Goal: Task Accomplishment & Management: Complete application form

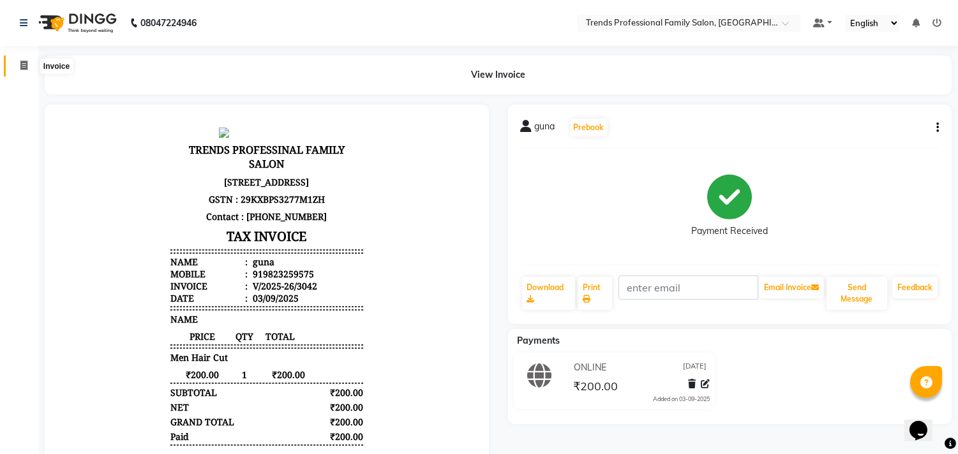
click at [27, 68] on span at bounding box center [24, 66] width 22 height 15
select select "service"
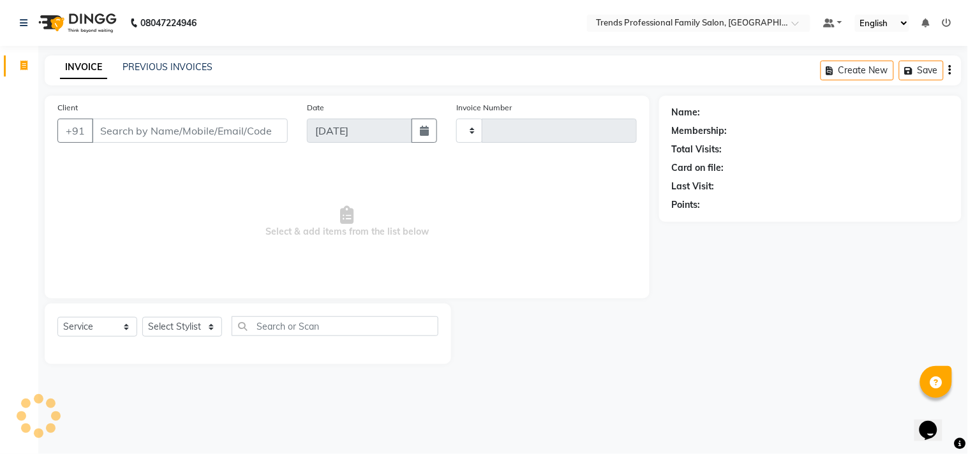
type input "3043"
select select "7345"
click at [173, 332] on select "Select Stylist" at bounding box center [182, 327] width 80 height 20
select select "63524"
click at [142, 318] on select "Select Stylist [PERSON_NAME] [PERSON_NAME] [PERSON_NAME] [PERSON_NAME] RUSTHAM …" at bounding box center [182, 327] width 80 height 20
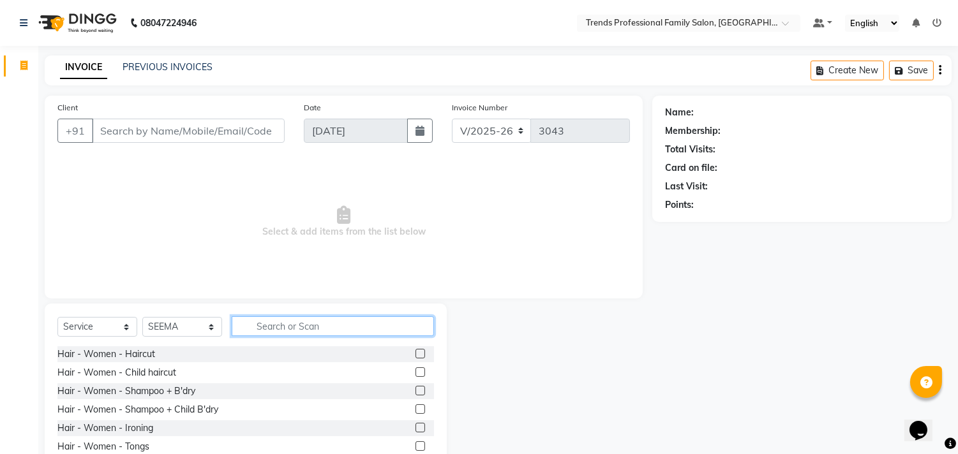
click at [349, 330] on input "text" at bounding box center [333, 326] width 202 height 20
type input "hair cut"
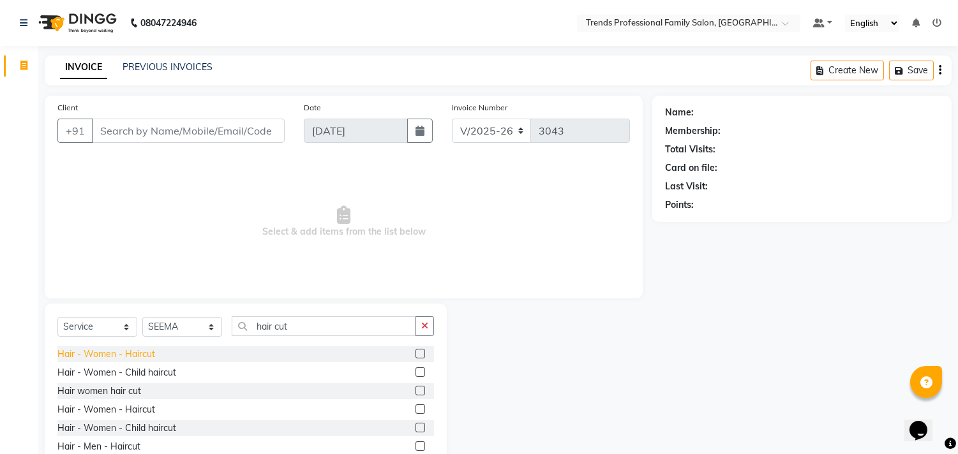
click at [150, 355] on div "Hair - Women - Haircut" at bounding box center [106, 354] width 98 height 13
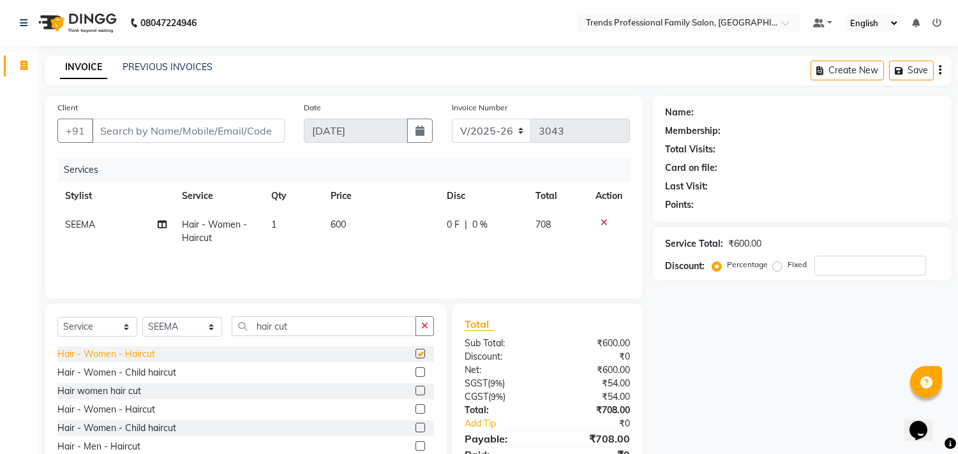
checkbox input "false"
click at [150, 371] on div "Hair - Women - Child haircut" at bounding box center [116, 372] width 119 height 13
checkbox input "false"
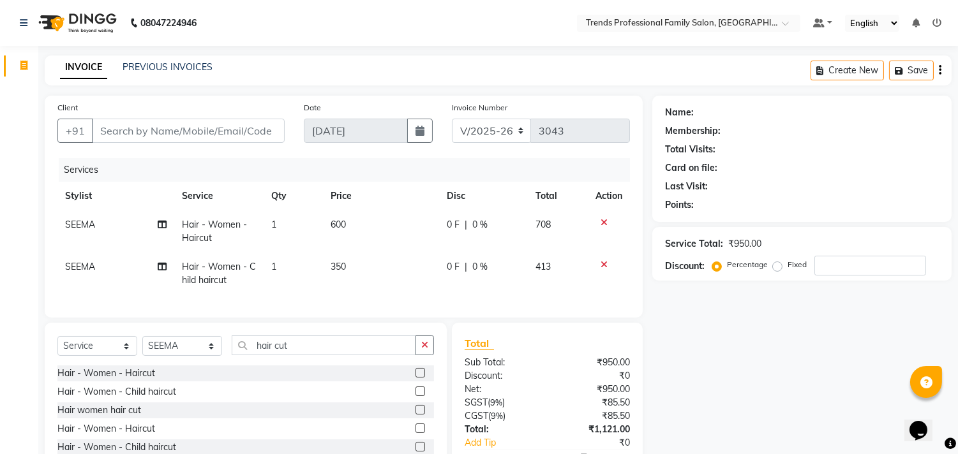
click at [604, 219] on icon at bounding box center [603, 222] width 7 height 9
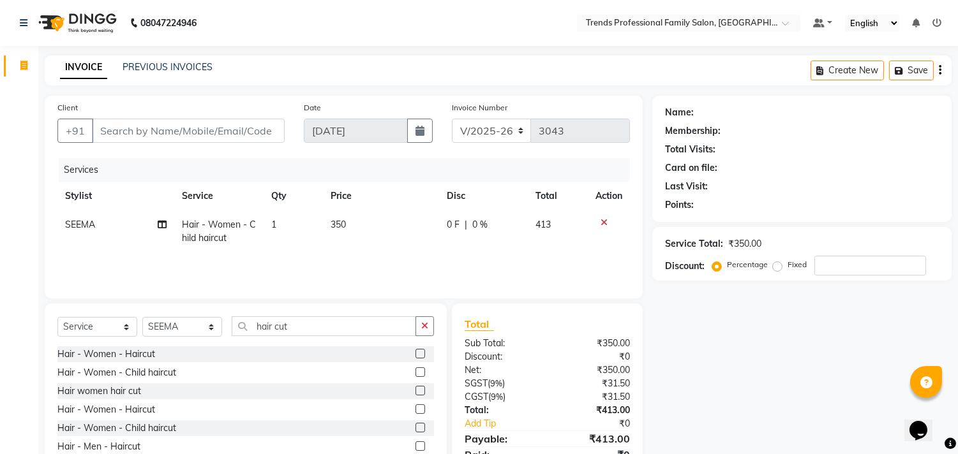
click at [364, 223] on td "350" at bounding box center [380, 232] width 115 height 42
select select "63524"
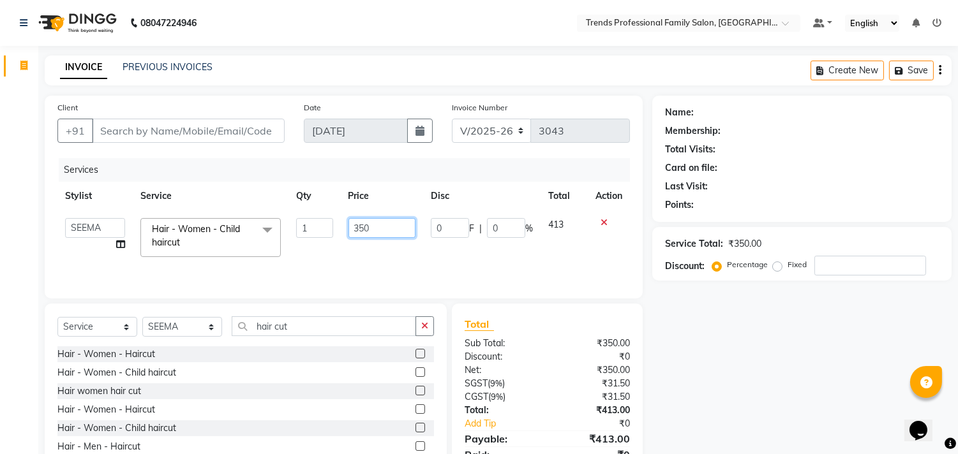
click at [377, 228] on input "350" at bounding box center [381, 228] width 67 height 20
type input "300"
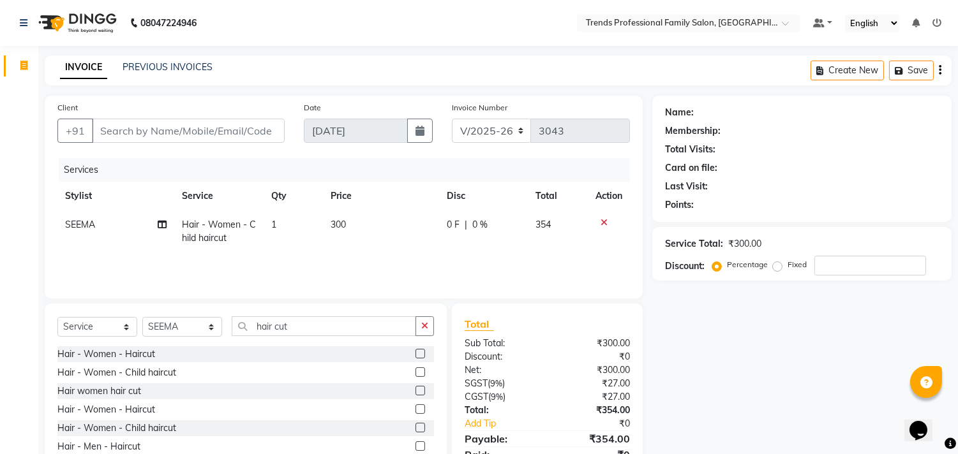
click at [763, 351] on div "Name: Membership: Total Visits: Card on file: Last Visit: Points: Service Total…" at bounding box center [806, 294] width 309 height 396
click at [80, 221] on span "SEEMA" at bounding box center [80, 224] width 30 height 11
select select "63524"
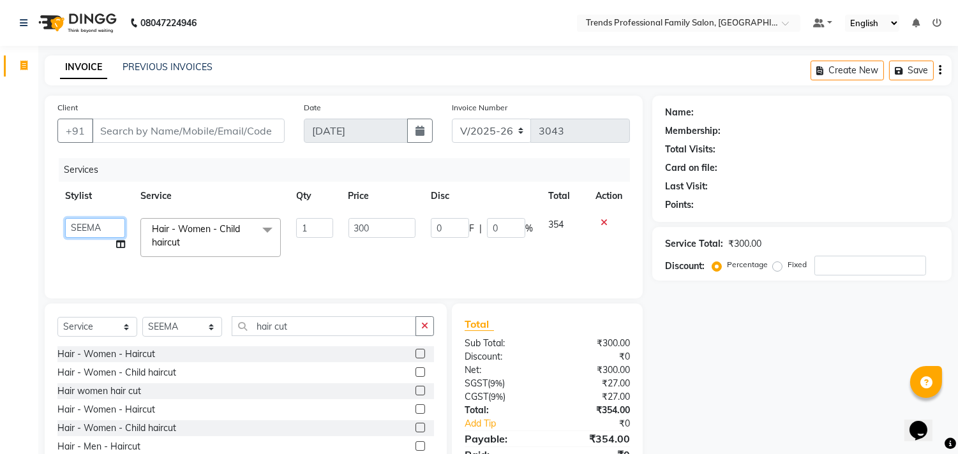
click at [80, 221] on select "[PERSON_NAME] [PERSON_NAME] [PERSON_NAME] [PERSON_NAME] RUSTHAM [PERSON_NAME] […" at bounding box center [95, 228] width 60 height 20
select select "64189"
click at [195, 329] on select "Select Stylist [PERSON_NAME] [PERSON_NAME] [PERSON_NAME] [PERSON_NAME] RUSTHAM …" at bounding box center [182, 327] width 80 height 20
click at [392, 327] on input "hair cut" at bounding box center [324, 326] width 184 height 20
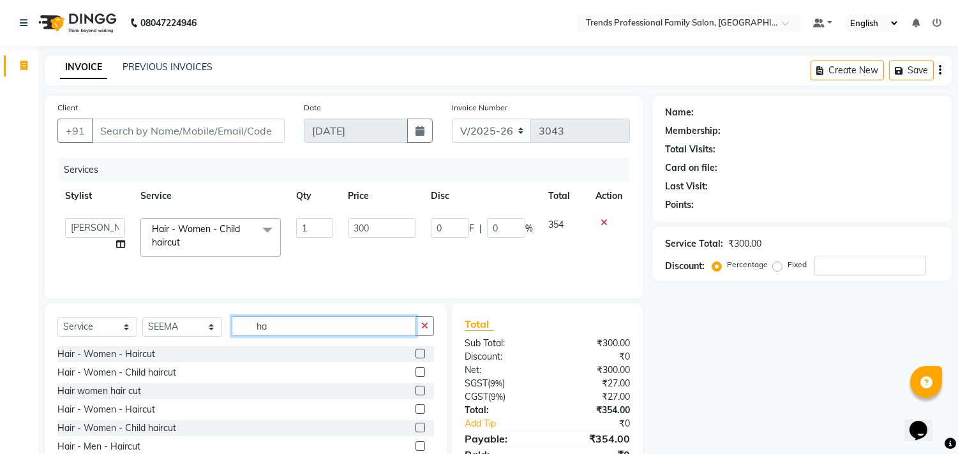
type input "h"
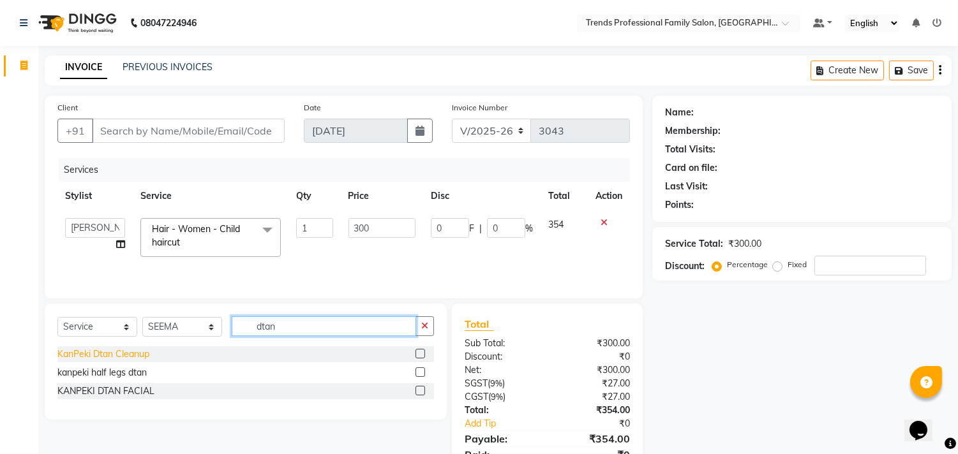
type input "dtan"
click at [126, 358] on div "KanPeki Dtan Cleanup" at bounding box center [103, 354] width 92 height 13
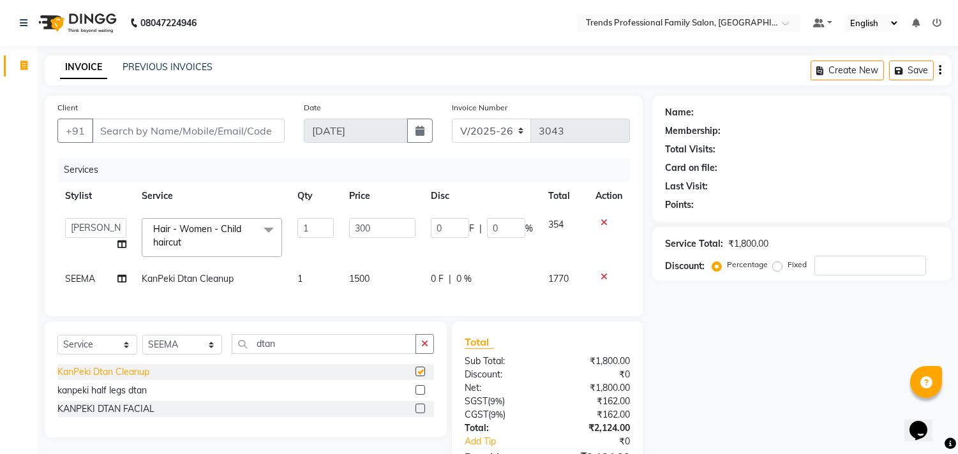
checkbox input "false"
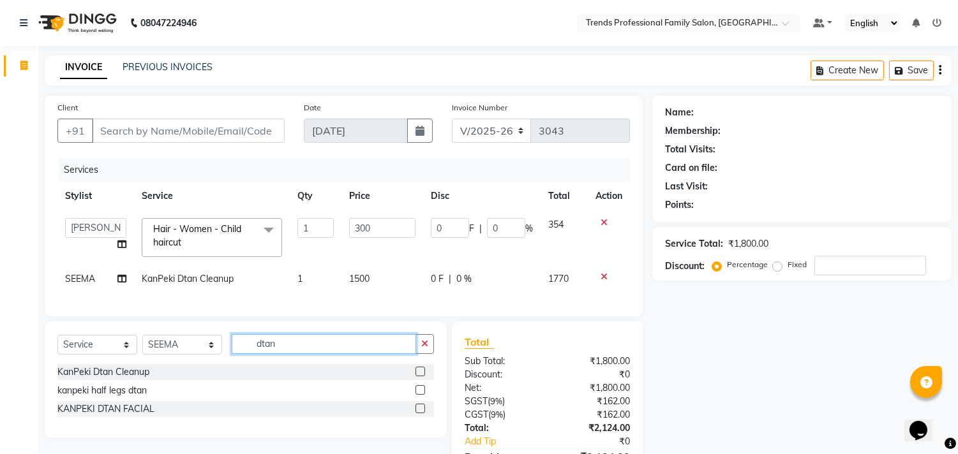
click at [278, 354] on input "dtan" at bounding box center [324, 344] width 184 height 20
type input "d"
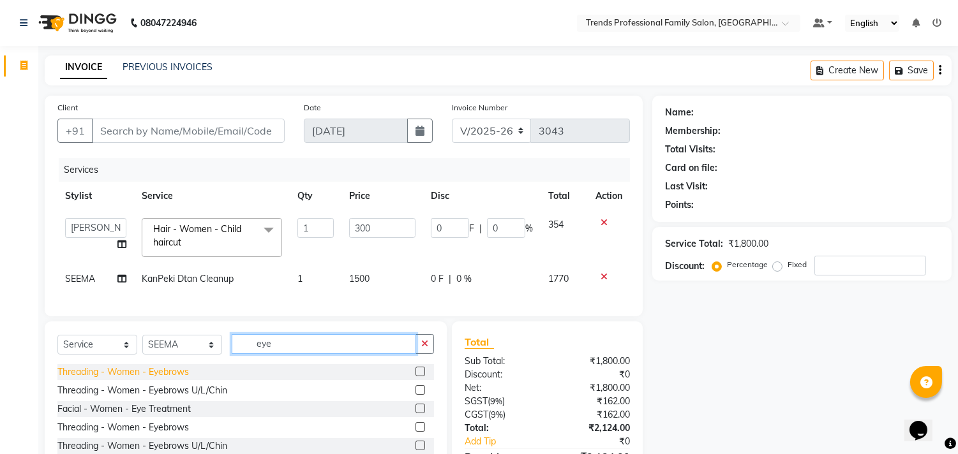
type input "eye"
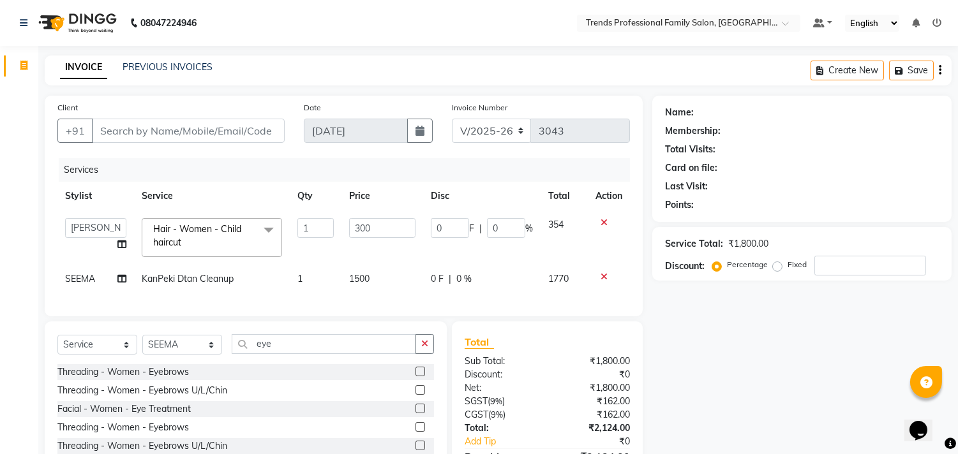
click at [98, 379] on div "Threading - Women - Eyebrows" at bounding box center [122, 372] width 131 height 13
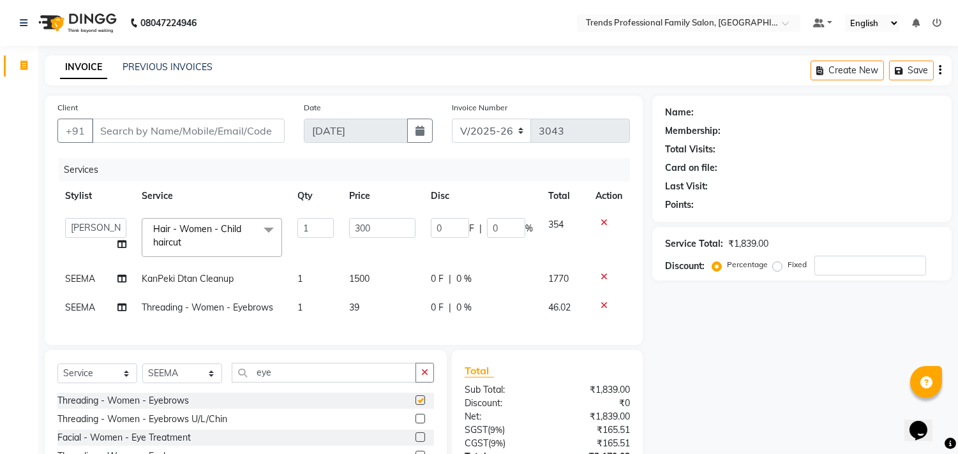
checkbox input "false"
drag, startPoint x: 294, startPoint y: 383, endPoint x: 296, endPoint y: 377, distance: 6.7
click at [295, 383] on input "eye" at bounding box center [324, 373] width 184 height 20
type input "e"
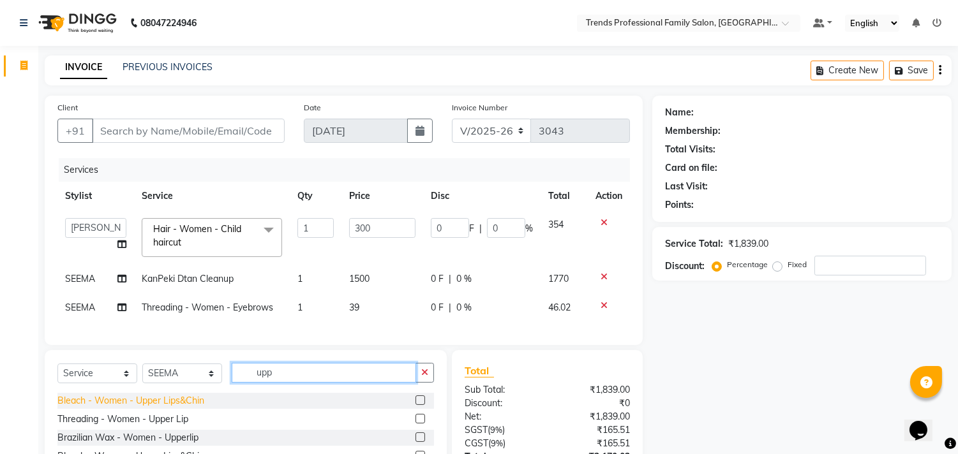
type input "upp"
click at [164, 408] on div "Bleach - Women - Upper Lips&Chin" at bounding box center [130, 400] width 147 height 13
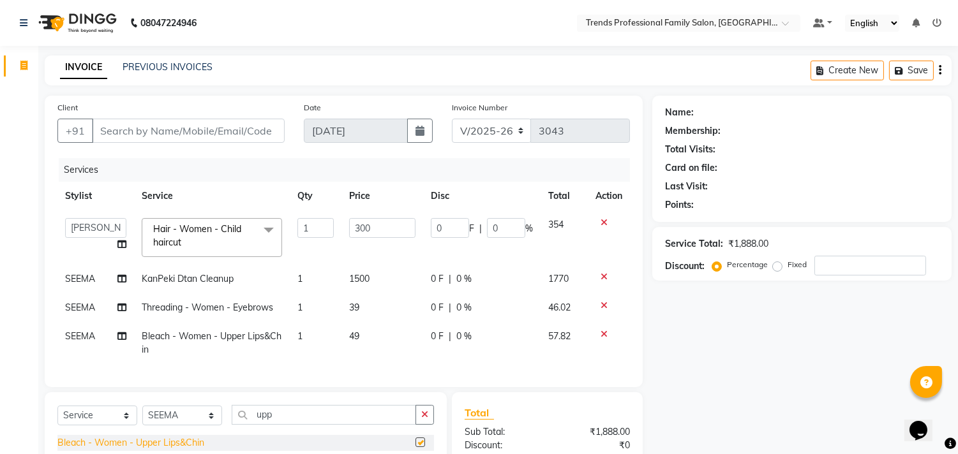
checkbox input "false"
click at [418, 425] on button "button" at bounding box center [424, 415] width 18 height 20
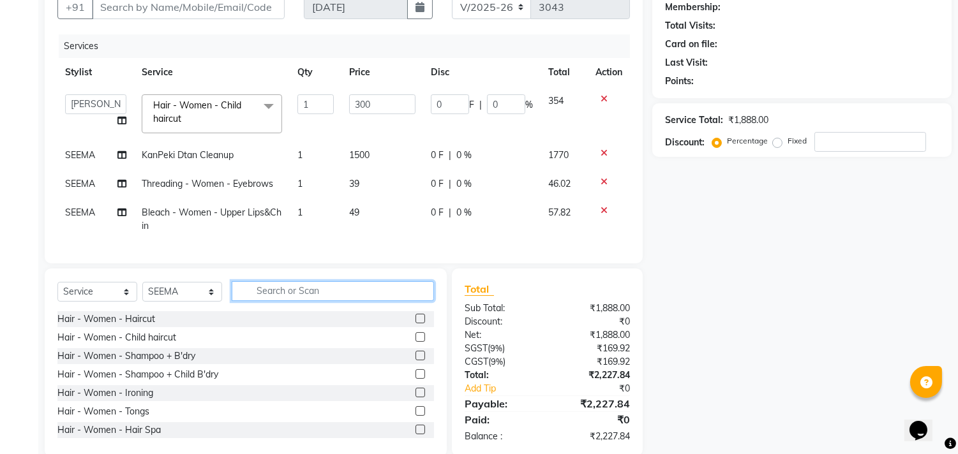
scroll to position [156, 0]
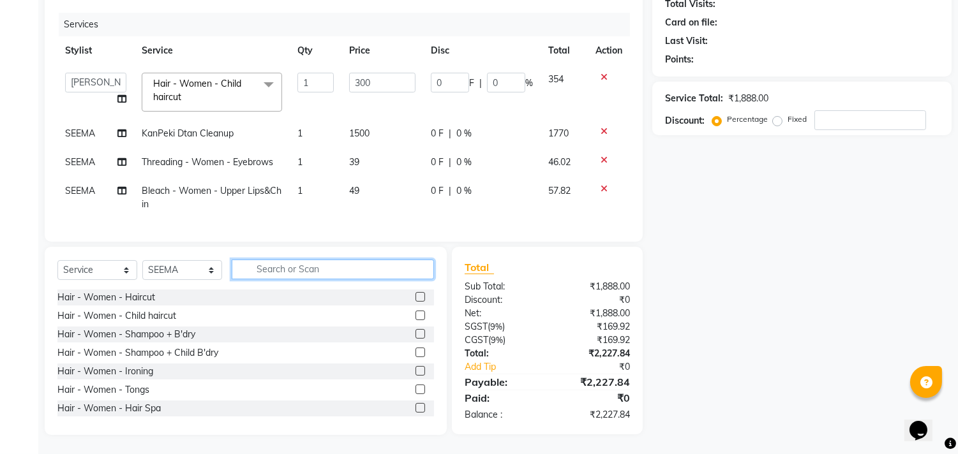
click at [321, 262] on input "text" at bounding box center [333, 270] width 202 height 20
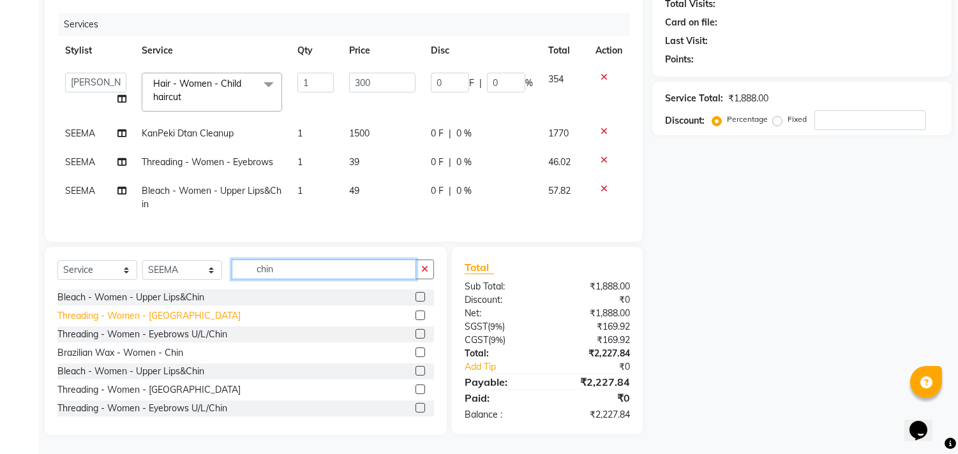
type input "chin"
click at [161, 316] on div "Threading - Women - [GEOGRAPHIC_DATA]" at bounding box center [148, 315] width 183 height 13
checkbox input "false"
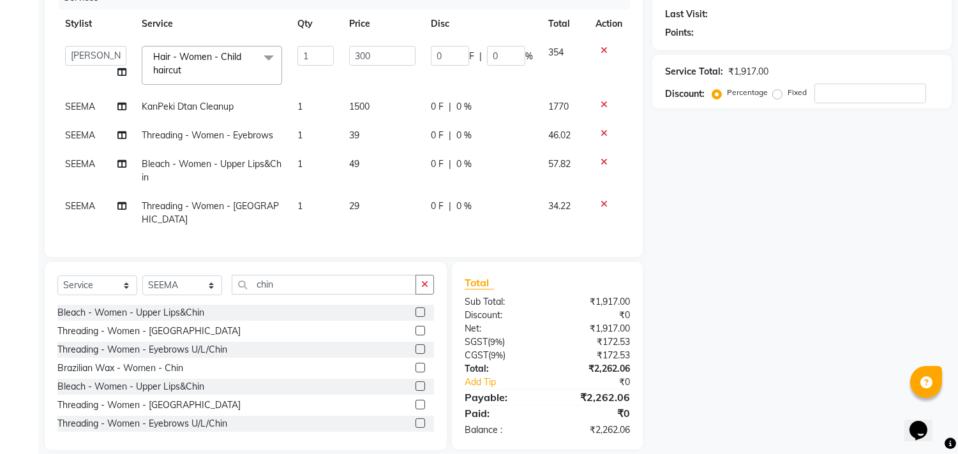
scroll to position [185, 0]
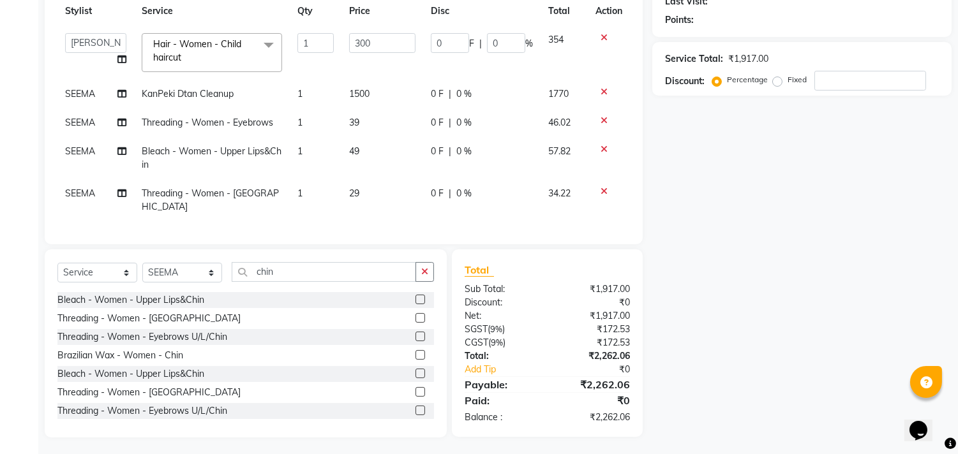
click at [602, 151] on icon at bounding box center [603, 149] width 7 height 9
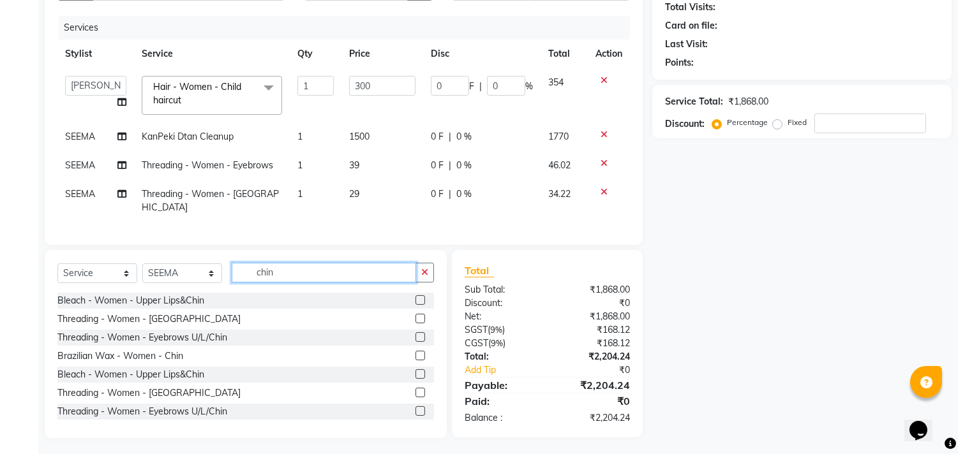
click at [314, 265] on input "chin" at bounding box center [324, 273] width 184 height 20
type input "c"
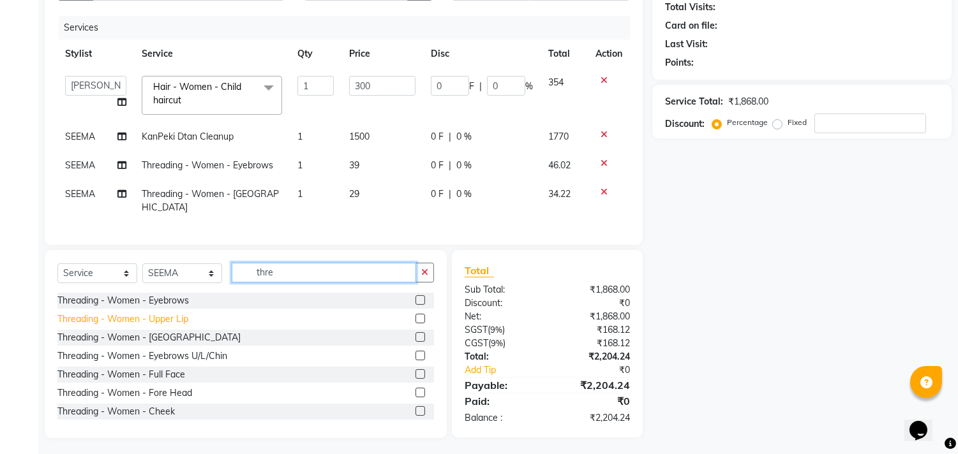
type input "thre"
click at [157, 322] on div "Threading - Women - Upper Lip" at bounding box center [122, 319] width 131 height 13
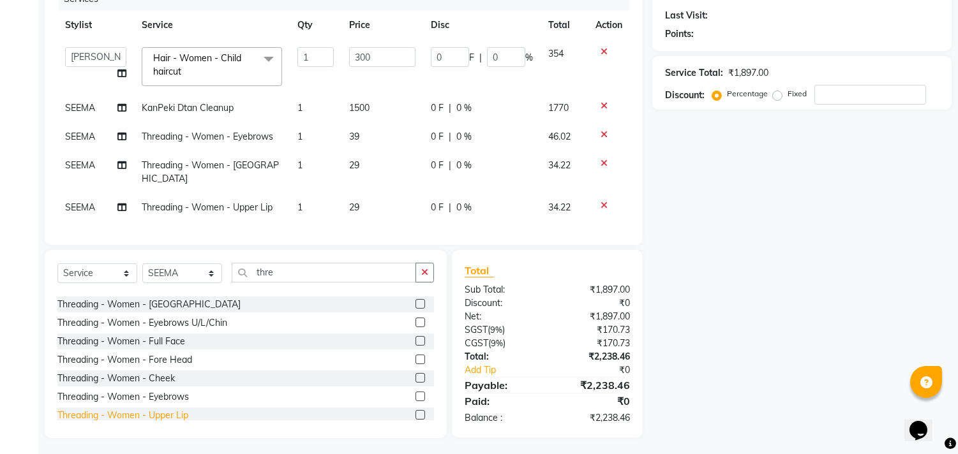
scroll to position [0, 0]
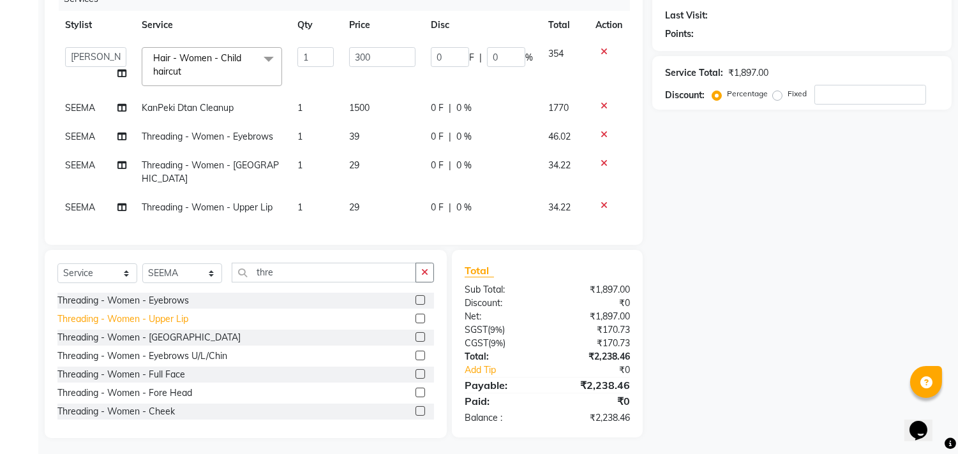
click at [149, 321] on div "Threading - Women - Upper Lip" at bounding box center [122, 319] width 131 height 13
checkbox input "false"
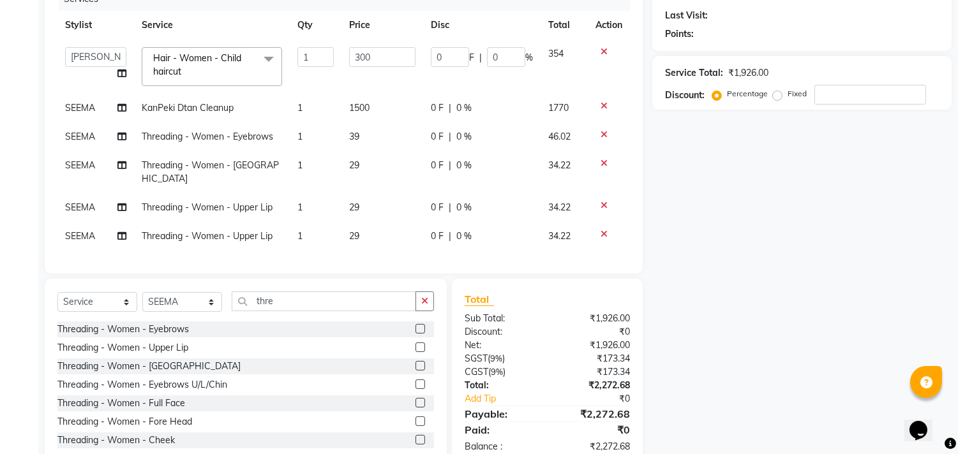
click at [250, 230] on span "Threading - Women - Upper Lip" at bounding box center [207, 235] width 131 height 11
select select "63524"
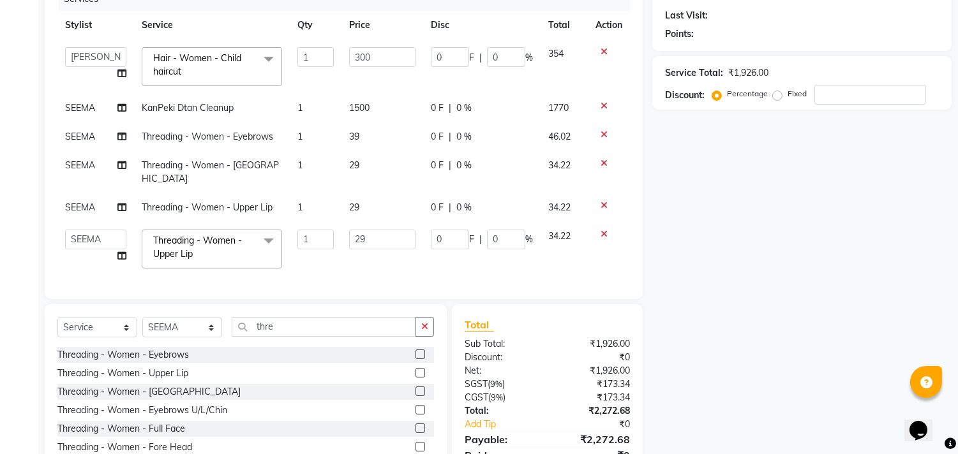
click at [175, 242] on span "Threading - Women - Upper Lip" at bounding box center [197, 247] width 89 height 25
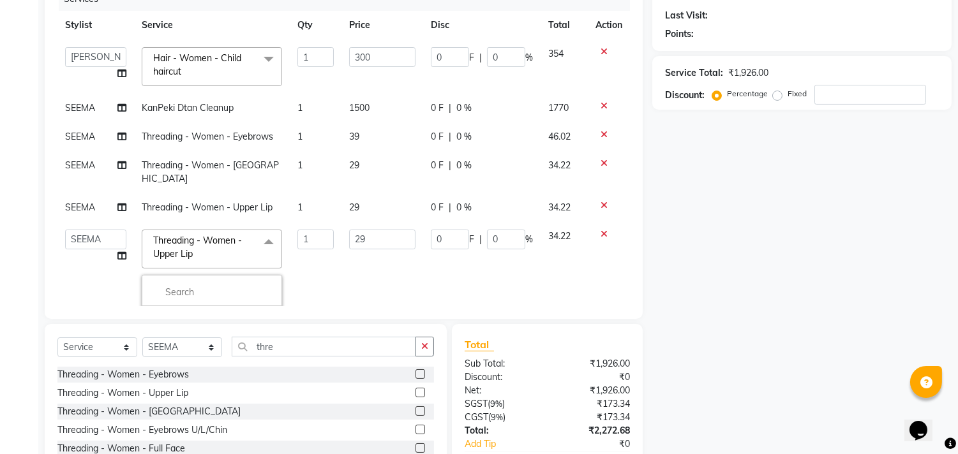
click at [779, 212] on div "Name: Membership: Total Visits: Card on file: Last Visit: Points: Service Total…" at bounding box center [806, 219] width 309 height 588
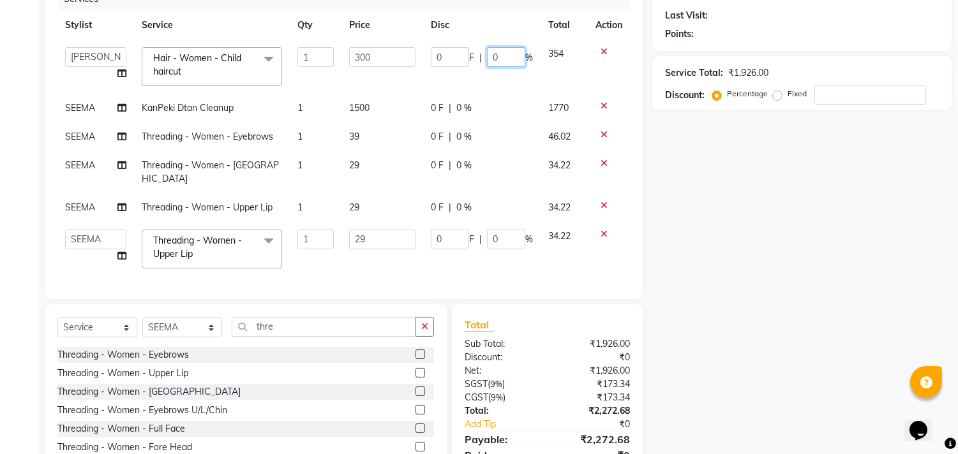
click at [496, 55] on input "0" at bounding box center [506, 57] width 38 height 20
type input "15"
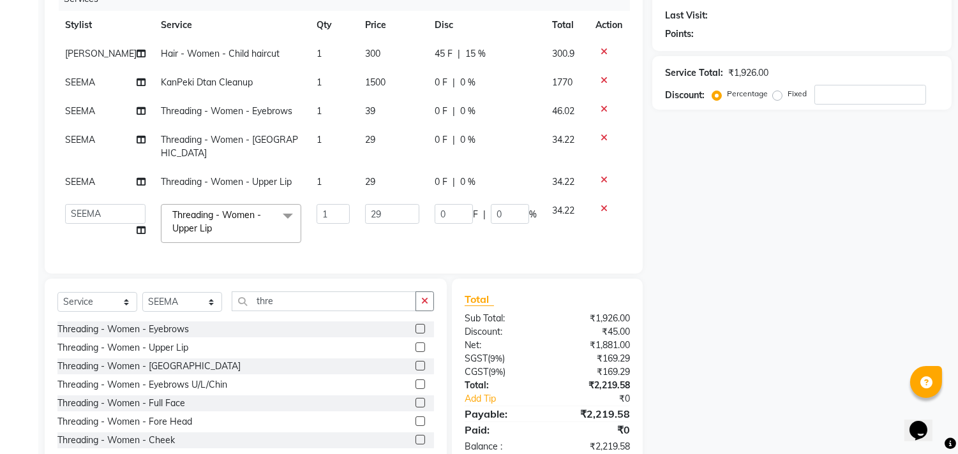
click at [855, 291] on div "Name: Membership: Total Visits: Card on file: Last Visit: Points: Service Total…" at bounding box center [806, 196] width 309 height 542
click at [880, 225] on div "Name: Membership: Total Visits: Card on file: Last Visit: Points: Service Total…" at bounding box center [806, 196] width 309 height 542
click at [602, 204] on icon at bounding box center [603, 208] width 7 height 9
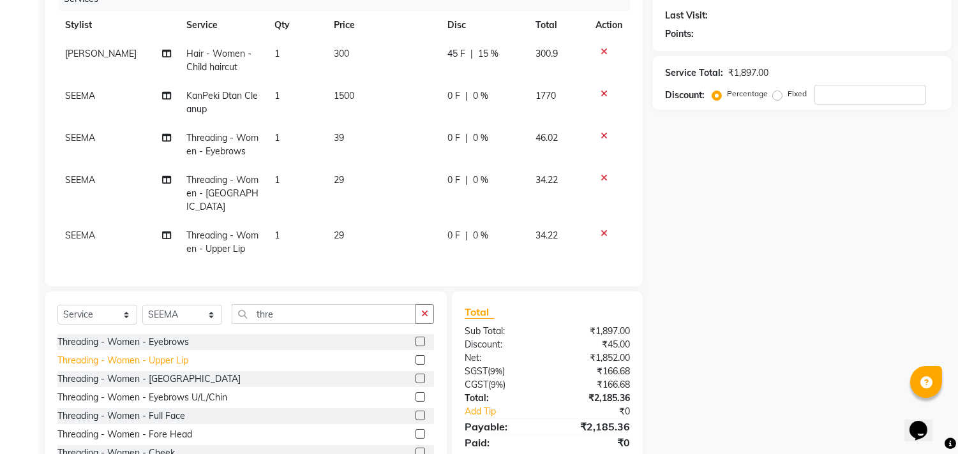
click at [148, 357] on div "Threading - Women - Upper Lip" at bounding box center [122, 360] width 131 height 13
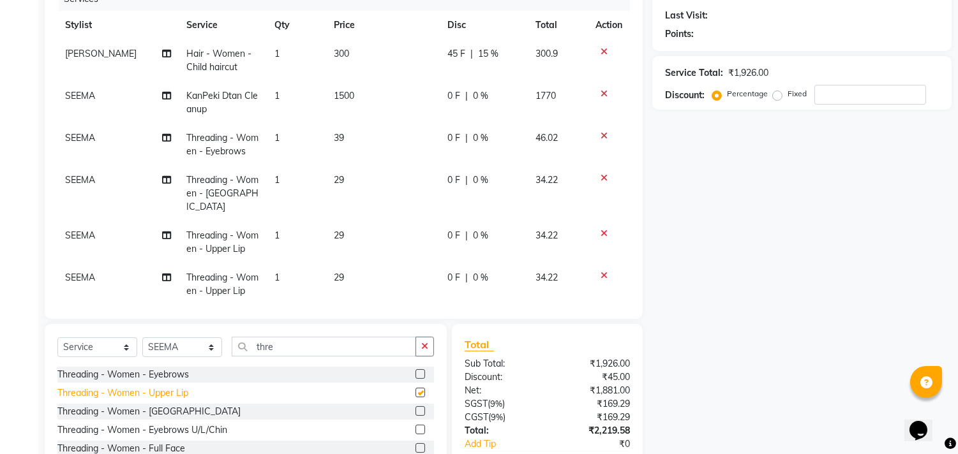
checkbox input "false"
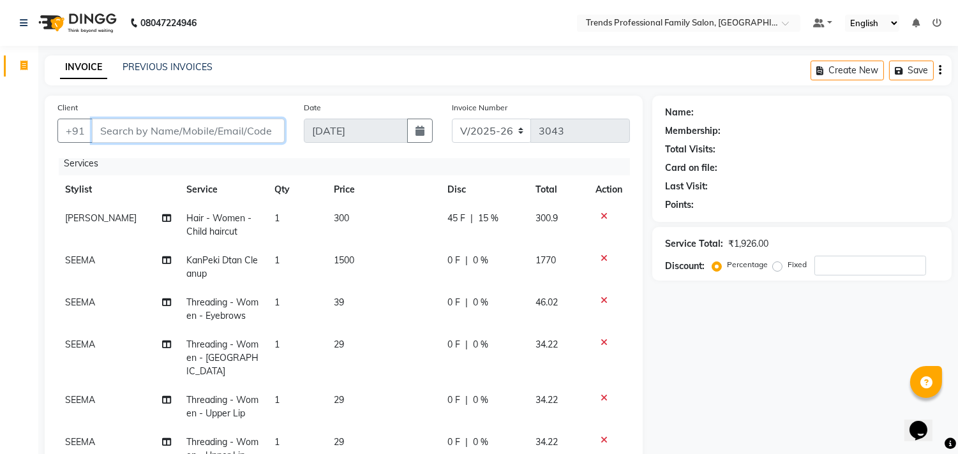
click at [198, 128] on input "Client" at bounding box center [188, 131] width 193 height 24
type input "7"
type input "0"
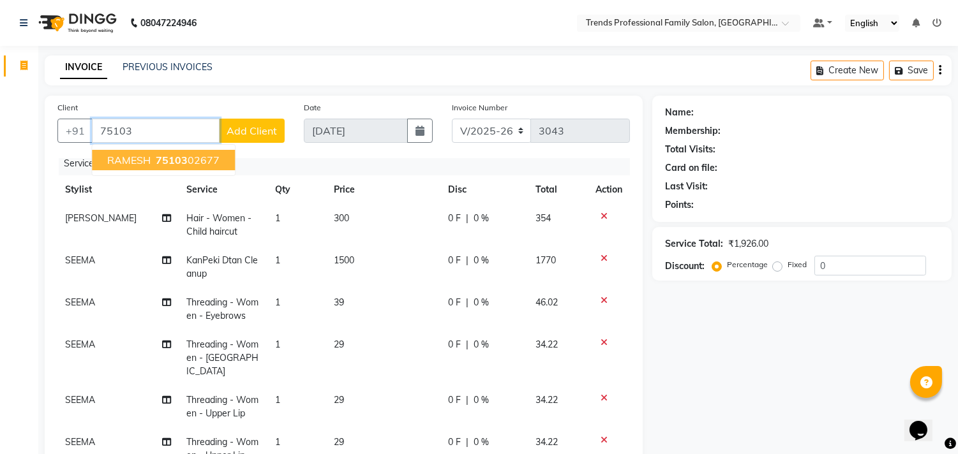
click at [156, 151] on button "RAMESH 75103 02677" at bounding box center [163, 160] width 143 height 20
type input "7510302677"
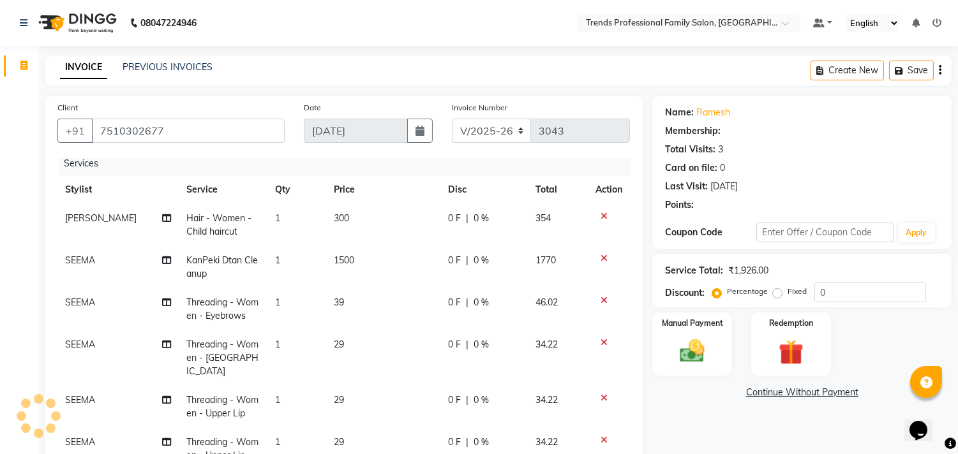
click at [473, 216] on span "0 %" at bounding box center [480, 218] width 15 height 13
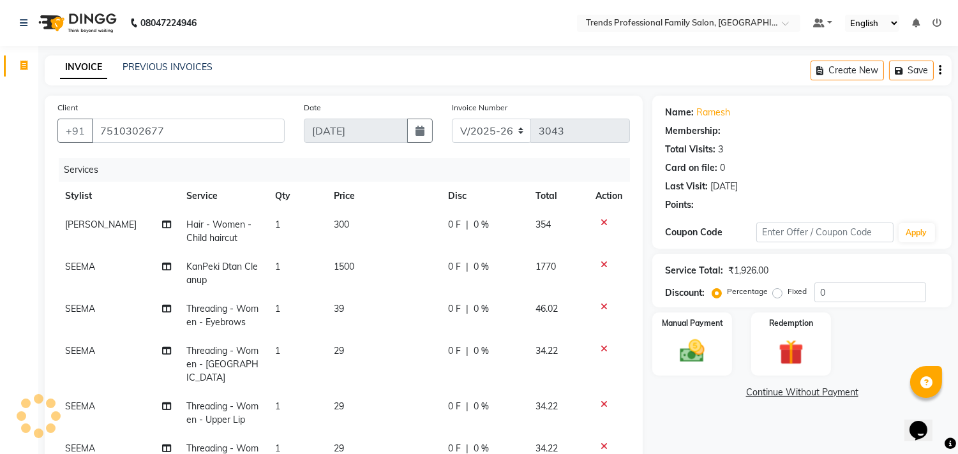
select select "64189"
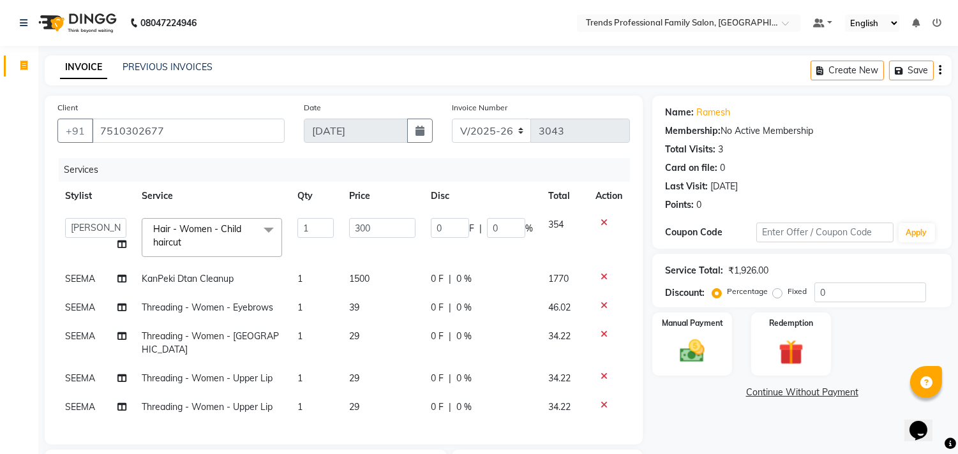
click at [499, 217] on td "0 F | 0 %" at bounding box center [481, 238] width 117 height 54
click at [501, 228] on input "0" at bounding box center [506, 228] width 38 height 20
type input "15"
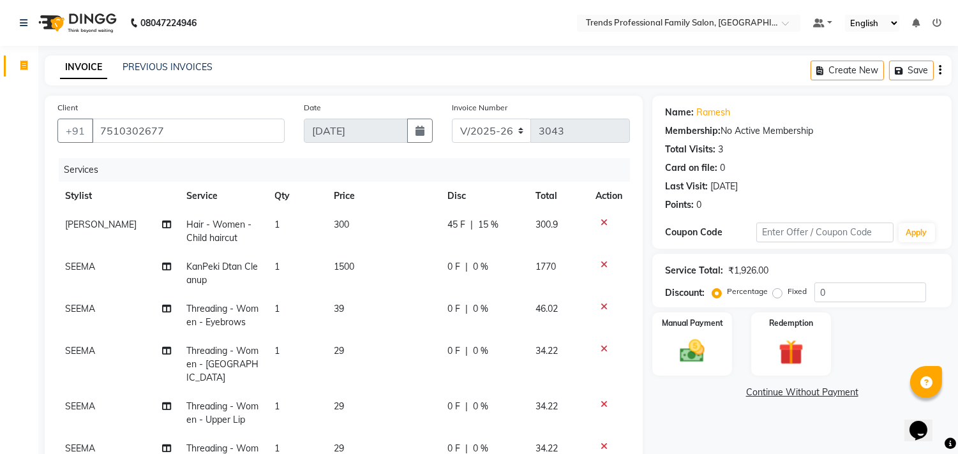
click at [651, 272] on div "Client [PHONE_NUMBER] Date [DATE] Invoice Number V/2025 V/[PHONE_NUMBER] Servic…" at bounding box center [343, 390] width 617 height 588
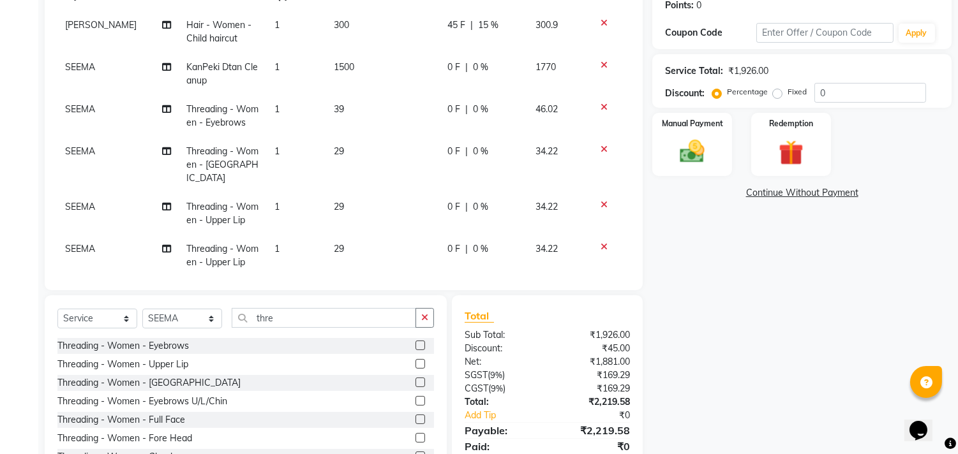
scroll to position [248, 0]
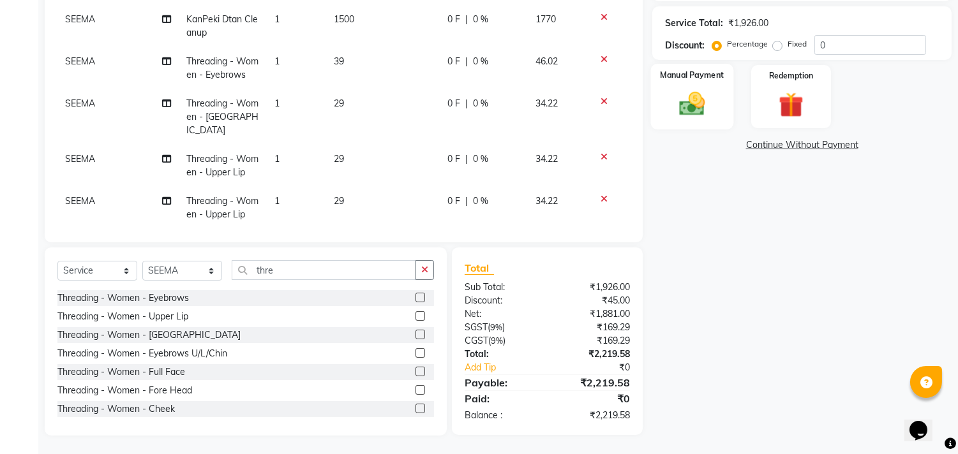
click at [692, 113] on img at bounding box center [692, 104] width 42 height 30
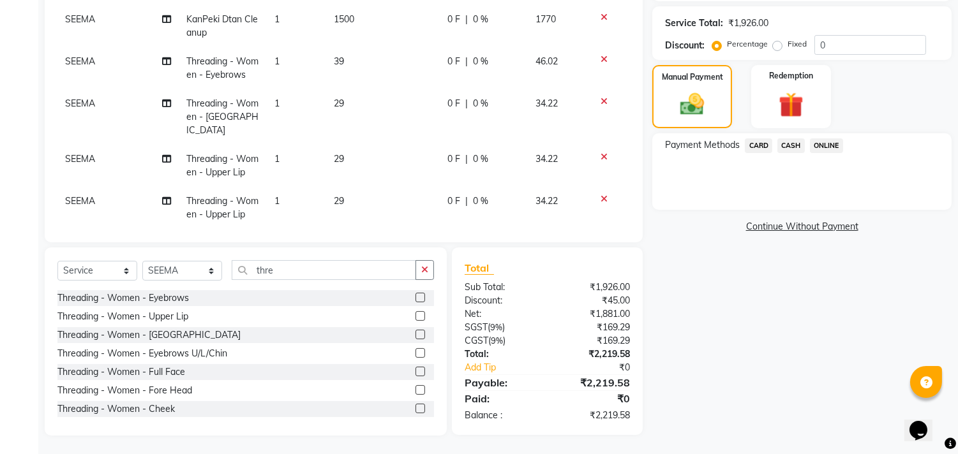
click at [820, 143] on span "ONLINE" at bounding box center [826, 145] width 33 height 15
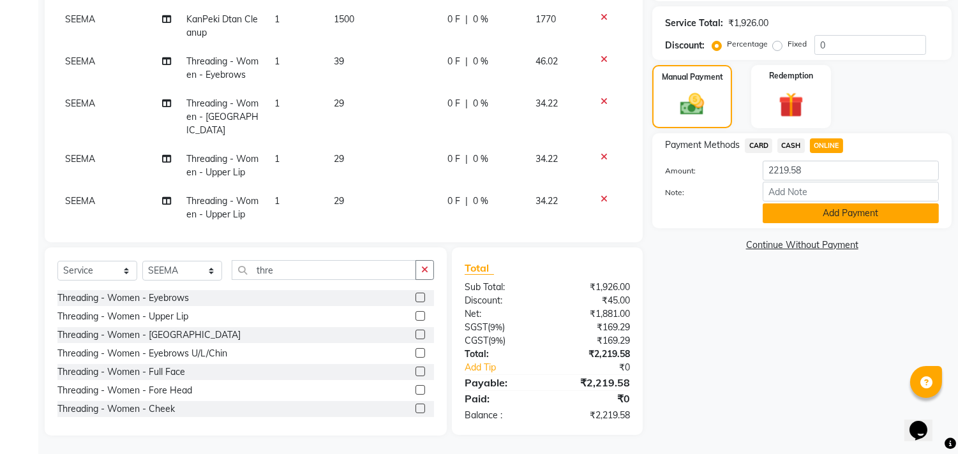
click at [806, 218] on button "Add Payment" at bounding box center [850, 213] width 176 height 20
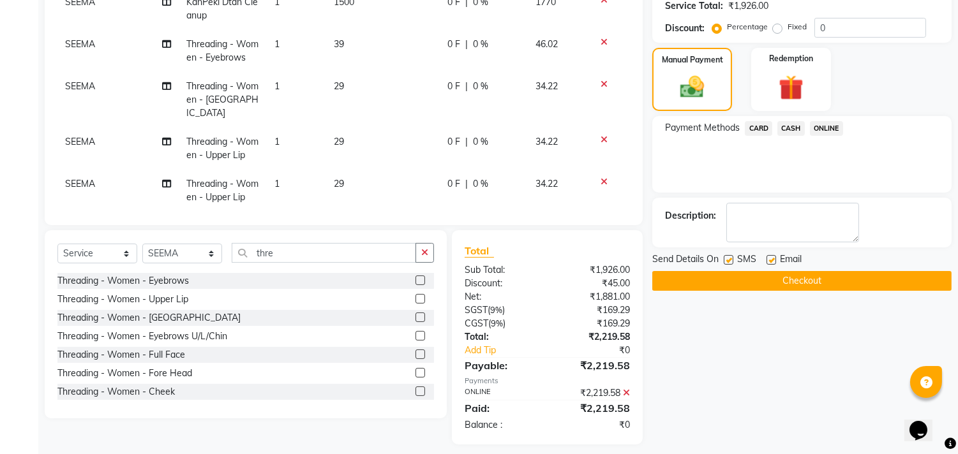
scroll to position [274, 0]
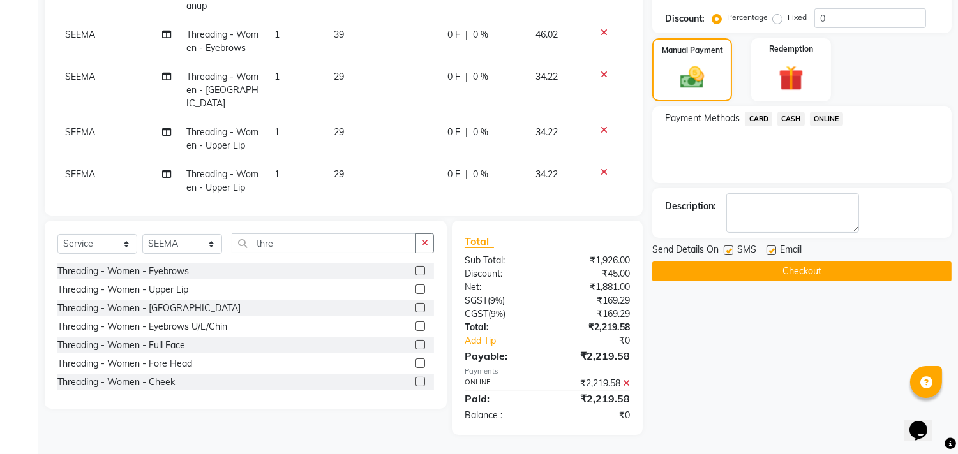
click at [769, 246] on label at bounding box center [771, 251] width 10 height 10
click at [769, 247] on input "checkbox" at bounding box center [770, 251] width 8 height 8
checkbox input "false"
click at [759, 271] on button "Checkout" at bounding box center [801, 272] width 299 height 20
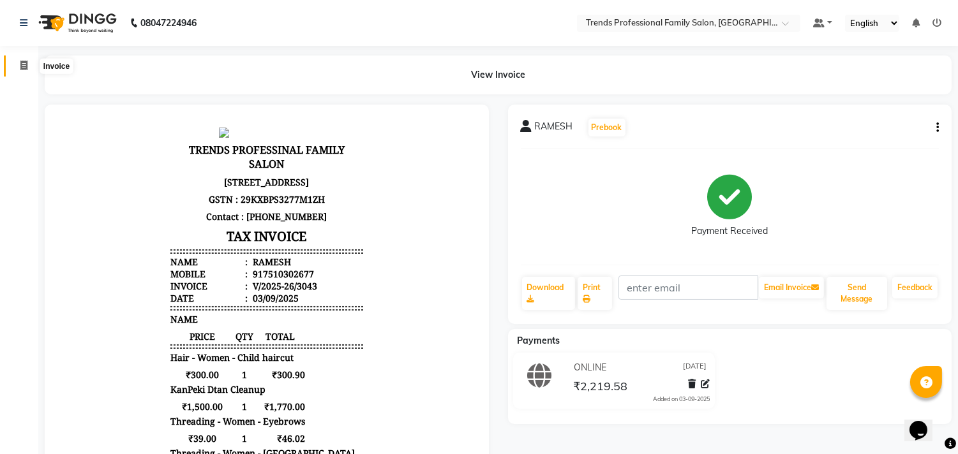
click at [20, 61] on icon at bounding box center [23, 66] width 7 height 10
select select "service"
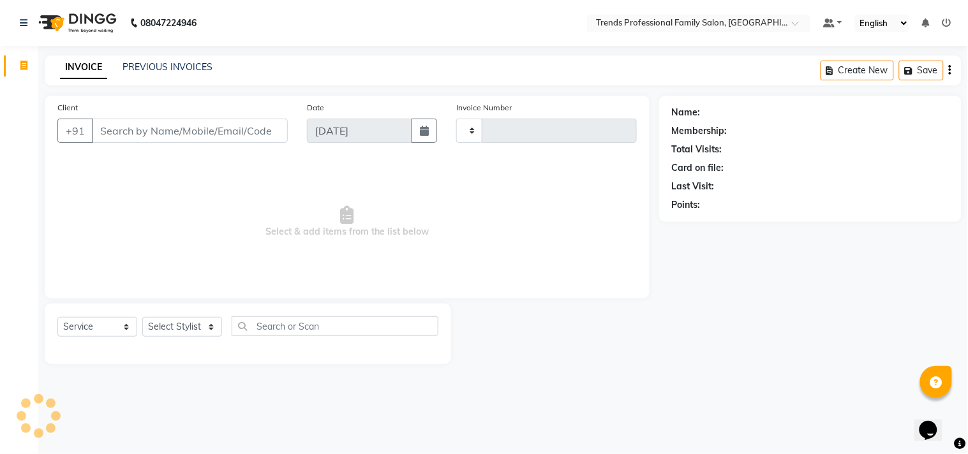
type input "3044"
select select "7345"
click at [186, 324] on select "Select Stylist [PERSON_NAME] [PERSON_NAME] [PERSON_NAME] [PERSON_NAME] RUSTHAM …" at bounding box center [182, 327] width 80 height 20
select select "84239"
click at [142, 318] on select "Select Stylist [PERSON_NAME] [PERSON_NAME] [PERSON_NAME] [PERSON_NAME] RUSTHAM …" at bounding box center [182, 327] width 80 height 20
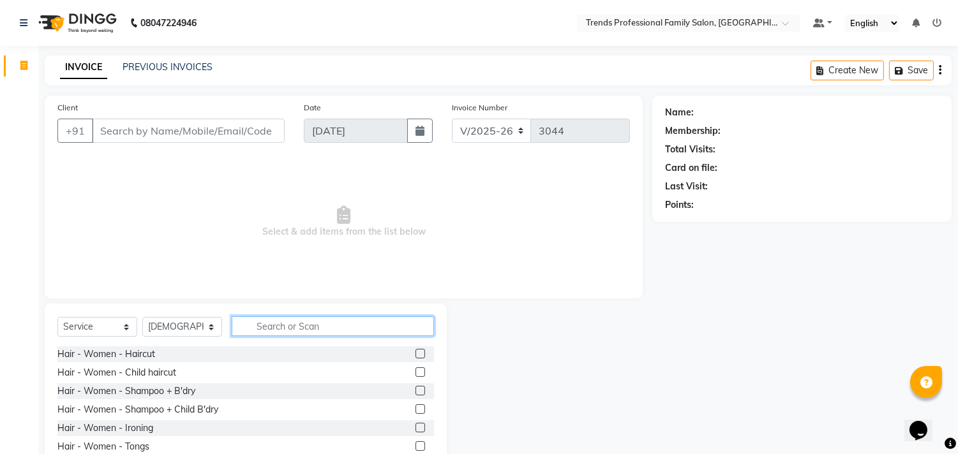
click at [309, 327] on input "text" at bounding box center [333, 326] width 202 height 20
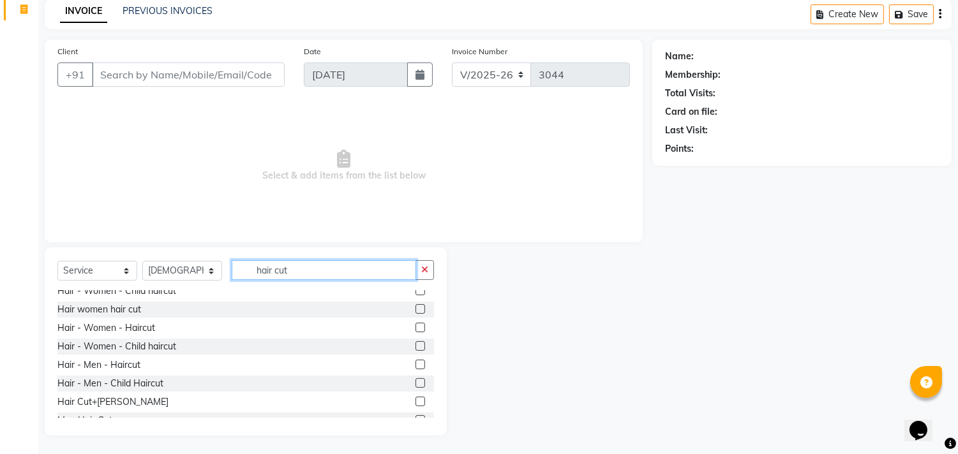
scroll to position [39, 0]
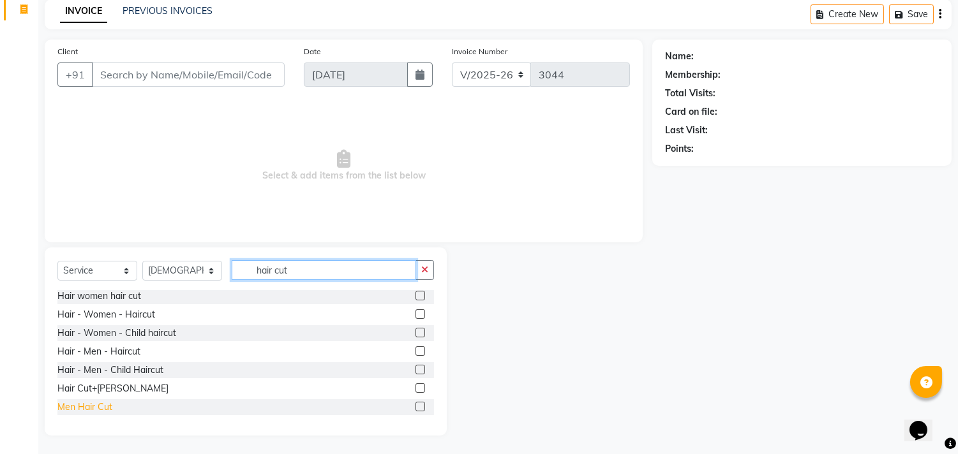
type input "hair cut"
click at [99, 409] on div "Men Hair Cut" at bounding box center [84, 407] width 55 height 13
checkbox input "false"
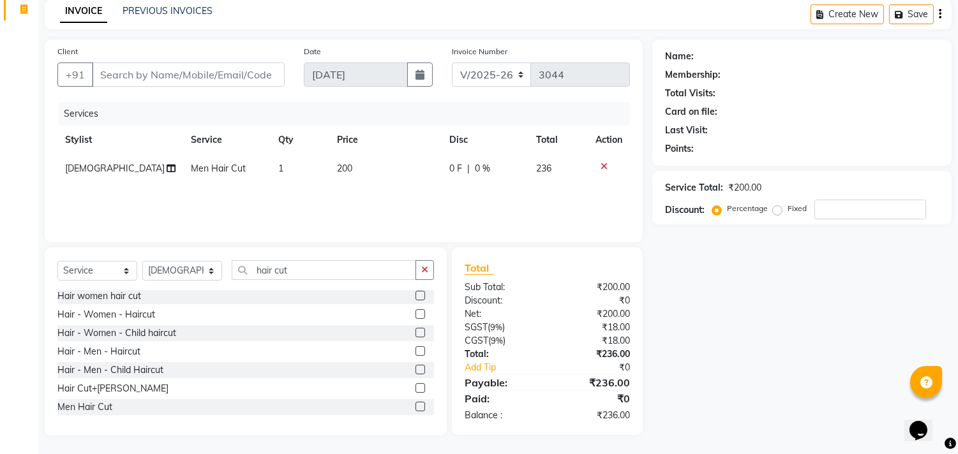
click at [939, 14] on icon "button" at bounding box center [939, 14] width 3 height 1
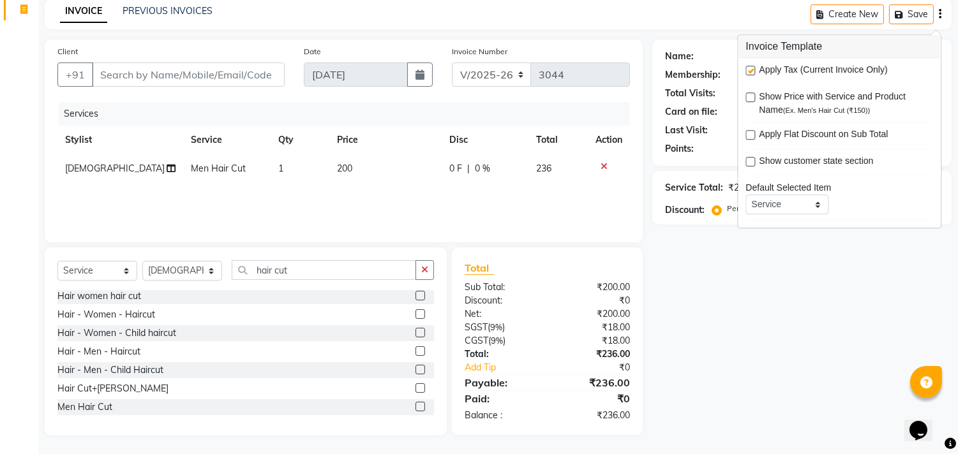
click at [749, 67] on label at bounding box center [750, 71] width 10 height 10
click at [749, 67] on input "checkbox" at bounding box center [749, 71] width 8 height 8
checkbox input "false"
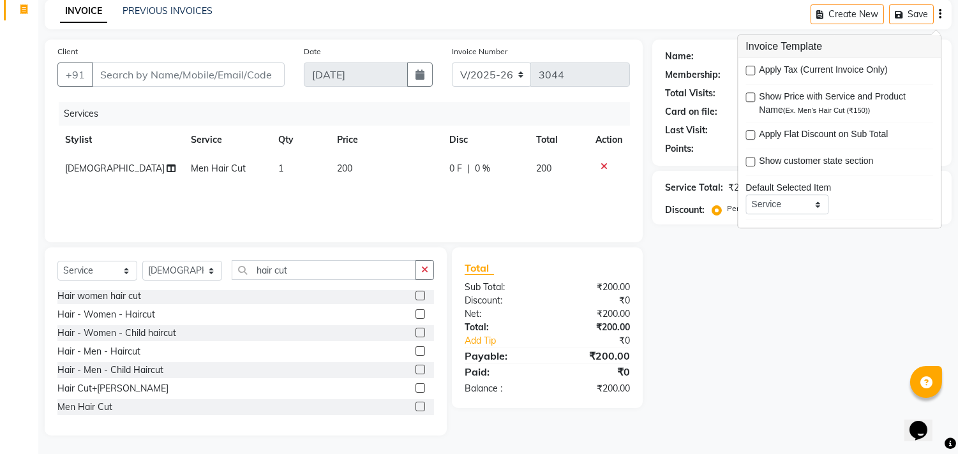
click at [697, 302] on div "Name: Membership: Total Visits: Card on file: Last Visit: Points: Service Total…" at bounding box center [806, 238] width 309 height 396
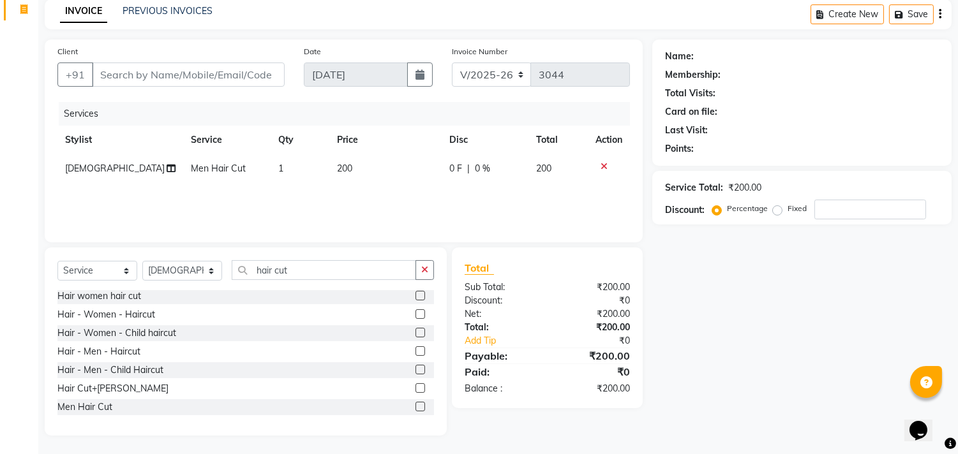
click at [899, 340] on div "Name: Membership: Total Visits: Card on file: Last Visit: Points: Service Total…" at bounding box center [806, 238] width 309 height 396
click at [189, 80] on input "Client" at bounding box center [188, 75] width 193 height 24
type input "9"
type input "0"
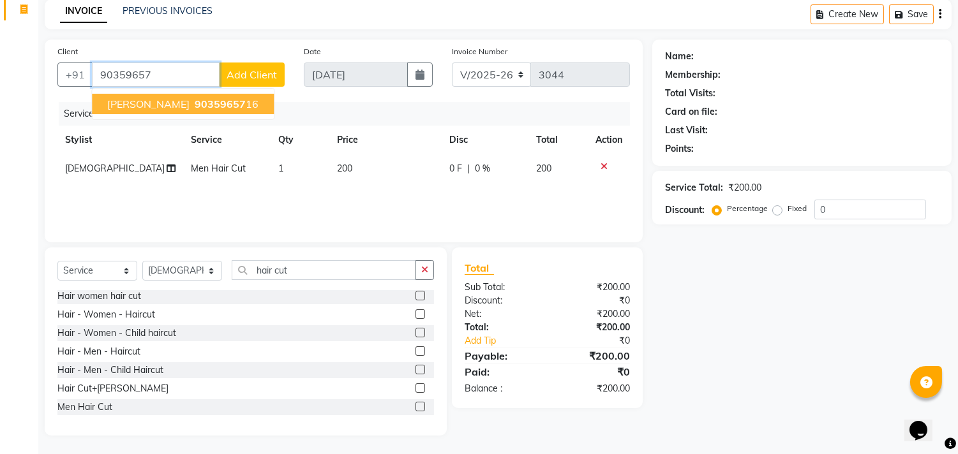
click at [198, 101] on ngb-highlight "90359657 16" at bounding box center [225, 104] width 66 height 13
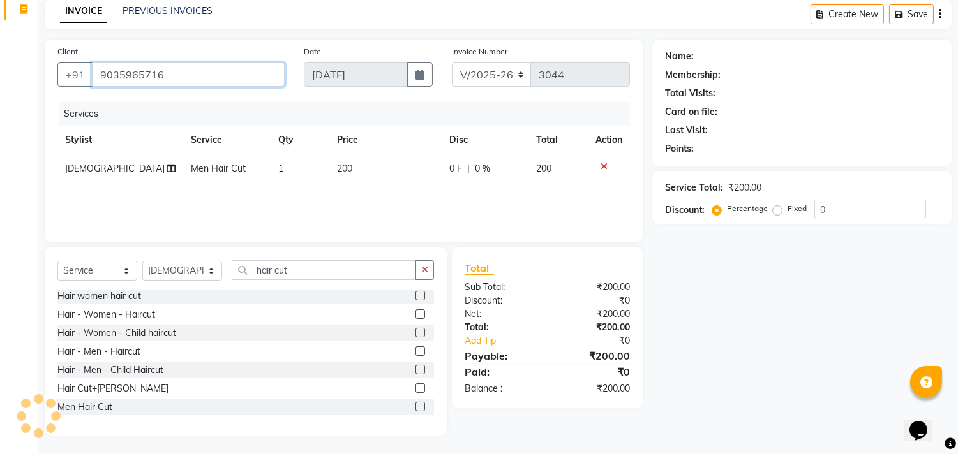
type input "9035965716"
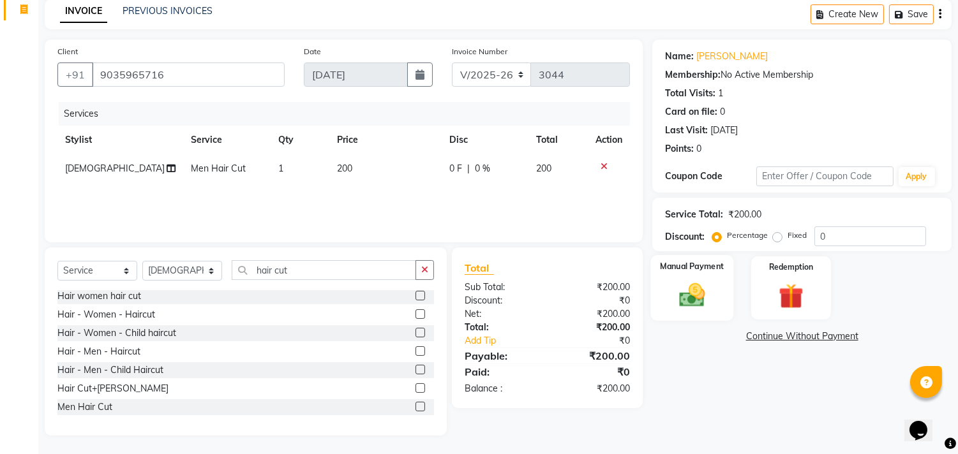
click at [692, 294] on img at bounding box center [692, 296] width 42 height 30
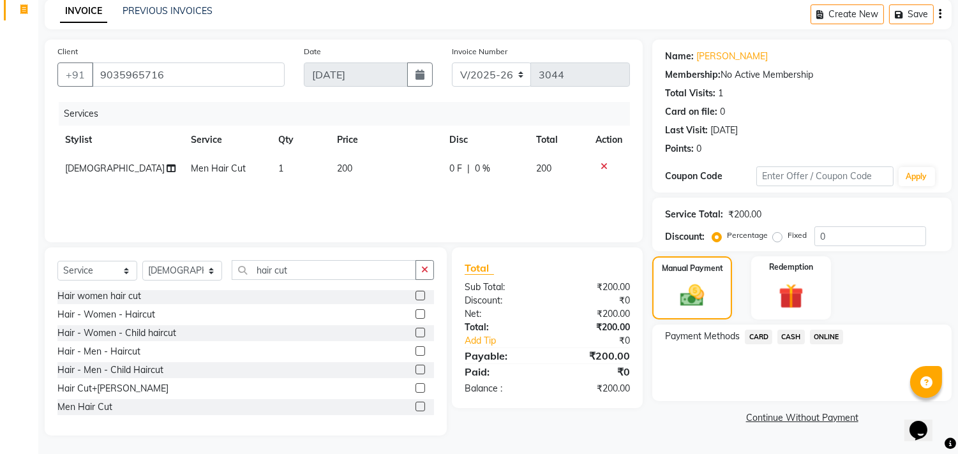
click at [780, 334] on span "CASH" at bounding box center [790, 337] width 27 height 15
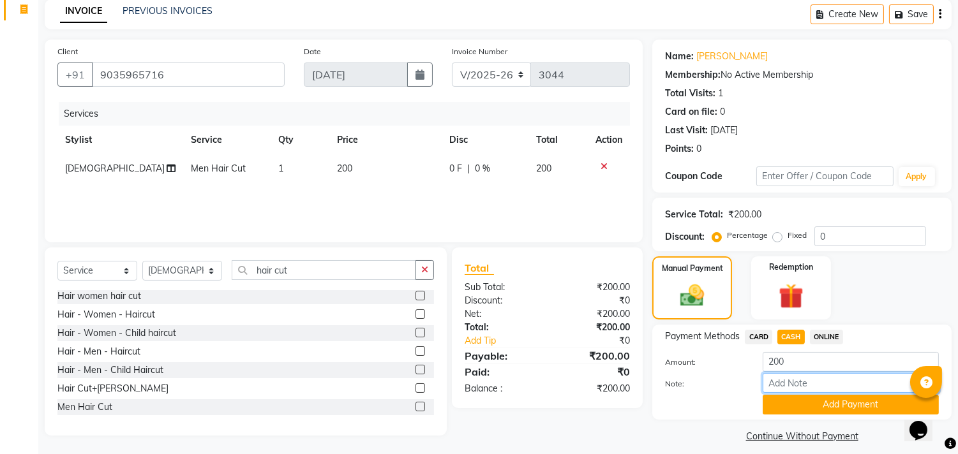
click at [800, 384] on input "Note:" at bounding box center [850, 383] width 176 height 20
type input "THANK YOU VISIT AGAIN"
click at [819, 400] on button "Add Payment" at bounding box center [850, 405] width 176 height 20
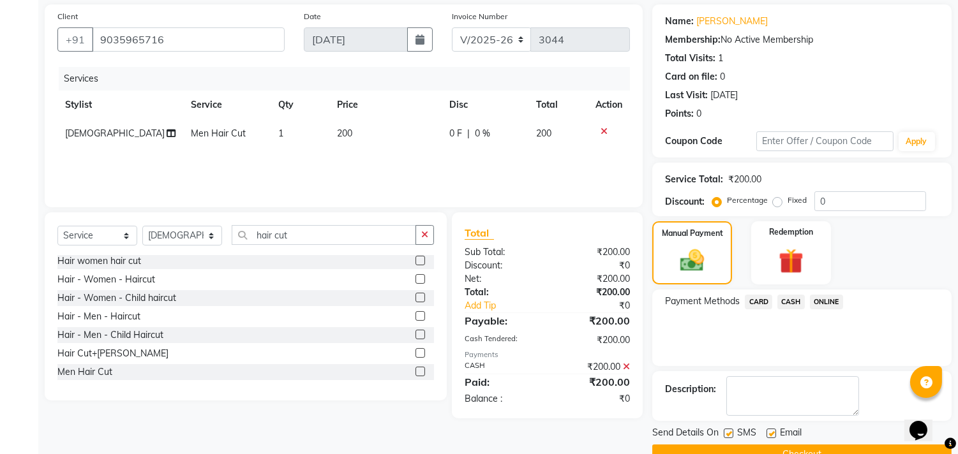
scroll to position [119, 0]
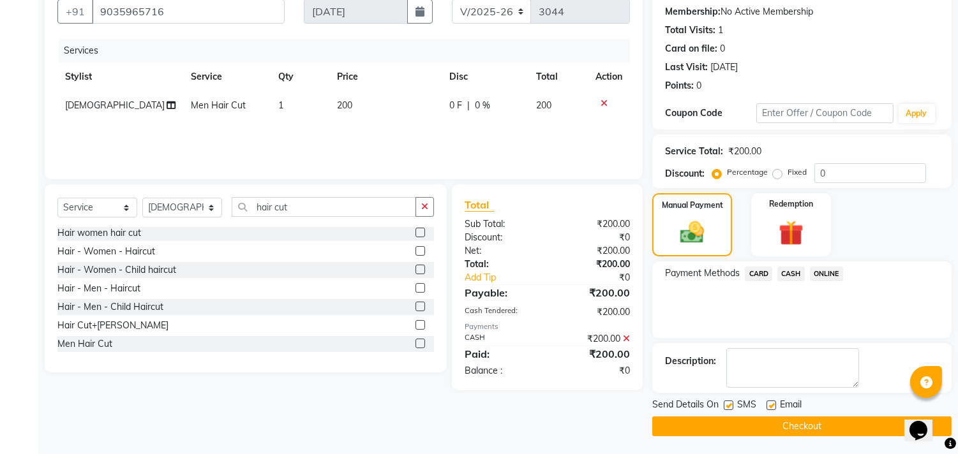
click at [771, 406] on label at bounding box center [771, 406] width 10 height 10
click at [771, 406] on input "checkbox" at bounding box center [770, 406] width 8 height 8
checkbox input "false"
click at [730, 404] on label at bounding box center [728, 406] width 10 height 10
click at [730, 404] on input "checkbox" at bounding box center [727, 406] width 8 height 8
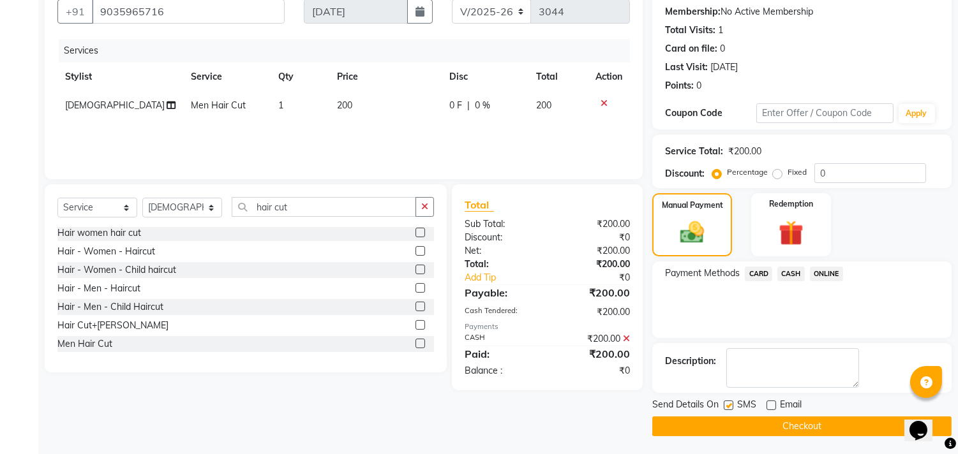
checkbox input "false"
click at [723, 423] on button "Checkout" at bounding box center [801, 427] width 299 height 20
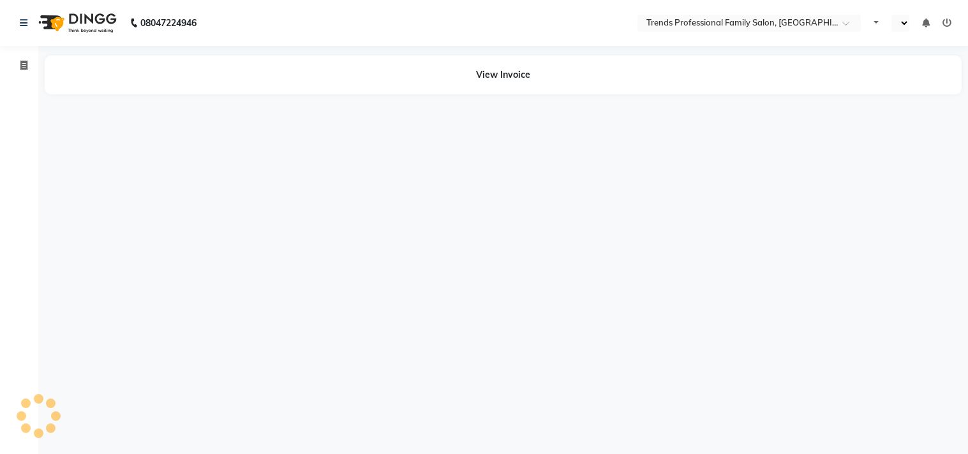
select select "en"
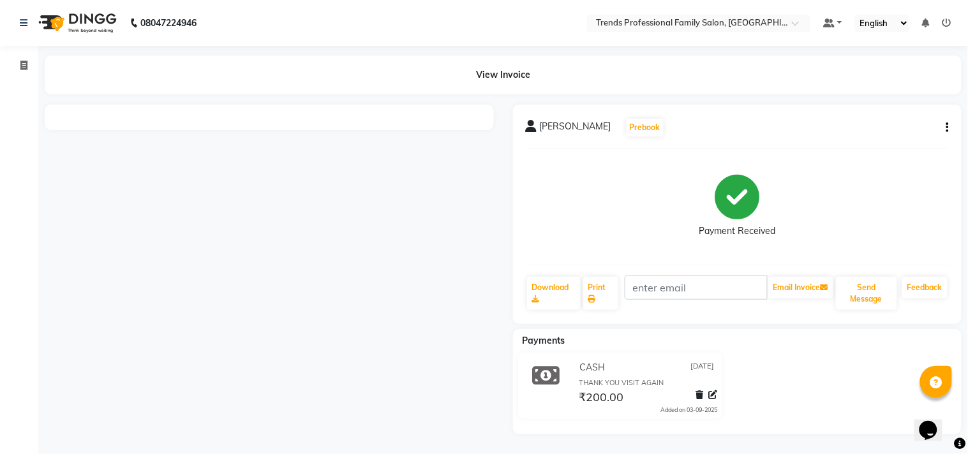
click at [290, 220] on div at bounding box center [269, 270] width 468 height 330
click at [281, 214] on div at bounding box center [269, 270] width 468 height 330
drag, startPoint x: 281, startPoint y: 214, endPoint x: 281, endPoint y: 221, distance: 7.7
click at [281, 221] on div at bounding box center [269, 270] width 468 height 330
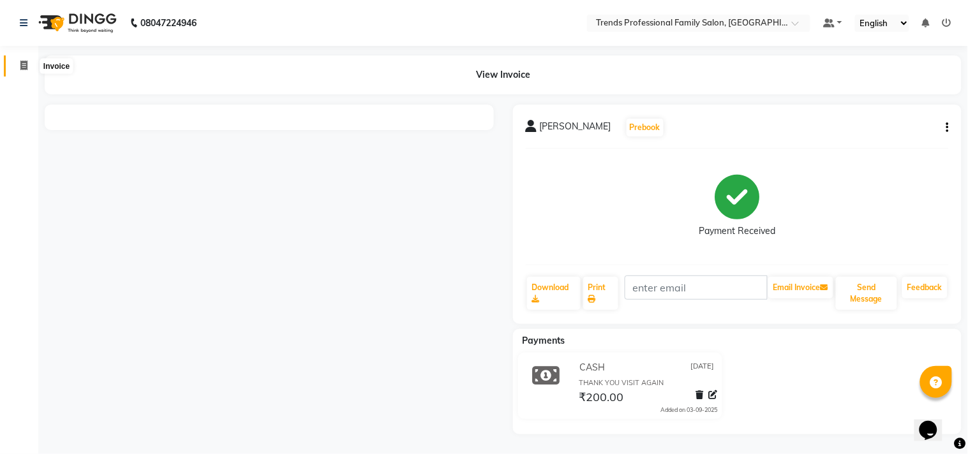
click at [22, 68] on icon at bounding box center [23, 66] width 7 height 10
select select "service"
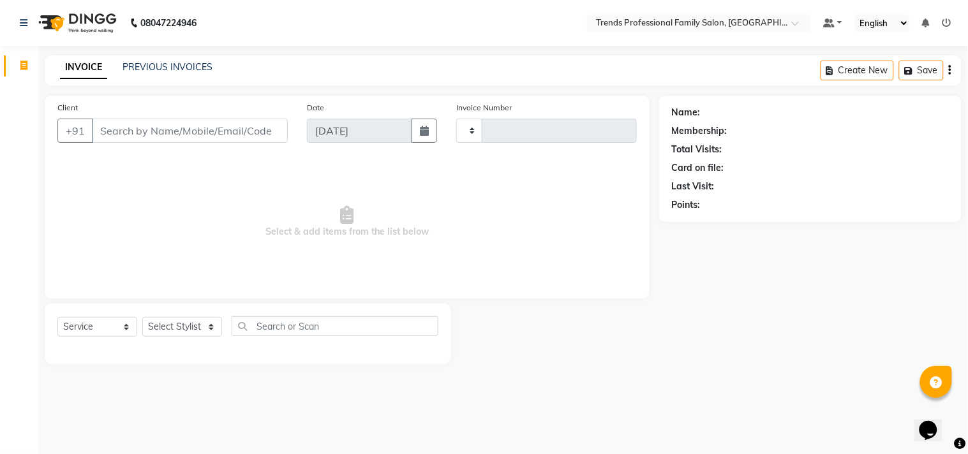
type input "3045"
select select "7345"
click at [199, 321] on select "Select Stylist [PERSON_NAME] [PERSON_NAME] [PERSON_NAME] [PERSON_NAME] RUSTHAM …" at bounding box center [182, 327] width 80 height 20
select select "64189"
click at [142, 318] on select "Select Stylist [PERSON_NAME] [PERSON_NAME] [PERSON_NAME] [PERSON_NAME] RUSTHAM …" at bounding box center [182, 327] width 80 height 20
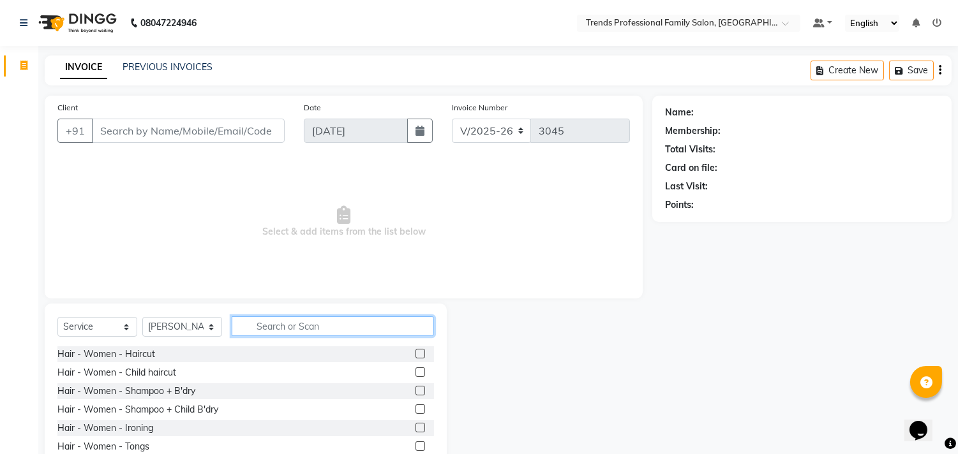
click at [297, 324] on input "text" at bounding box center [333, 326] width 202 height 20
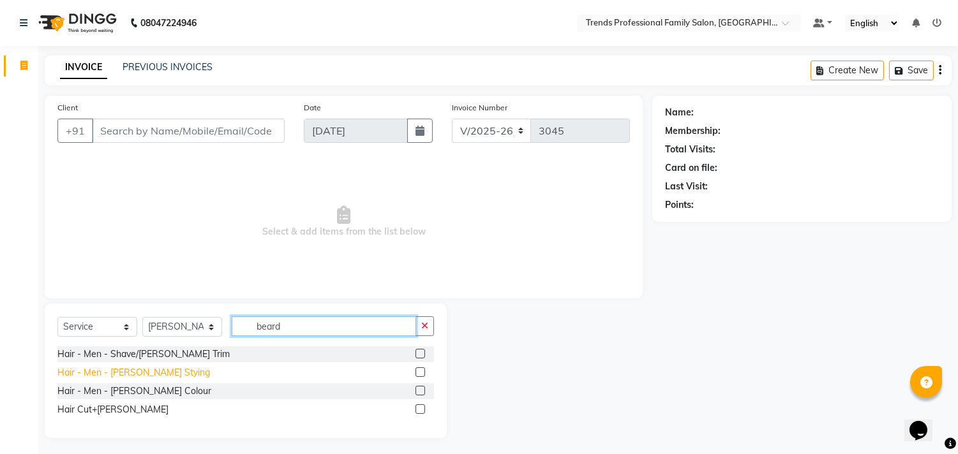
type input "beard"
click at [122, 378] on div "Hair - Men - [PERSON_NAME] Stying" at bounding box center [133, 372] width 152 height 13
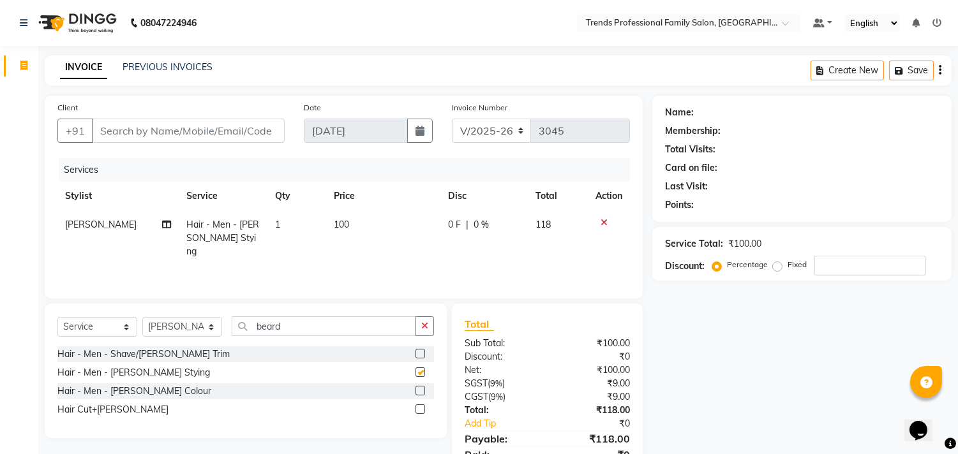
checkbox input "false"
click at [189, 324] on select "Select Stylist [PERSON_NAME] [PERSON_NAME] [PERSON_NAME] [PERSON_NAME] RUSTHAM …" at bounding box center [182, 327] width 80 height 20
select select "63524"
click at [142, 318] on select "Select Stylist [PERSON_NAME] [PERSON_NAME] [PERSON_NAME] [PERSON_NAME] RUSTHAM …" at bounding box center [182, 327] width 80 height 20
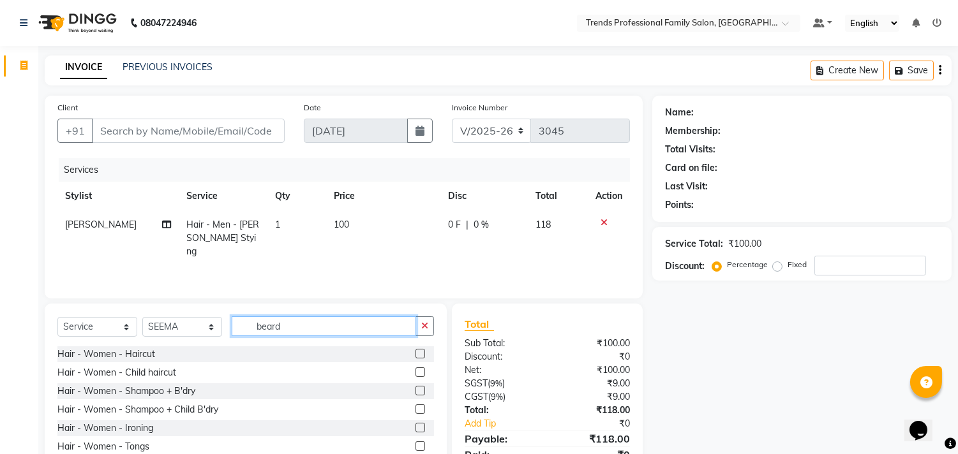
click at [317, 317] on input "beard" at bounding box center [324, 326] width 184 height 20
type input "b"
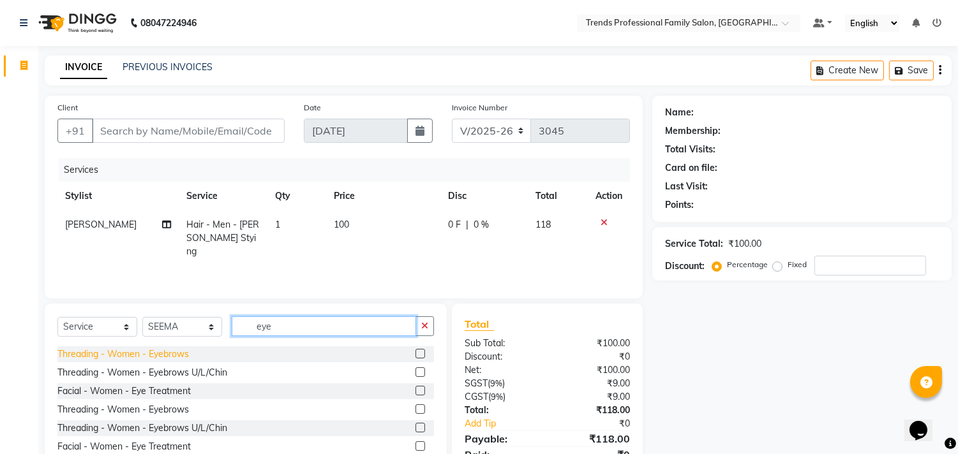
type input "eye"
click at [166, 355] on div "Threading - Women - Eyebrows" at bounding box center [122, 354] width 131 height 13
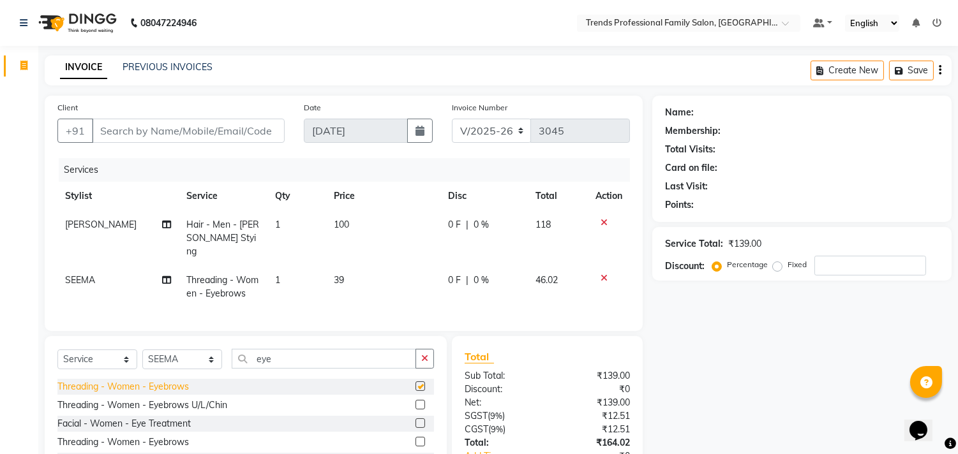
checkbox input "false"
click at [424, 354] on icon "button" at bounding box center [424, 358] width 7 height 9
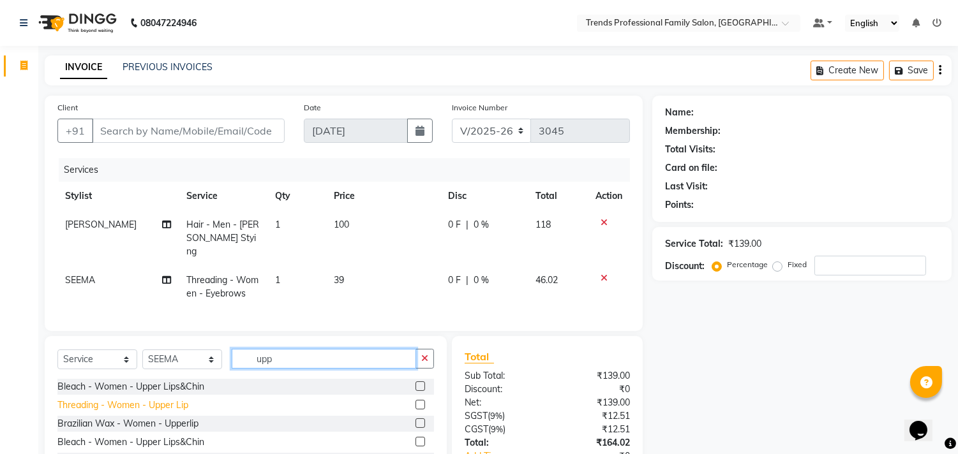
type input "upp"
click at [160, 406] on div "Threading - Women - Upper Lip" at bounding box center [122, 405] width 131 height 13
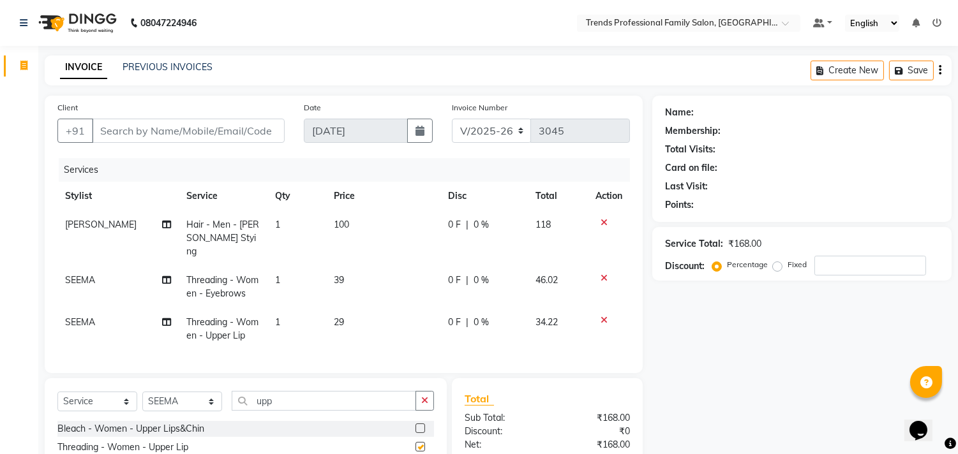
checkbox input "false"
click at [938, 71] on button "button" at bounding box center [939, 70] width 3 height 30
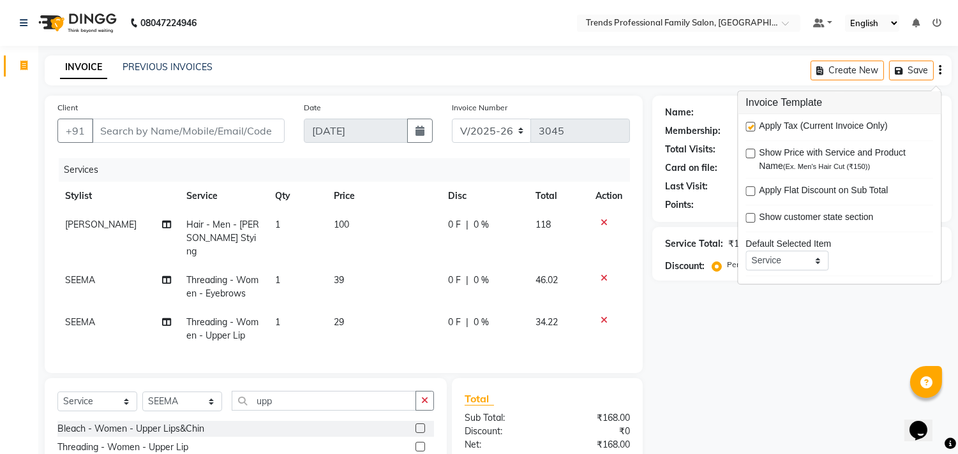
click at [751, 123] on label at bounding box center [750, 127] width 10 height 10
click at [751, 123] on input "checkbox" at bounding box center [749, 127] width 8 height 8
checkbox input "false"
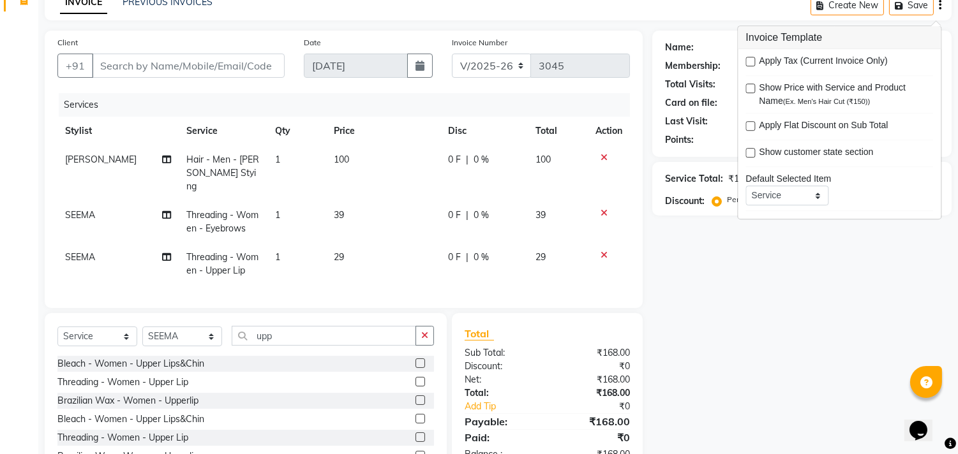
scroll to position [112, 0]
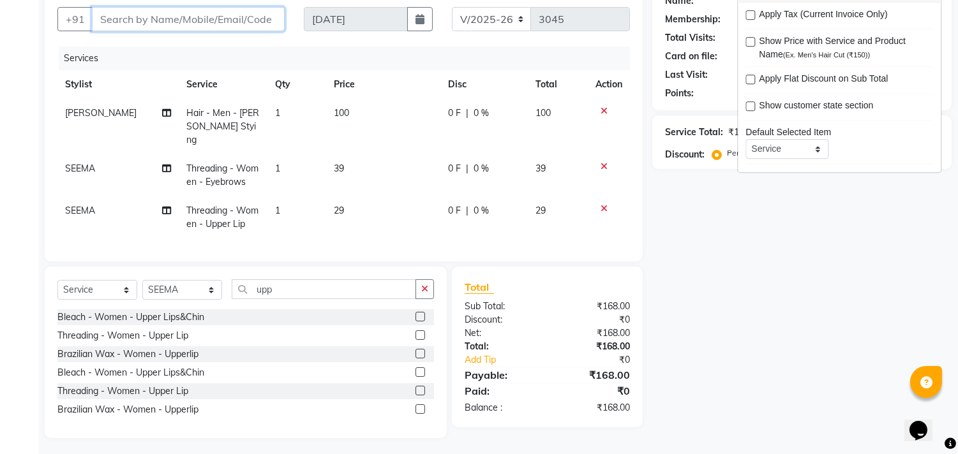
click at [226, 13] on input "Client" at bounding box center [188, 19] width 193 height 24
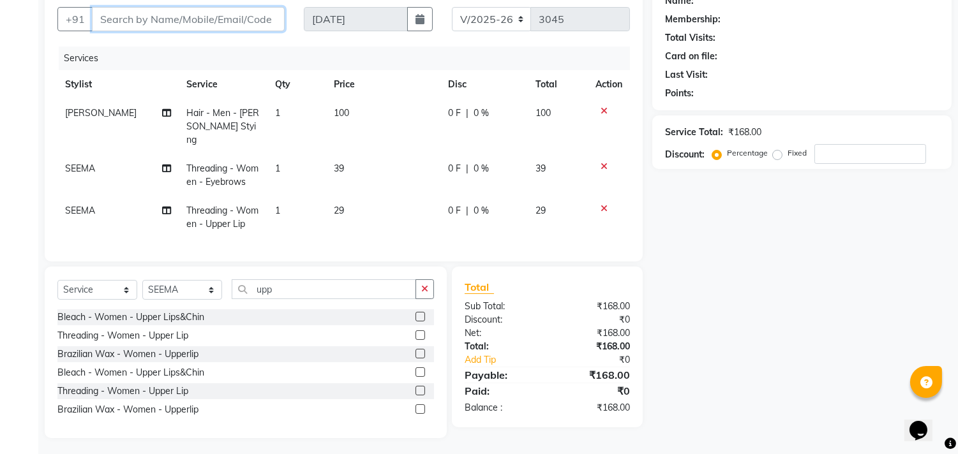
type input "u"
type input "0"
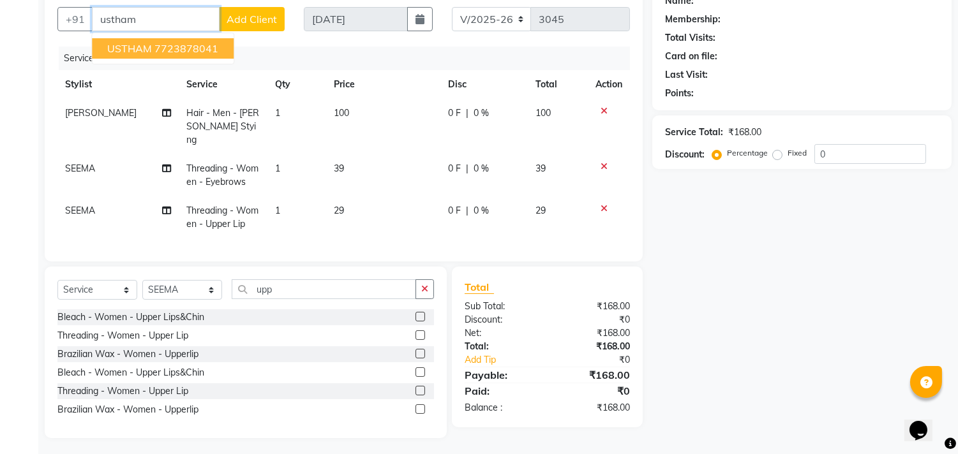
click at [220, 39] on button "USTHAM 7723878041" at bounding box center [163, 48] width 142 height 20
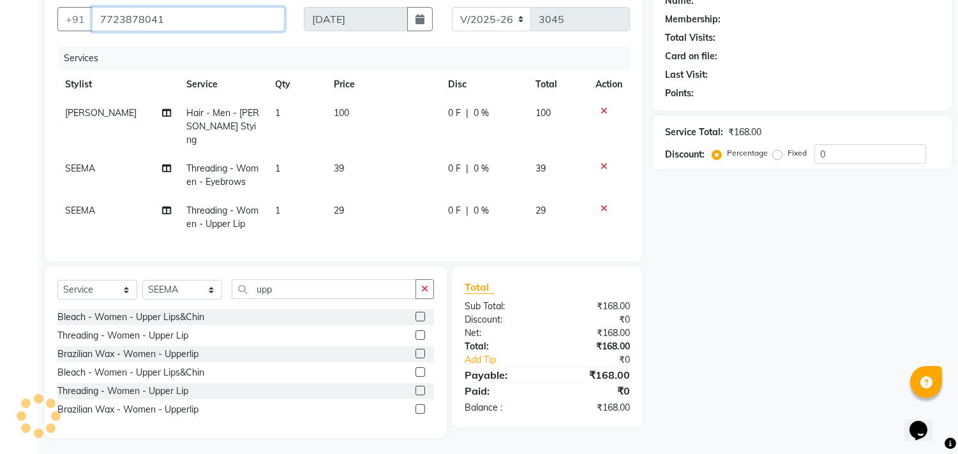
type input "7723878041"
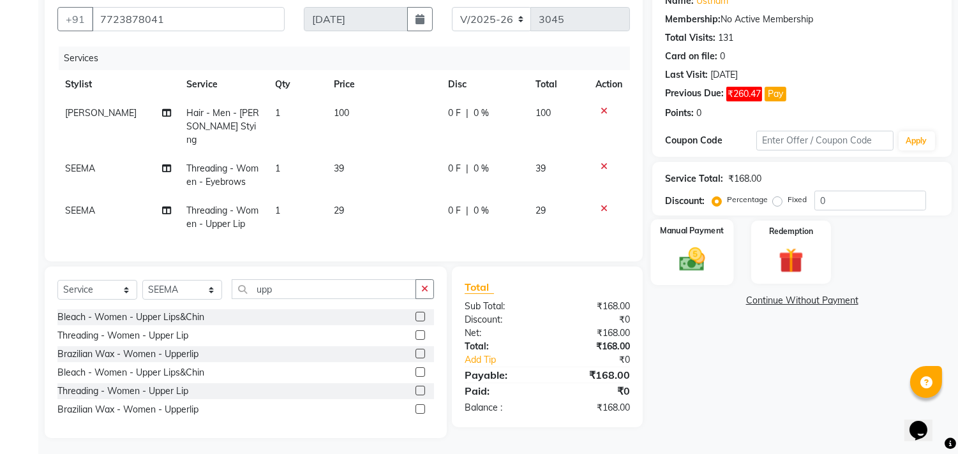
click at [678, 265] on img at bounding box center [692, 260] width 42 height 30
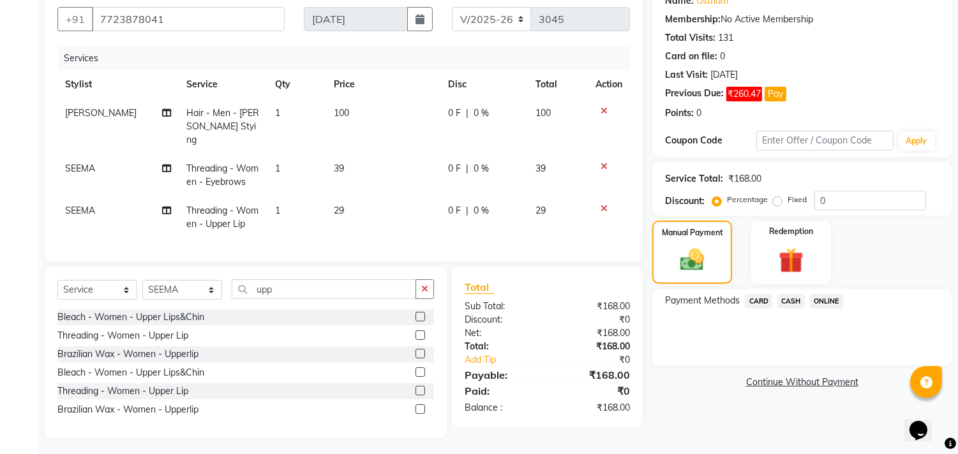
click at [810, 300] on span "ONLINE" at bounding box center [826, 301] width 33 height 15
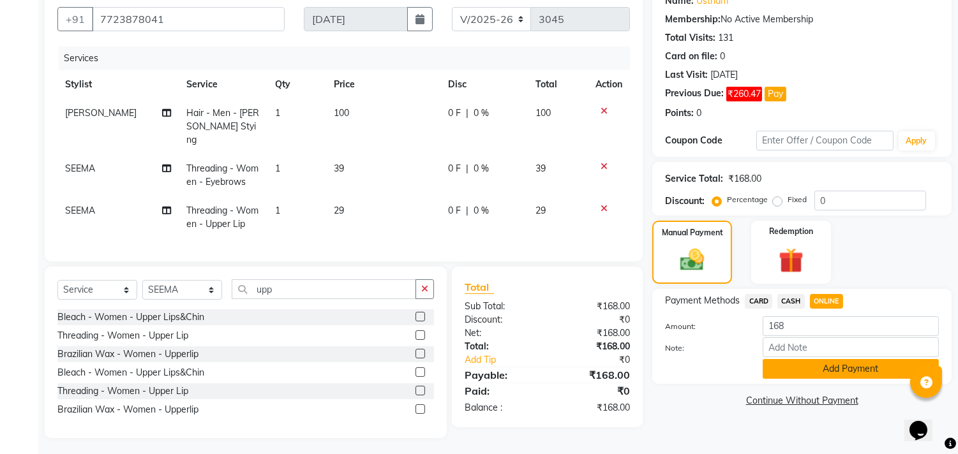
click at [810, 368] on button "Add Payment" at bounding box center [850, 369] width 176 height 20
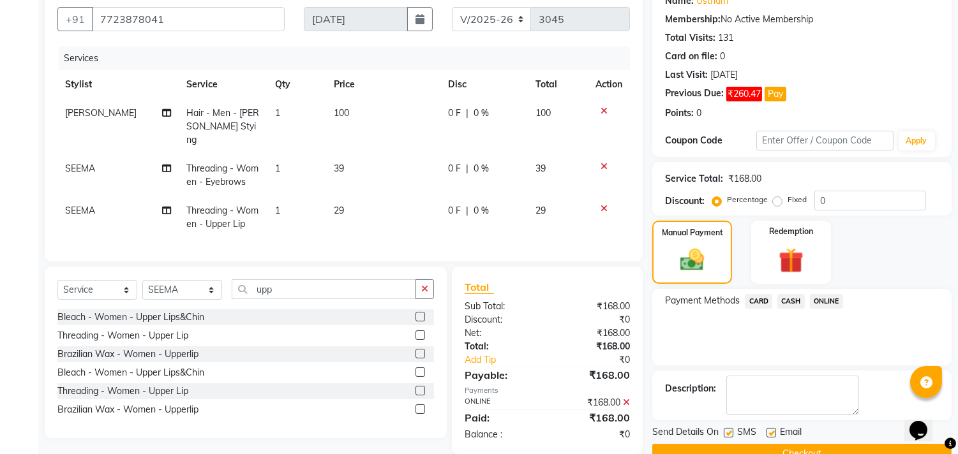
scroll to position [140, 0]
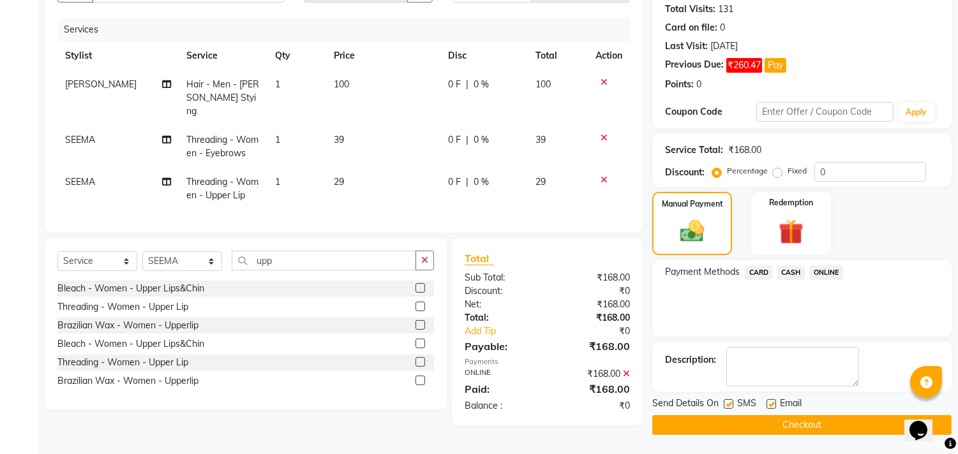
click at [774, 404] on label at bounding box center [771, 404] width 10 height 10
click at [774, 404] on input "checkbox" at bounding box center [770, 405] width 8 height 8
checkbox input "false"
drag, startPoint x: 731, startPoint y: 404, endPoint x: 730, endPoint y: 427, distance: 23.6
click at [730, 427] on div "Send Details On SMS Email Checkout" at bounding box center [801, 416] width 299 height 38
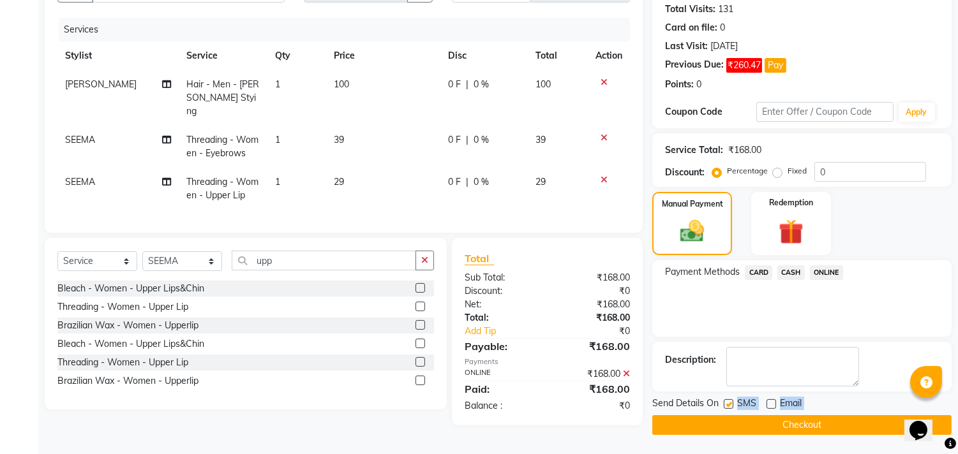
click at [730, 402] on label at bounding box center [728, 404] width 10 height 10
click at [730, 402] on input "checkbox" at bounding box center [727, 405] width 8 height 8
checkbox input "false"
click at [730, 424] on button "Checkout" at bounding box center [801, 425] width 299 height 20
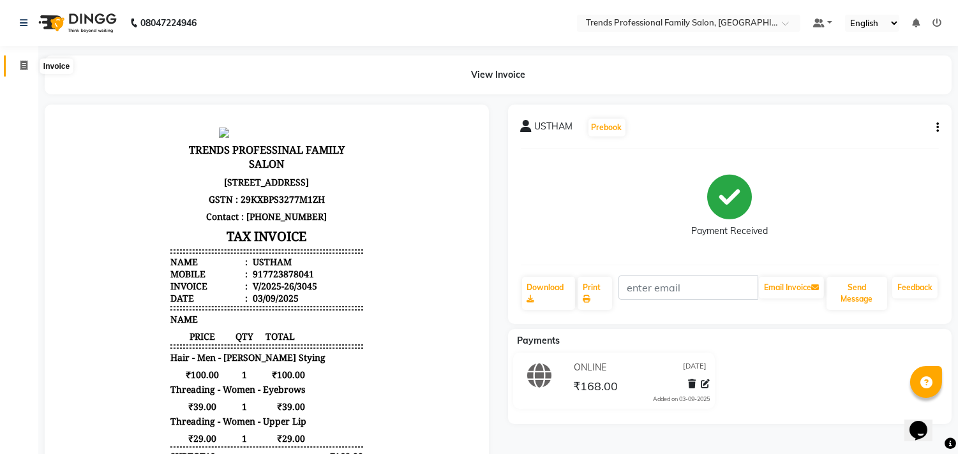
click at [22, 66] on icon at bounding box center [23, 66] width 7 height 10
select select "service"
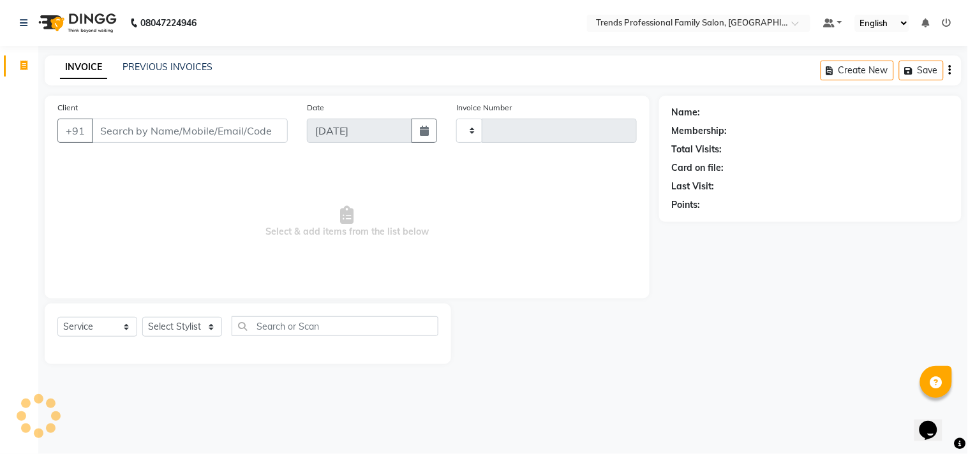
type input "3046"
select select "7345"
click at [208, 322] on select "Select Stylist" at bounding box center [182, 327] width 80 height 20
click at [207, 328] on select "Select Stylist" at bounding box center [182, 327] width 80 height 20
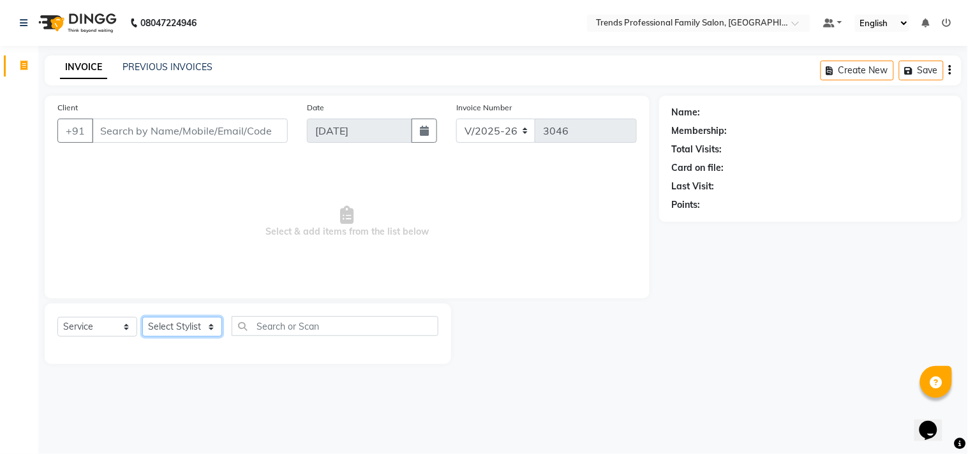
select select "63521"
click at [142, 318] on select "Select Stylist [PERSON_NAME] [PERSON_NAME] [PERSON_NAME] [PERSON_NAME] RUSTHAM …" at bounding box center [182, 327] width 80 height 20
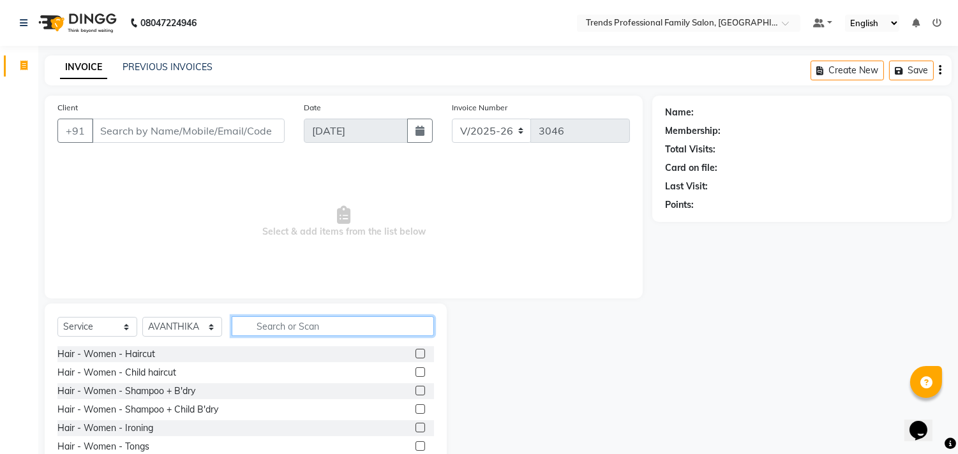
click at [366, 329] on input "text" at bounding box center [333, 326] width 202 height 20
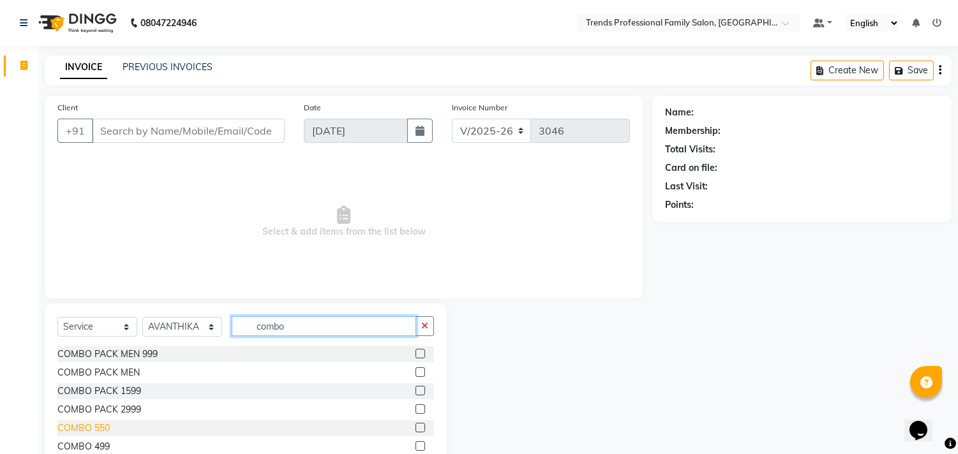
type input "combo"
click at [105, 431] on div "COMBO 550" at bounding box center [83, 428] width 52 height 13
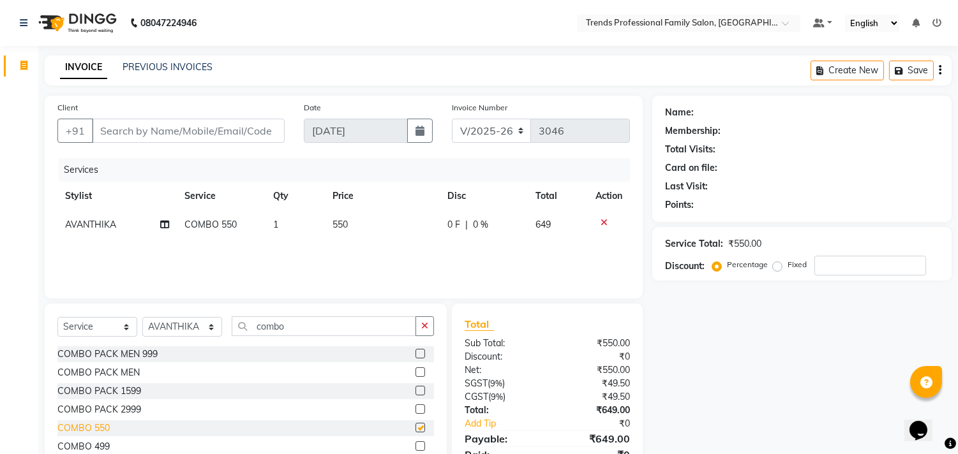
checkbox input "false"
drag, startPoint x: 425, startPoint y: 326, endPoint x: 329, endPoint y: 320, distance: 96.5
click at [425, 327] on icon "button" at bounding box center [424, 326] width 7 height 9
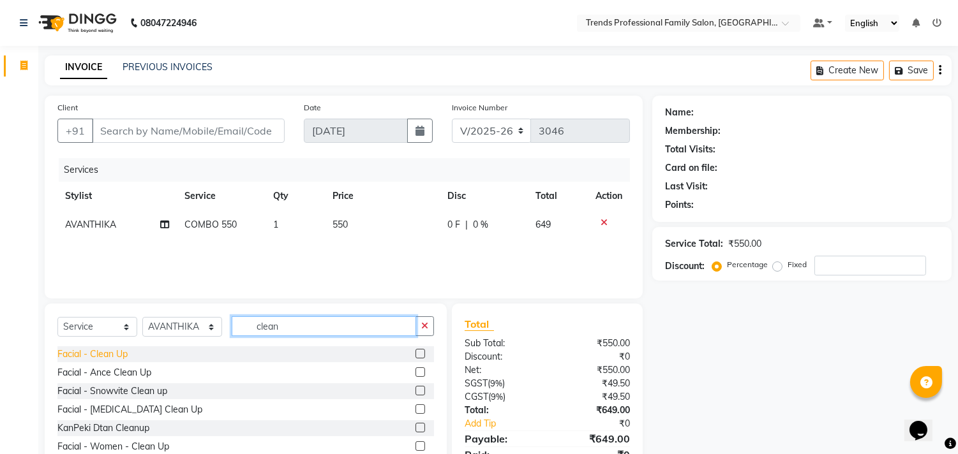
type input "clean"
click at [115, 348] on div "Facial - Clean Up" at bounding box center [92, 354] width 70 height 13
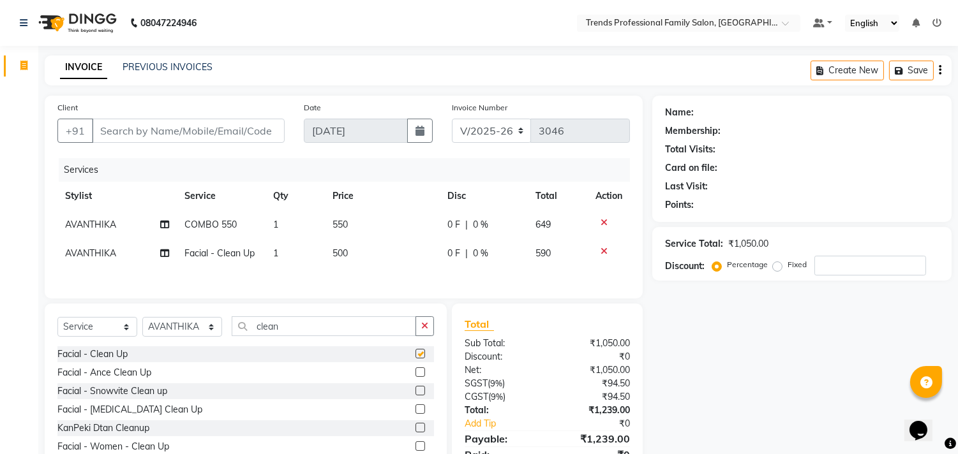
checkbox input "false"
click at [196, 322] on select "Select Stylist [PERSON_NAME] [PERSON_NAME] [PERSON_NAME] [PERSON_NAME] RUSTHAM …" at bounding box center [182, 327] width 80 height 20
select select "72180"
click at [142, 320] on select "Select Stylist [PERSON_NAME] [PERSON_NAME] [PERSON_NAME] [PERSON_NAME] RUSTHAM …" at bounding box center [182, 327] width 80 height 20
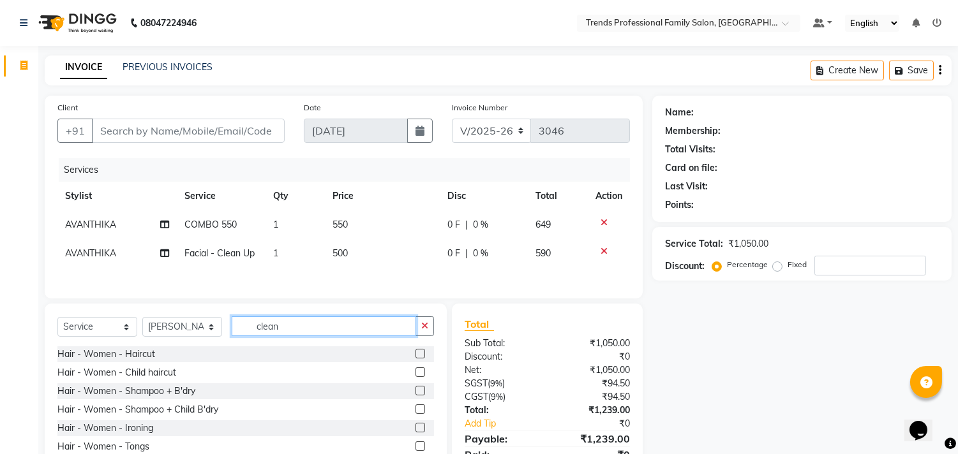
click at [289, 330] on input "clean" at bounding box center [324, 326] width 184 height 20
type input "c"
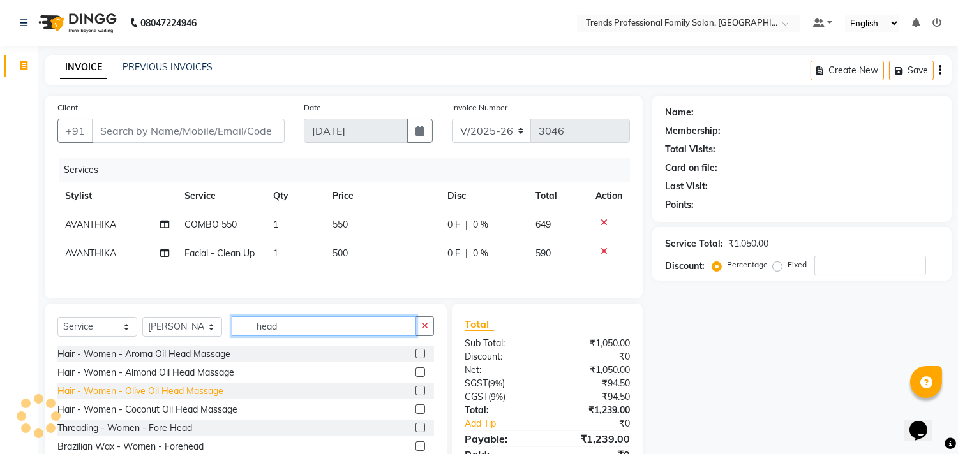
type input "head"
click at [188, 397] on div "Hair - Women - Olive Oil Head Massage" at bounding box center [140, 391] width 166 height 13
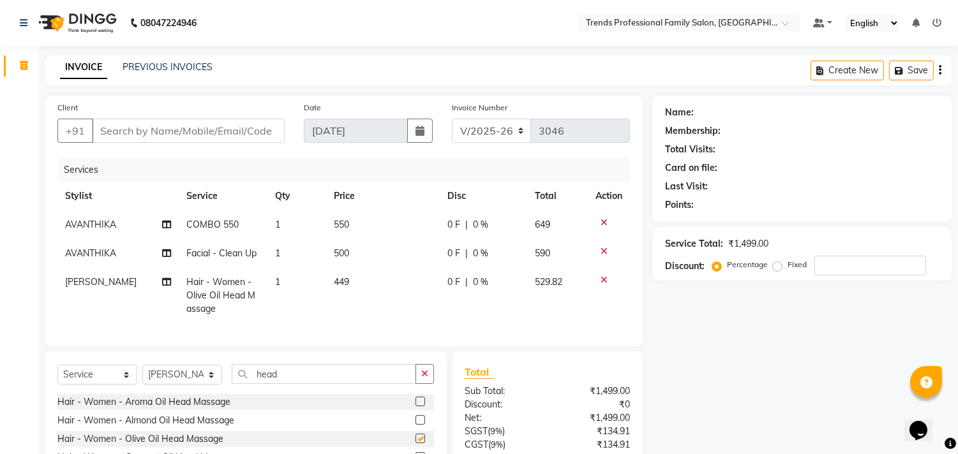
checkbox input "false"
click at [329, 380] on input "head" at bounding box center [324, 374] width 184 height 20
type input "h"
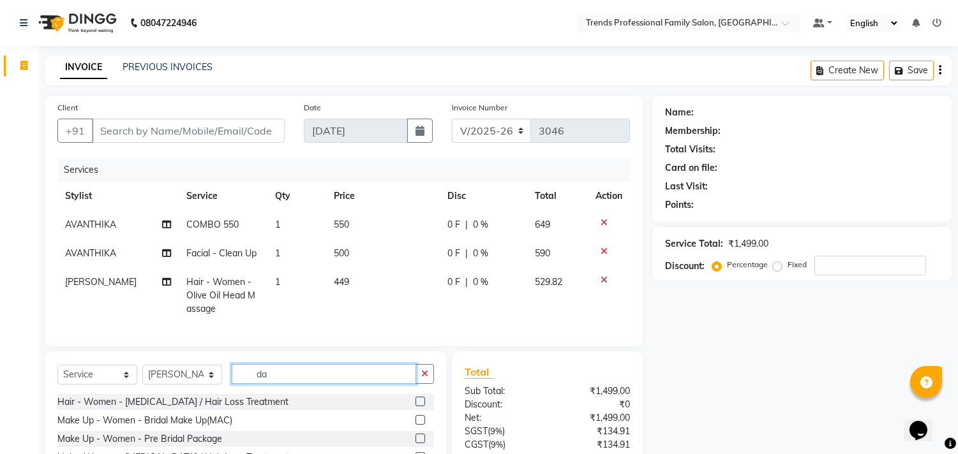
type input "d"
type input "face"
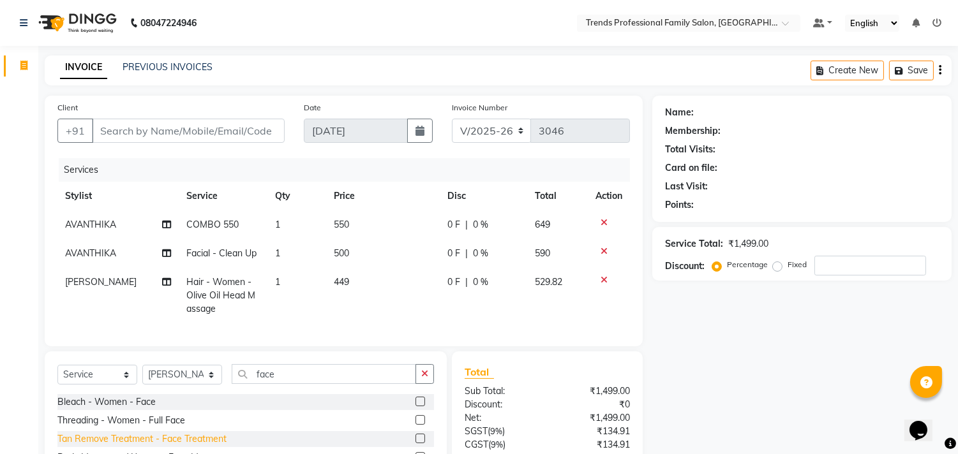
click at [176, 446] on div "Tan Remove Treatment - Face Treatment" at bounding box center [141, 439] width 169 height 13
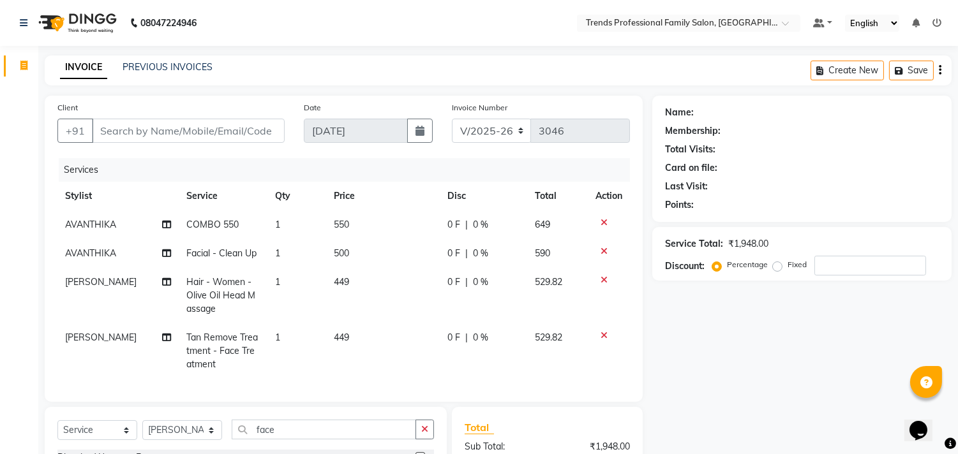
checkbox input "false"
click at [283, 440] on input "face" at bounding box center [324, 430] width 184 height 20
type input "f"
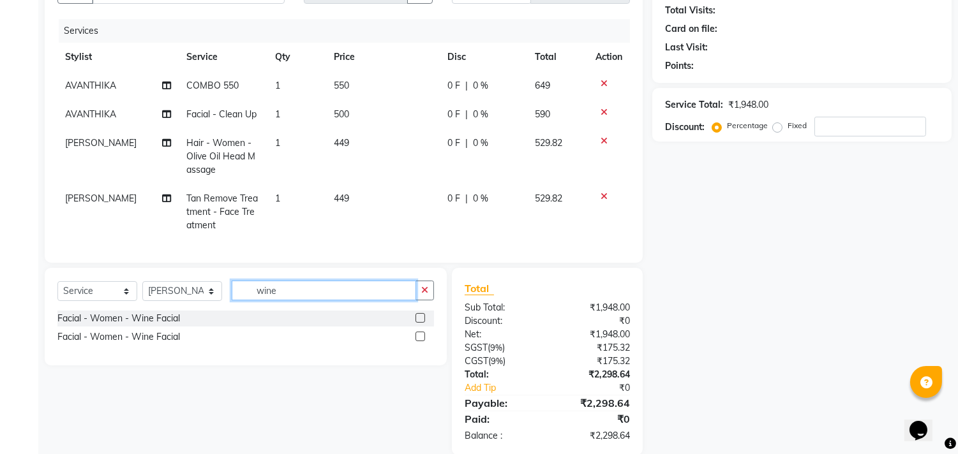
scroll to position [170, 0]
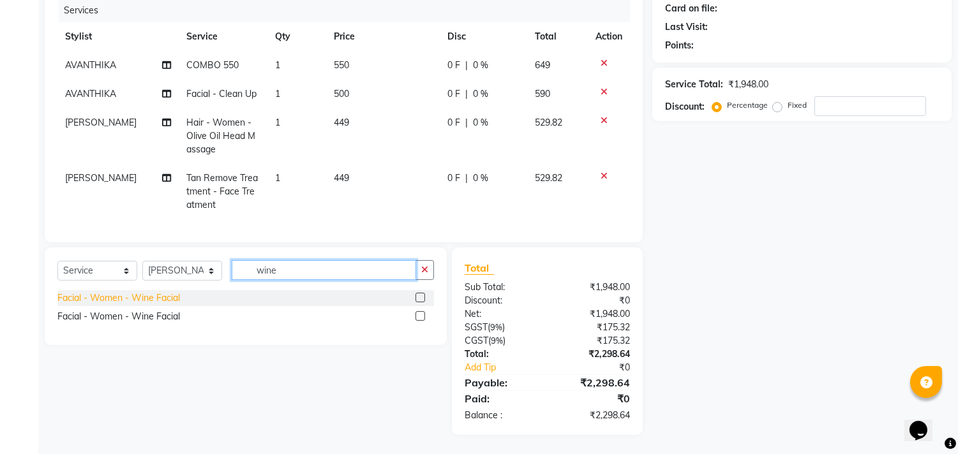
type input "wine"
click at [154, 298] on div "Facial - Women - Wine Facial" at bounding box center [118, 298] width 122 height 13
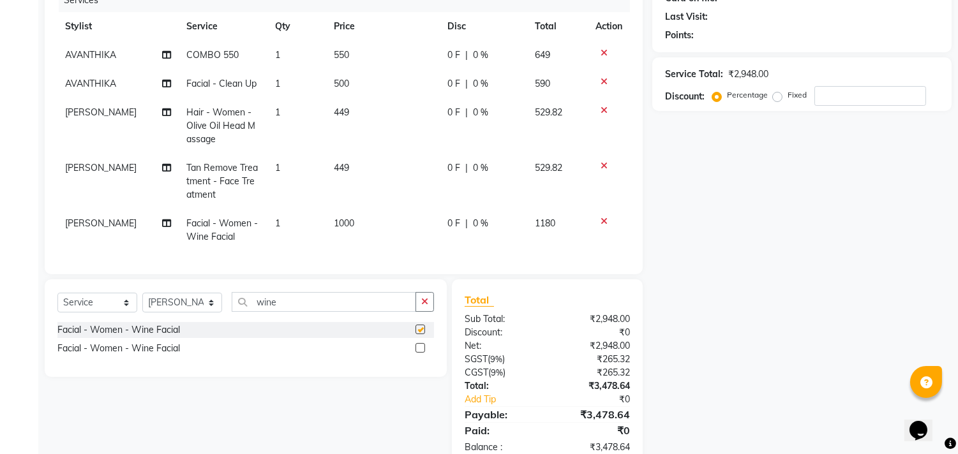
checkbox input "false"
click at [482, 51] on span "0 %" at bounding box center [480, 54] width 15 height 13
select select "63521"
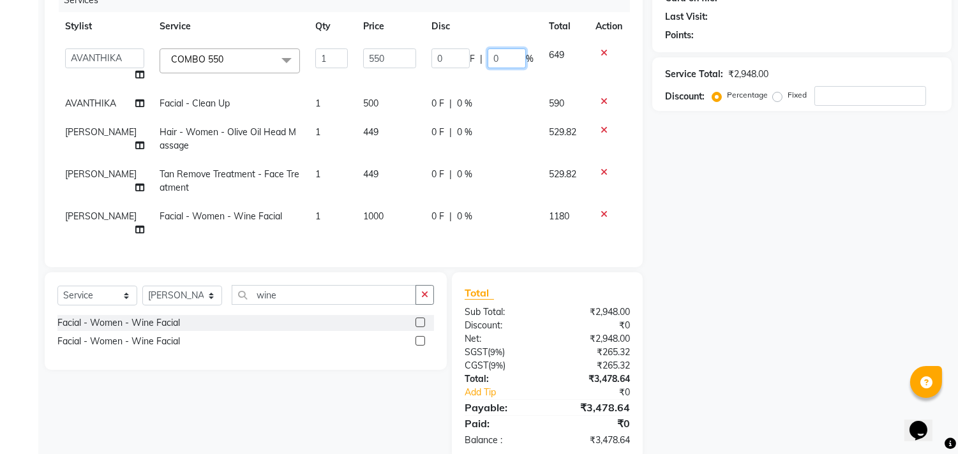
click at [496, 60] on input "0" at bounding box center [506, 58] width 38 height 20
type input "15"
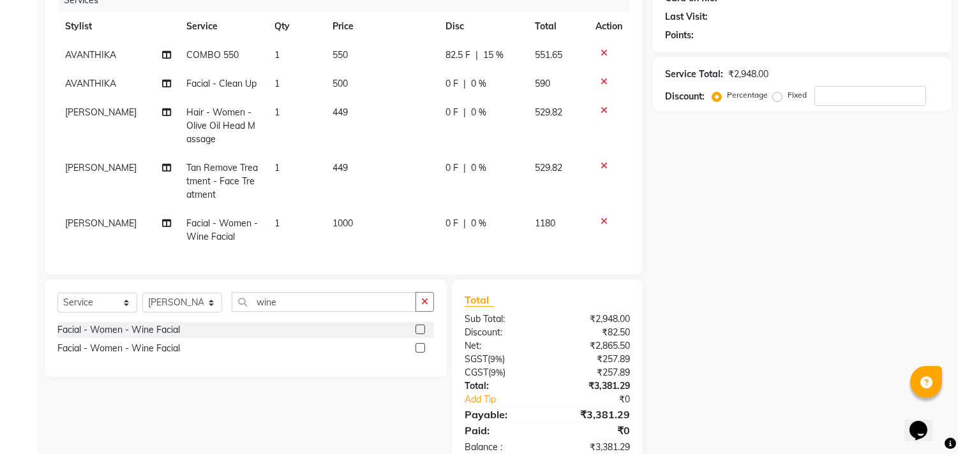
click at [674, 207] on div "Name: Membership: Total Visits: Card on file: Last Visit: Points: Service Total…" at bounding box center [806, 196] width 309 height 541
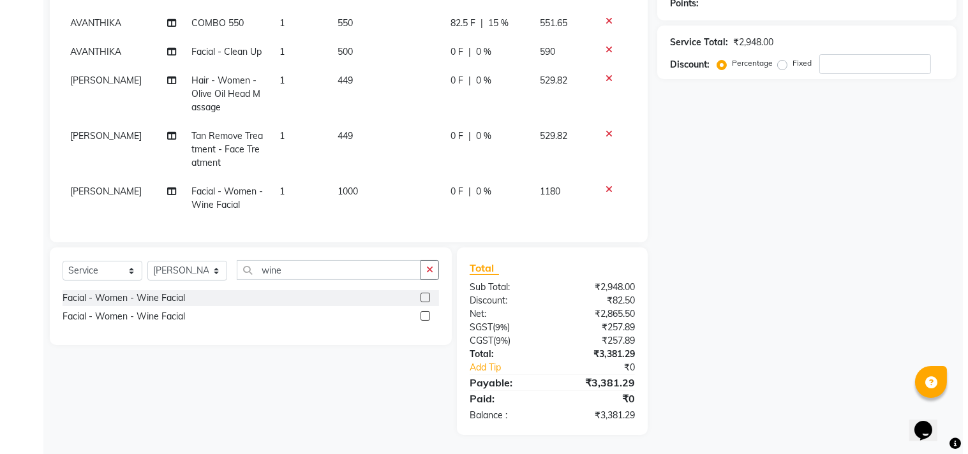
scroll to position [0, 0]
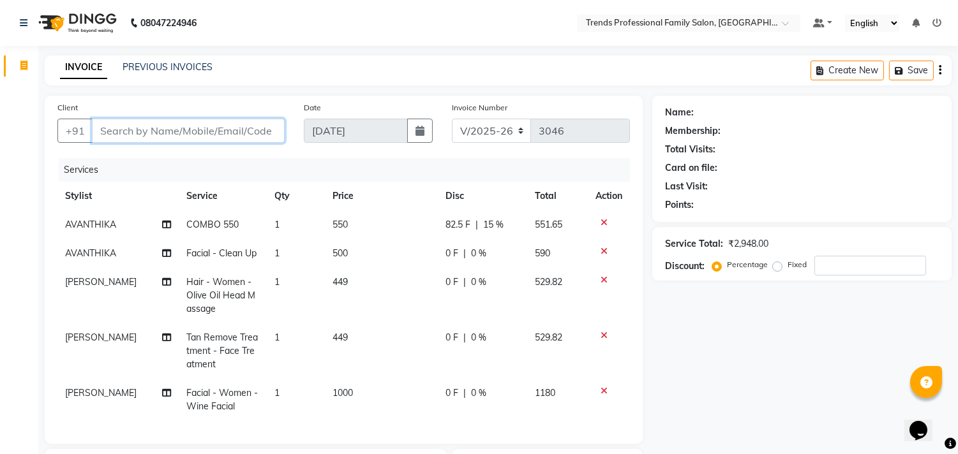
click at [175, 129] on input "Client" at bounding box center [188, 131] width 193 height 24
type input "8"
type input "0"
type input "8073617371"
click at [260, 125] on span "Add Client" at bounding box center [251, 130] width 50 height 13
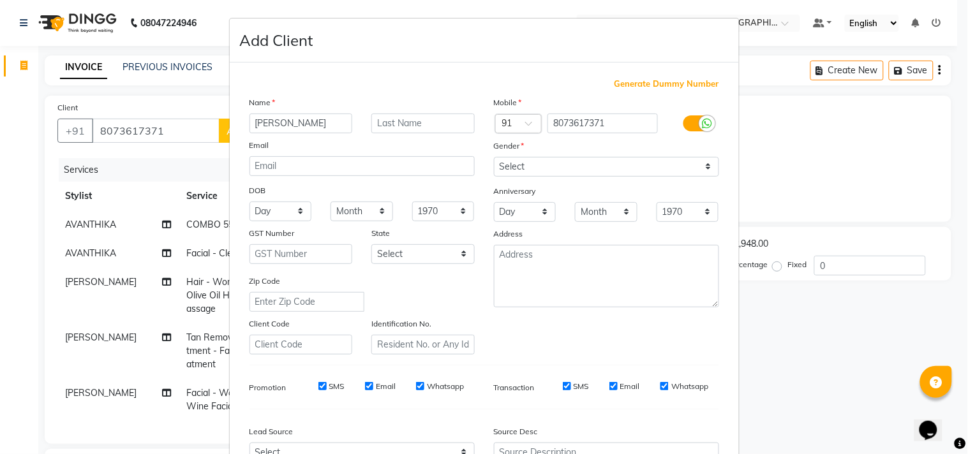
type input "rakshita"
click at [499, 166] on select "Select Male Female Other Prefer Not To Say" at bounding box center [606, 167] width 225 height 20
click at [494, 157] on select "Select Male Female Other Prefer Not To Say" at bounding box center [606, 167] width 225 height 20
click at [498, 168] on select "Select Male Female Other Prefer Not To Say" at bounding box center [606, 167] width 225 height 20
select select "female"
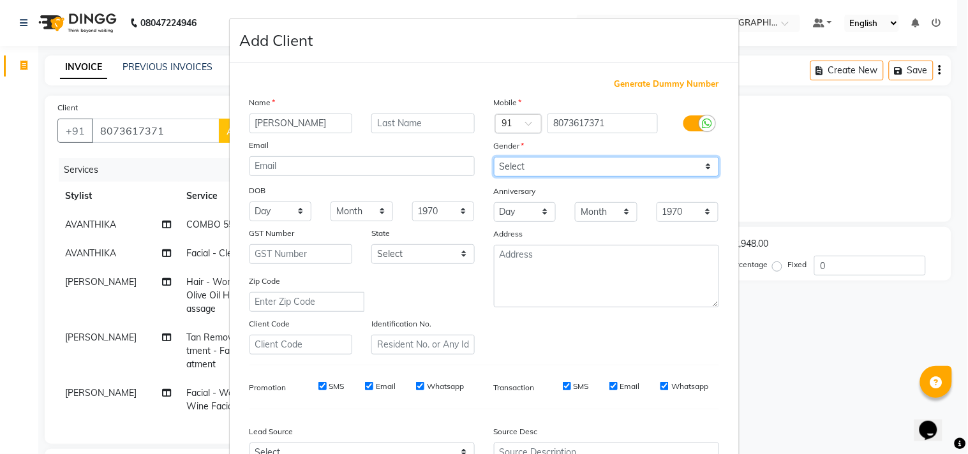
click at [494, 157] on select "Select Male Female Other Prefer Not To Say" at bounding box center [606, 167] width 225 height 20
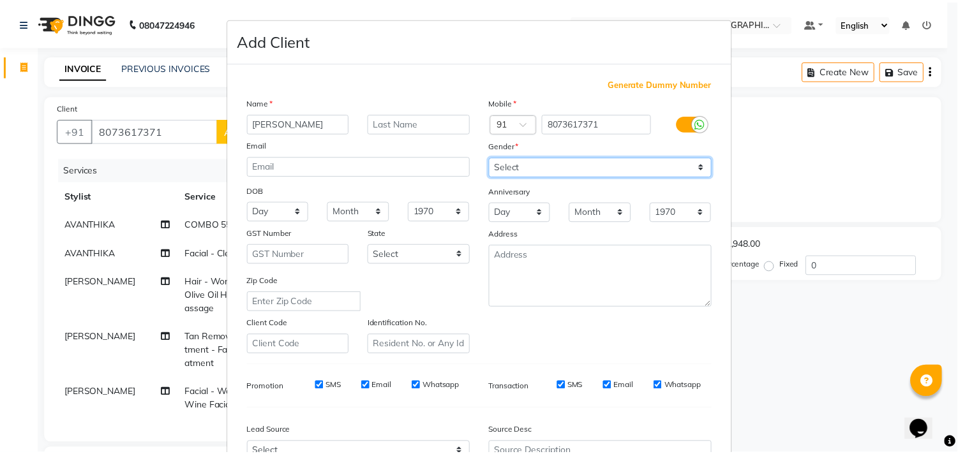
scroll to position [135, 0]
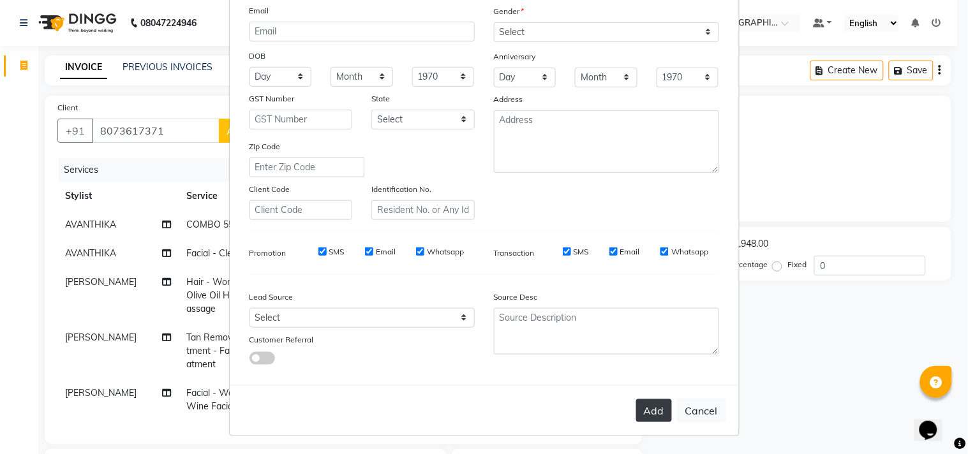
click at [652, 403] on button "Add" at bounding box center [654, 410] width 36 height 23
select select
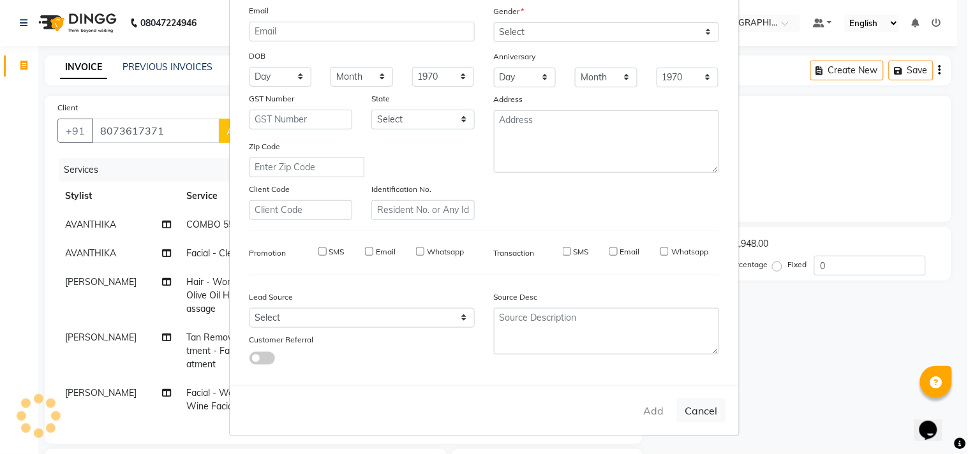
select select
checkbox input "false"
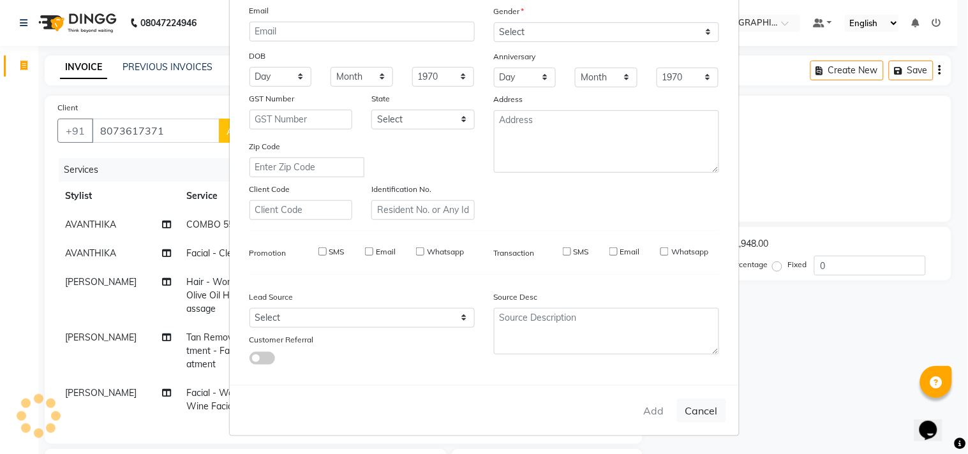
checkbox input "false"
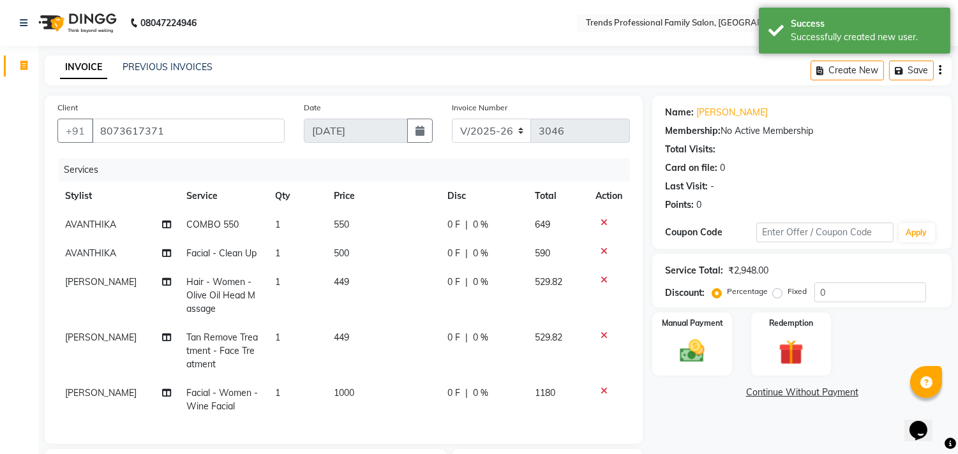
click at [477, 226] on span "0 %" at bounding box center [480, 224] width 15 height 13
select select "63521"
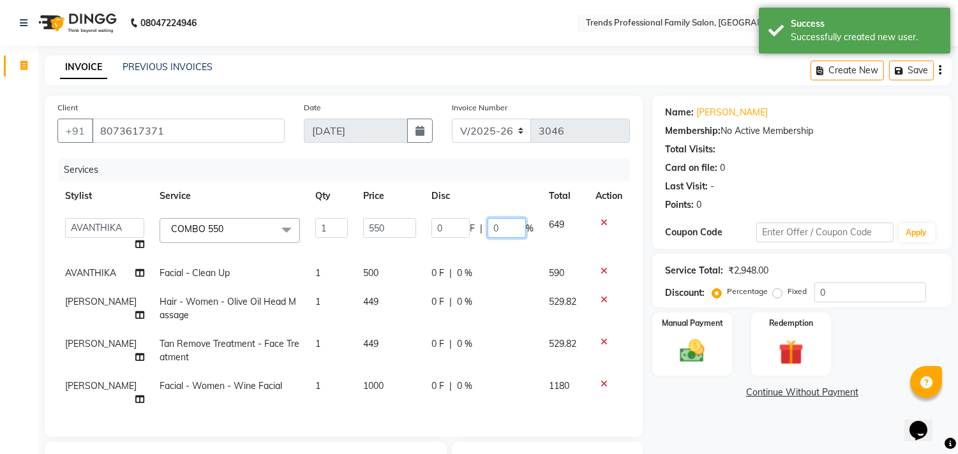
click at [500, 228] on input "0" at bounding box center [506, 228] width 38 height 20
type input "15"
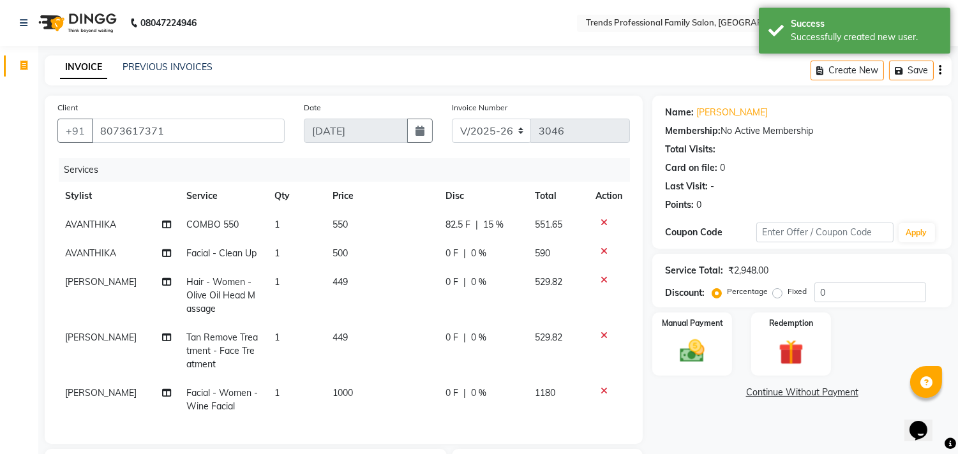
click at [645, 271] on div "Client +91 8073617371 Date 03-09-2025 Invoice Number V/2025 V/2025-26 3046 Serv…" at bounding box center [343, 366] width 617 height 541
click at [204, 225] on span "COMBO 550" at bounding box center [212, 224] width 52 height 11
select select "63521"
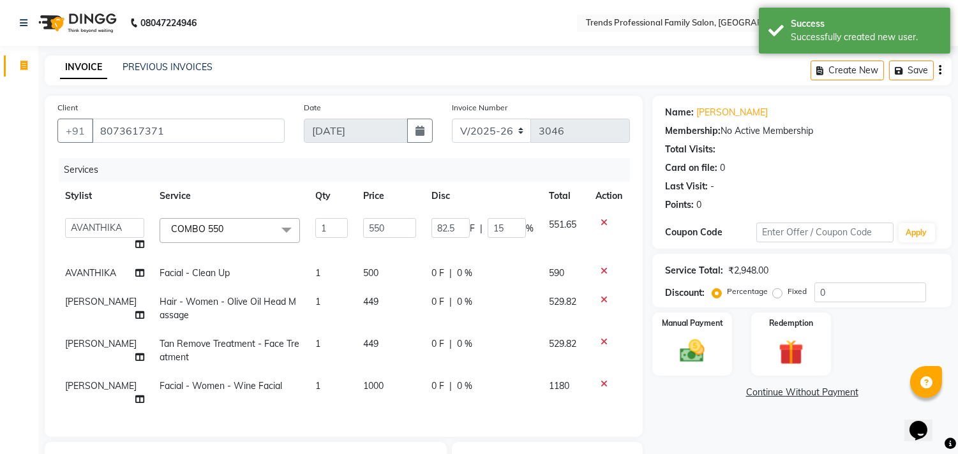
click at [135, 240] on icon at bounding box center [139, 244] width 9 height 9
select select "63521"
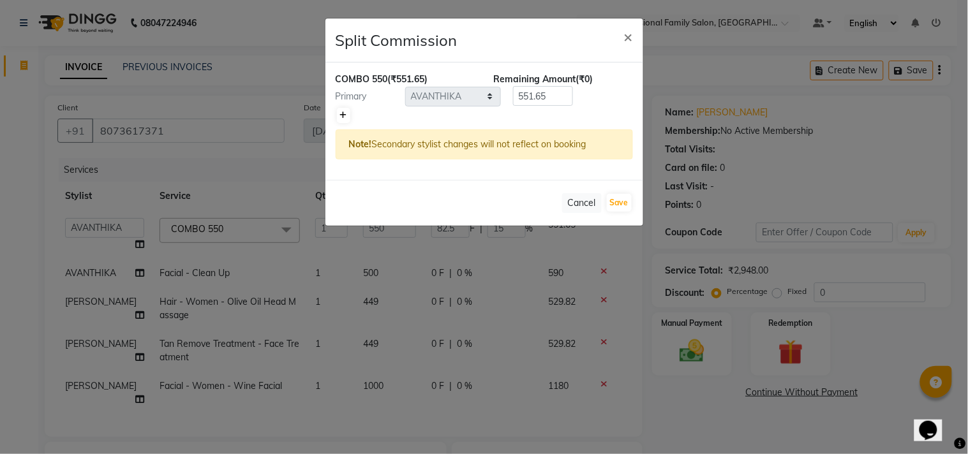
click at [347, 114] on link at bounding box center [343, 115] width 13 height 15
type input "275.82"
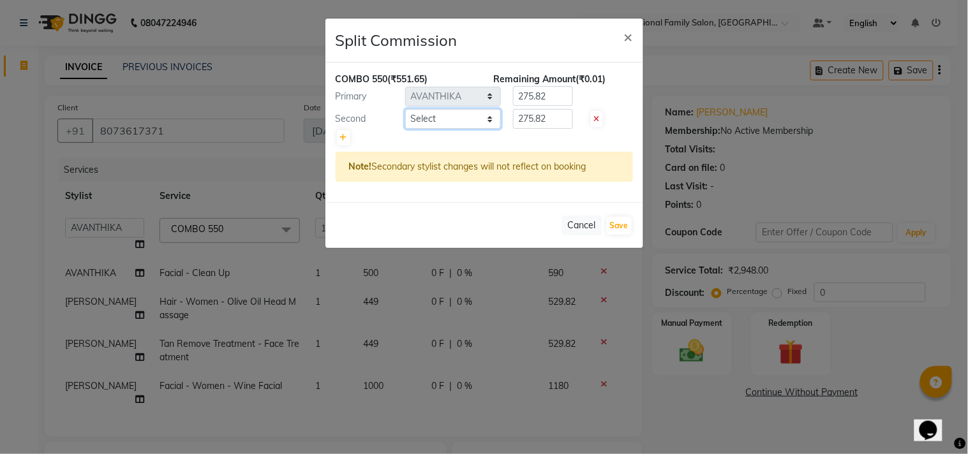
click at [439, 119] on select "Select ANITHA AVANTHIKA Hithaishi IMRAN KHAN KANCHAN MUSKHAN RUSTHAM SEEMA SHIV…" at bounding box center [453, 119] width 96 height 20
select select "64189"
click at [405, 109] on select "Select ANITHA AVANTHIKA Hithaishi IMRAN KHAN KANCHAN MUSKHAN RUSTHAM SEEMA SHIV…" at bounding box center [453, 119] width 96 height 20
click at [546, 121] on input "275.82" at bounding box center [543, 119] width 60 height 20
type input "2"
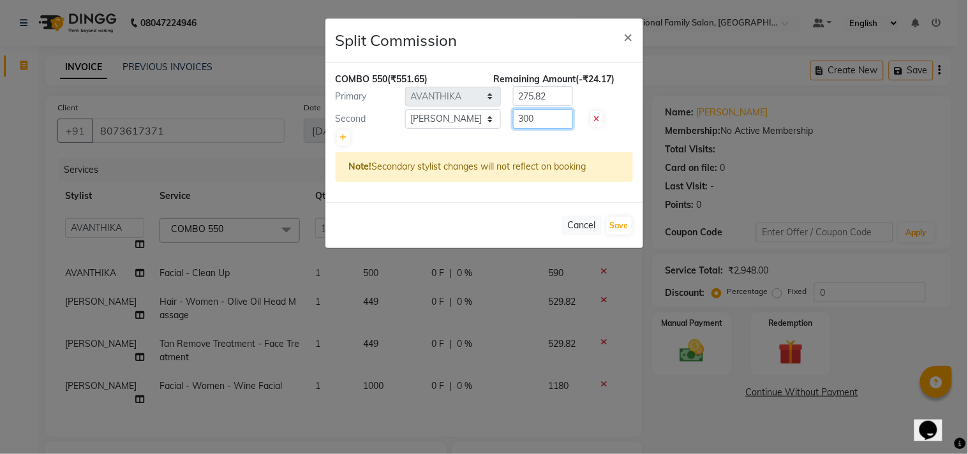
type input "300"
click at [560, 100] on input "275.82" at bounding box center [543, 96] width 60 height 20
type input "2"
type input "251.65"
click at [619, 222] on button "Save" at bounding box center [619, 226] width 25 height 18
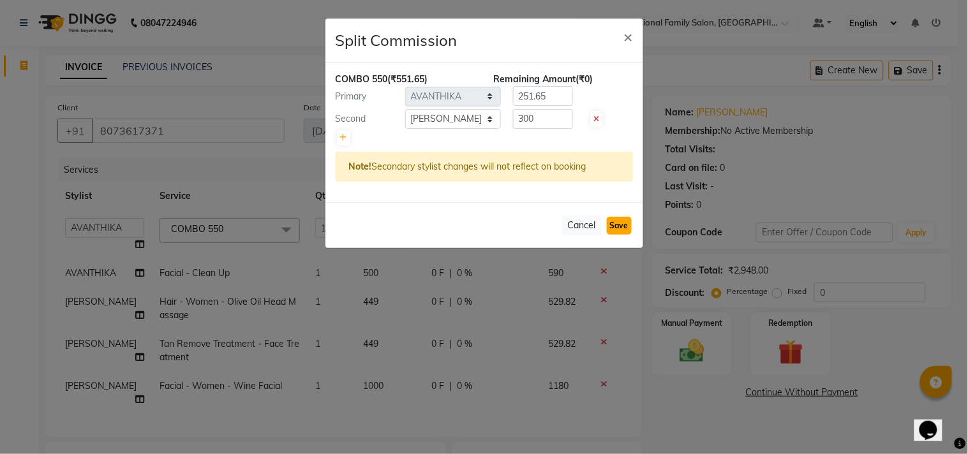
select select "Select"
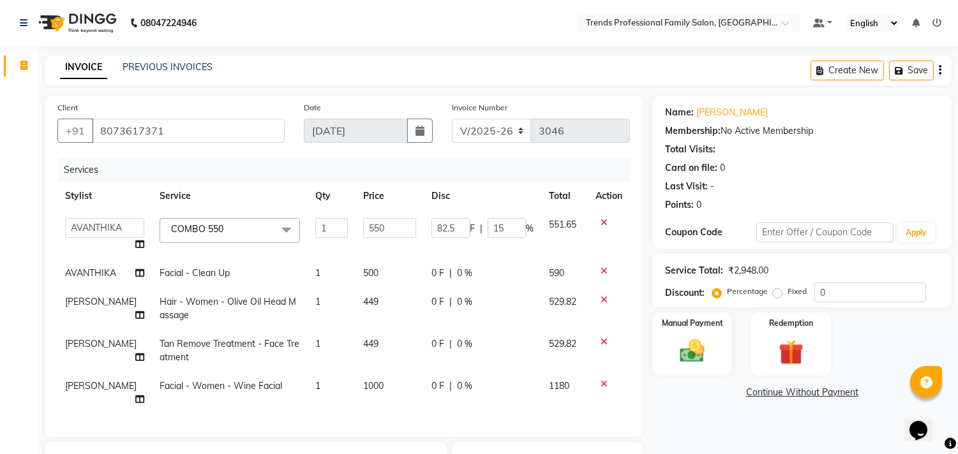
scroll to position [192, 0]
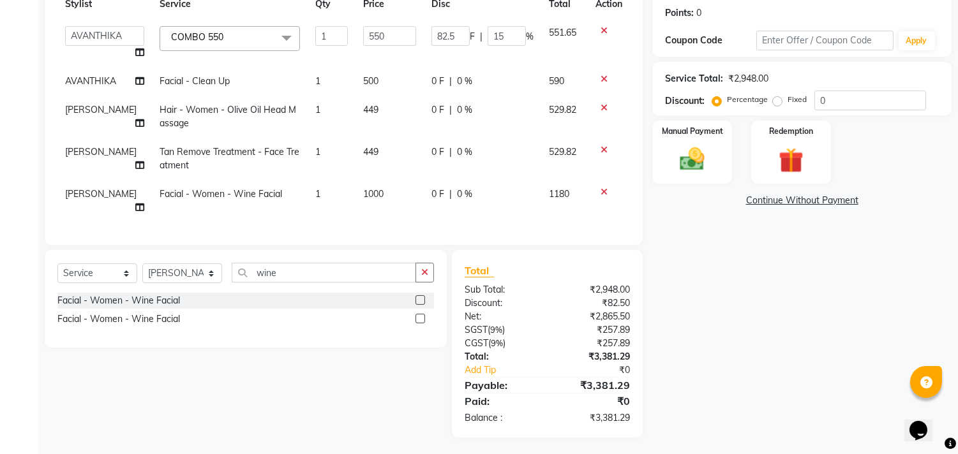
click at [602, 257] on div "Total Sub Total: ₹2,948.00 Discount: ₹82.50 Net: ₹2,865.50 SGST ( 9% ) ₹257.89 …" at bounding box center [547, 344] width 191 height 188
click at [602, 258] on div "Total Sub Total: ₹2,948.00 Discount: ₹82.50 Net: ₹2,865.50 SGST ( 9% ) ₹257.89 …" at bounding box center [547, 344] width 191 height 188
click at [679, 166] on img at bounding box center [692, 160] width 42 height 30
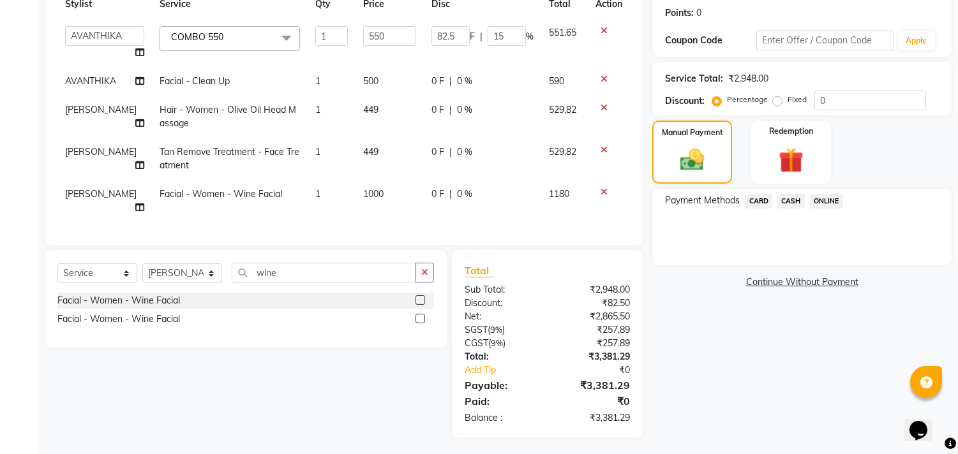
click at [820, 198] on span "ONLINE" at bounding box center [826, 201] width 33 height 15
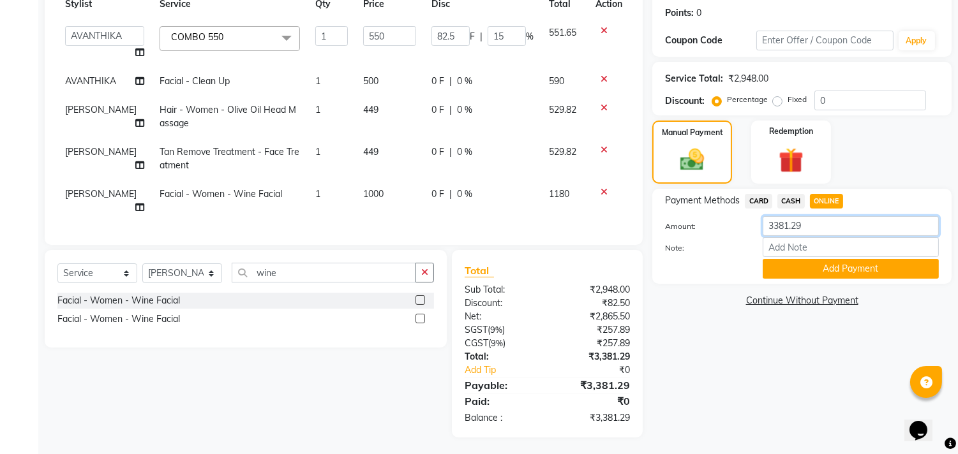
click at [806, 230] on input "3381.29" at bounding box center [850, 226] width 176 height 20
click at [804, 246] on input "Note:" at bounding box center [850, 247] width 176 height 20
type input "THANK YOU VISIT AGAIN"
click at [799, 274] on button "Add Payment" at bounding box center [850, 269] width 176 height 20
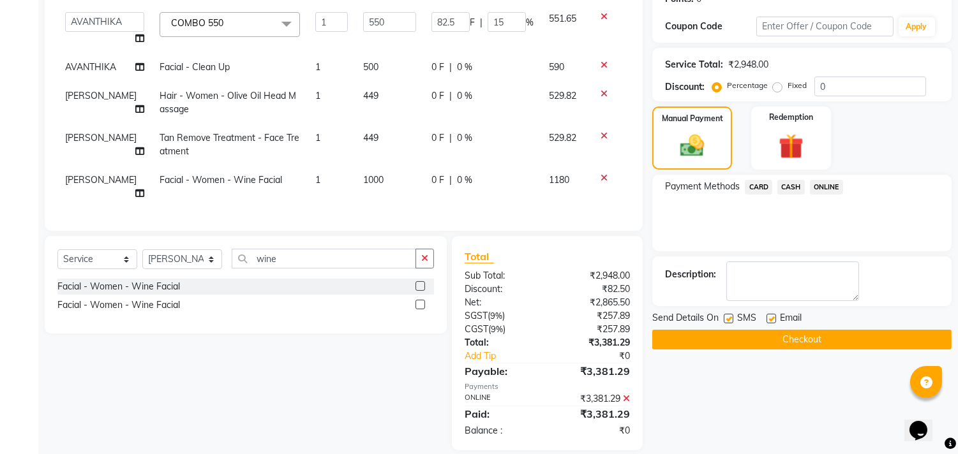
scroll to position [218, 0]
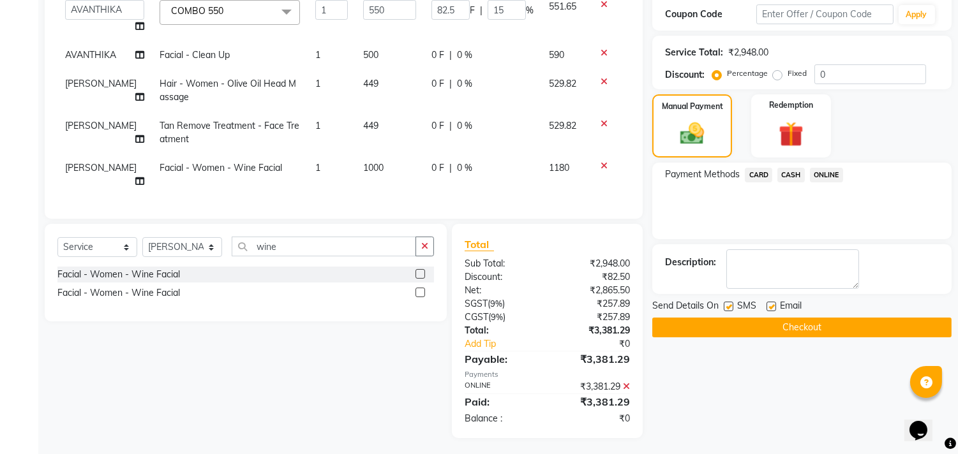
click at [773, 305] on label at bounding box center [771, 307] width 10 height 10
click at [773, 305] on input "checkbox" at bounding box center [770, 307] width 8 height 8
checkbox input "false"
click at [769, 327] on button "Checkout" at bounding box center [801, 328] width 299 height 20
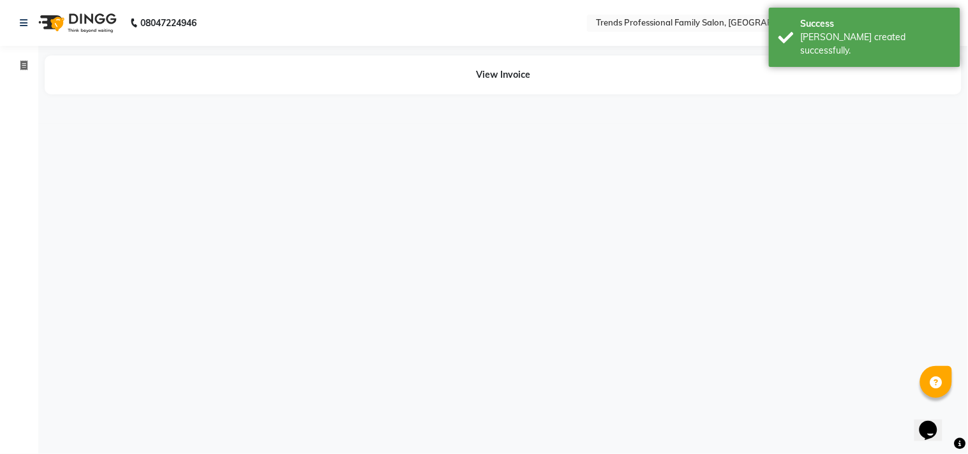
select select "63521"
select select "64189"
select select "63521"
select select "72180"
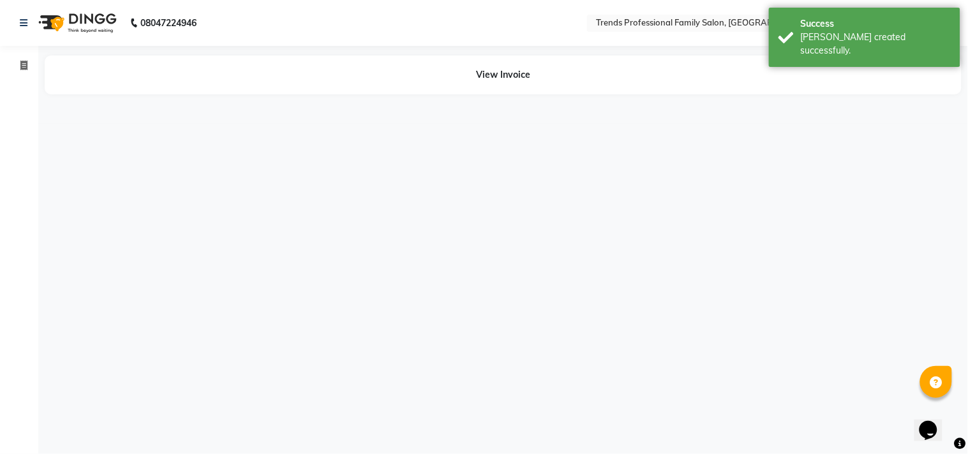
select select "72180"
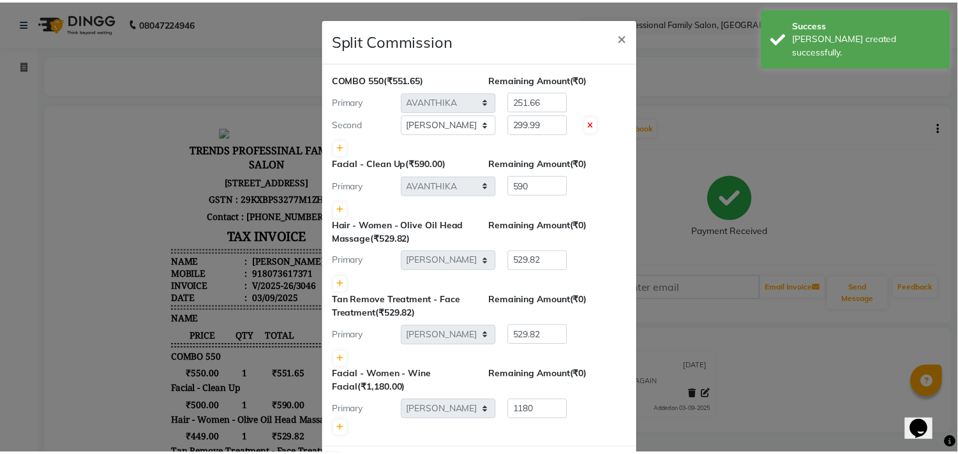
scroll to position [58, 0]
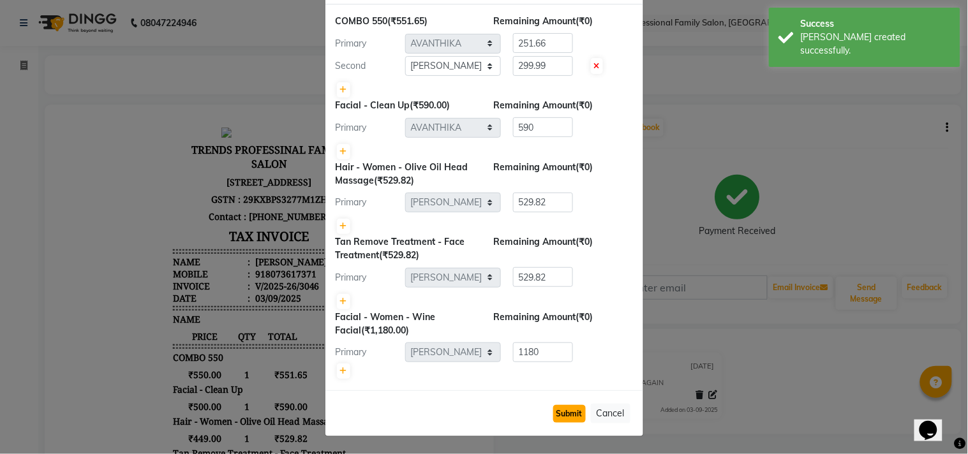
click at [564, 413] on button "Submit" at bounding box center [569, 414] width 33 height 18
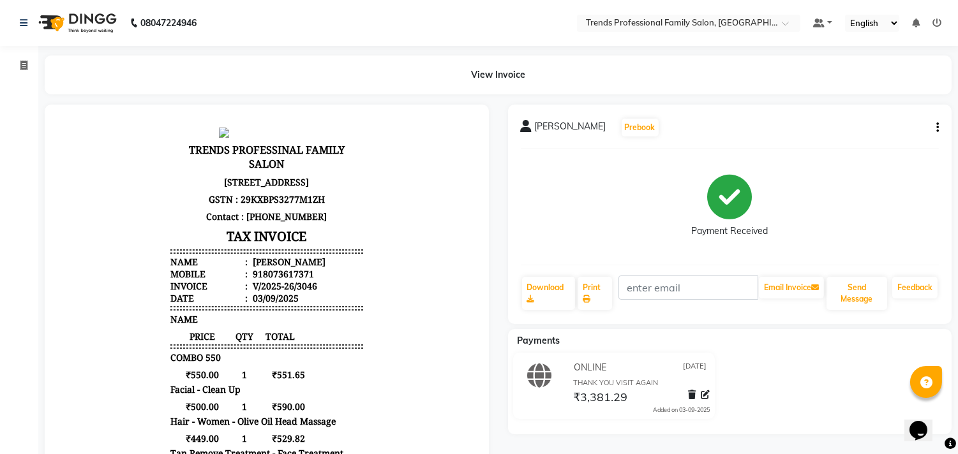
click at [935, 121] on button "button" at bounding box center [935, 127] width 8 height 13
click at [868, 232] on div "Payment Received" at bounding box center [730, 207] width 418 height 96
click at [936, 128] on icon "button" at bounding box center [937, 128] width 3 height 1
click at [856, 133] on div "Edit Invoice" at bounding box center [873, 136] width 87 height 16
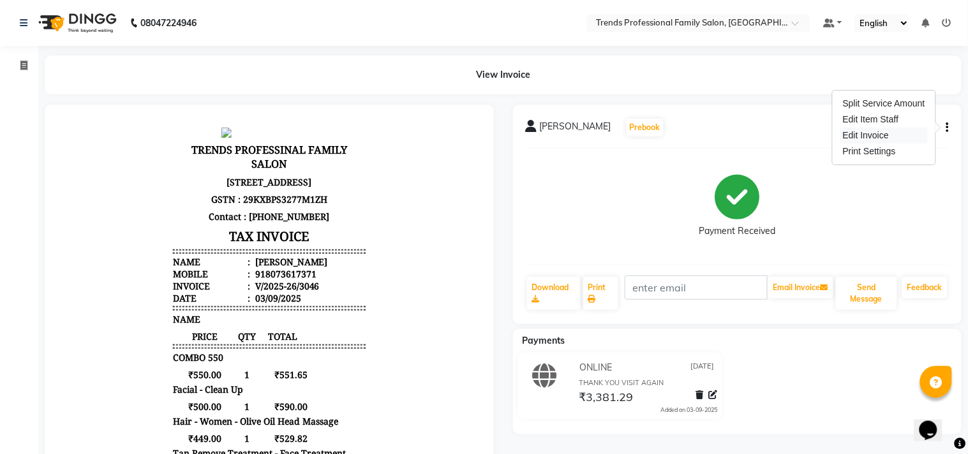
select select "service"
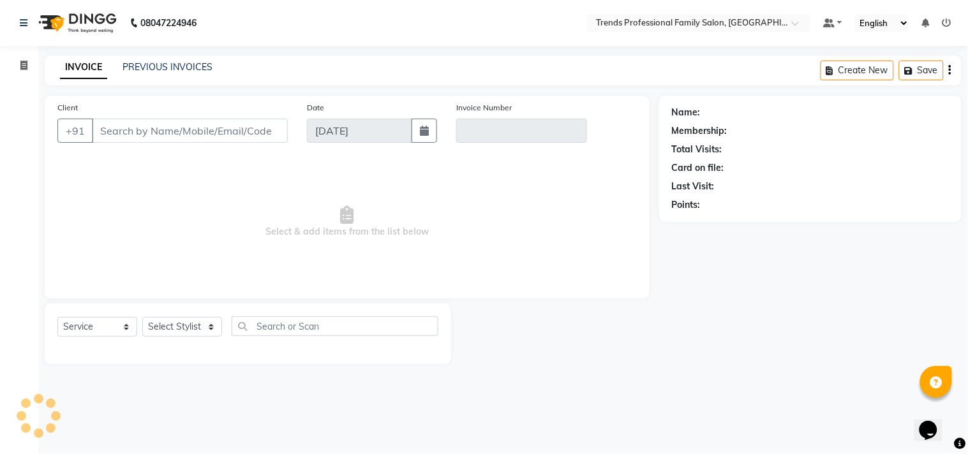
type input "8073617371"
type input "V/2025-26/3046"
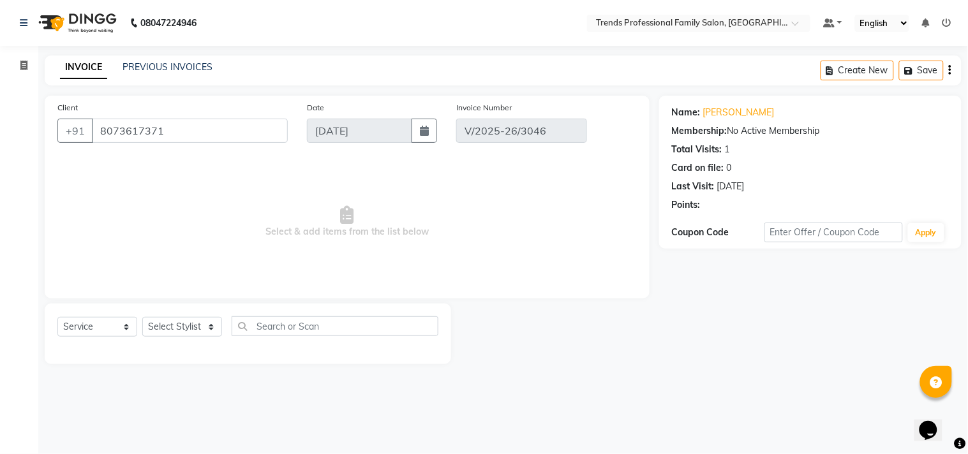
select select "select"
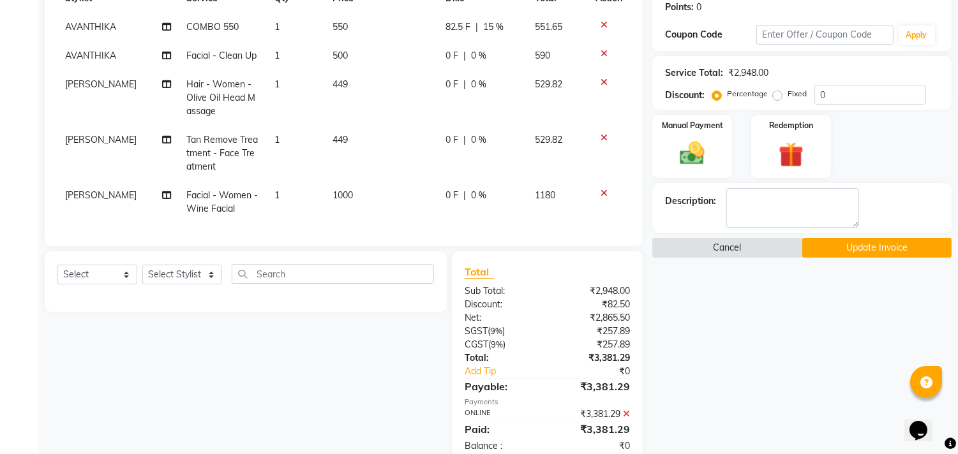
scroll to position [239, 0]
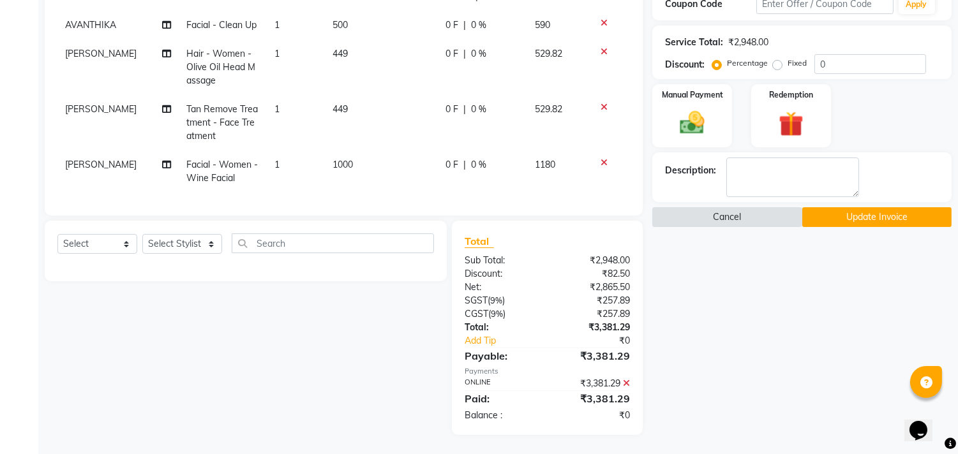
click at [721, 207] on button "Cancel" at bounding box center [726, 217] width 149 height 20
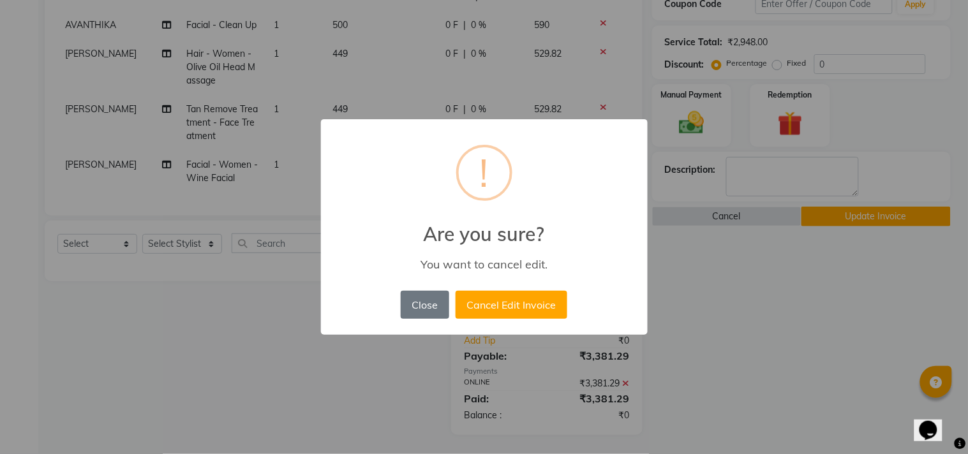
click at [803, 315] on div "× ! Are you sure? You want to cancel edit. Close No Cancel Edit Invoice" at bounding box center [484, 227] width 968 height 454
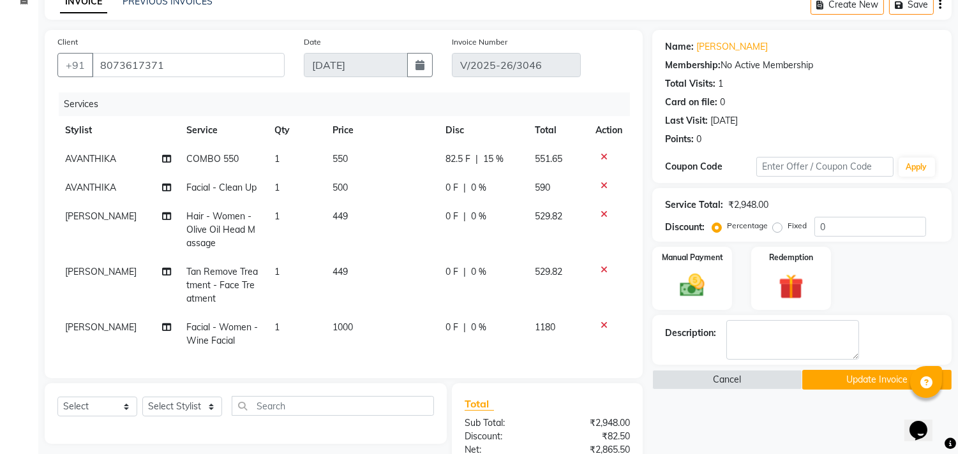
scroll to position [0, 0]
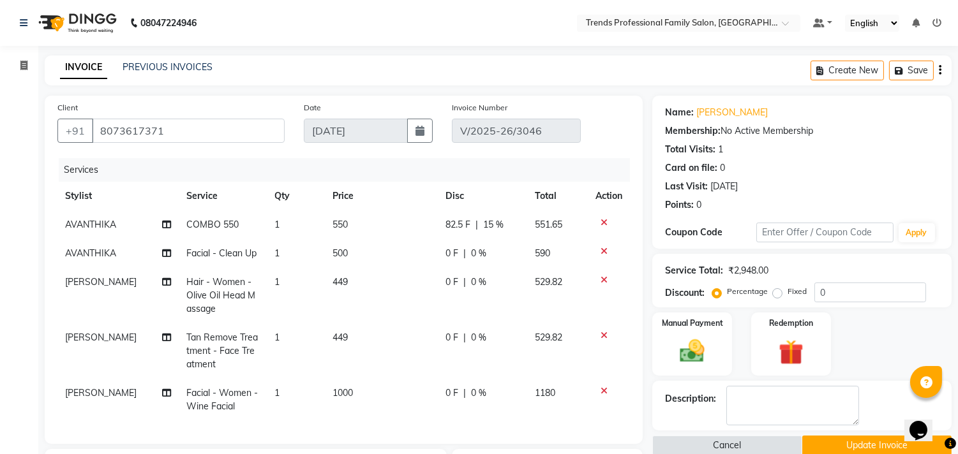
click at [936, 68] on div "Create New Save" at bounding box center [880, 70] width 141 height 30
click at [939, 70] on icon "button" at bounding box center [939, 70] width 3 height 1
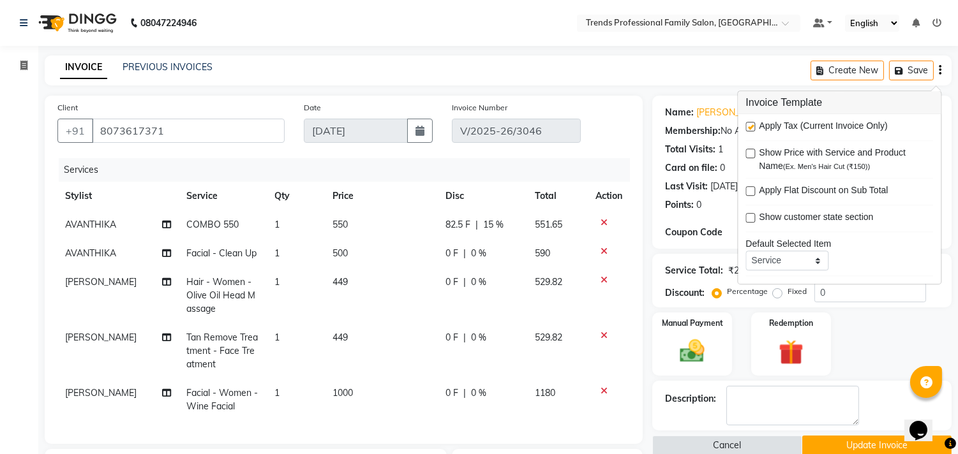
click at [636, 36] on nav "08047224946 Select Location × Trends Professional Family Salon, Nelamangala Def…" at bounding box center [479, 23] width 958 height 46
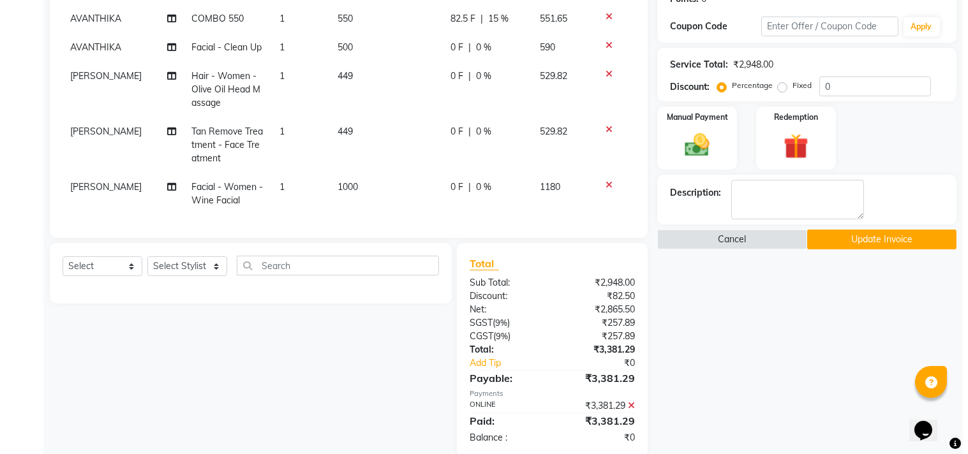
scroll to position [239, 0]
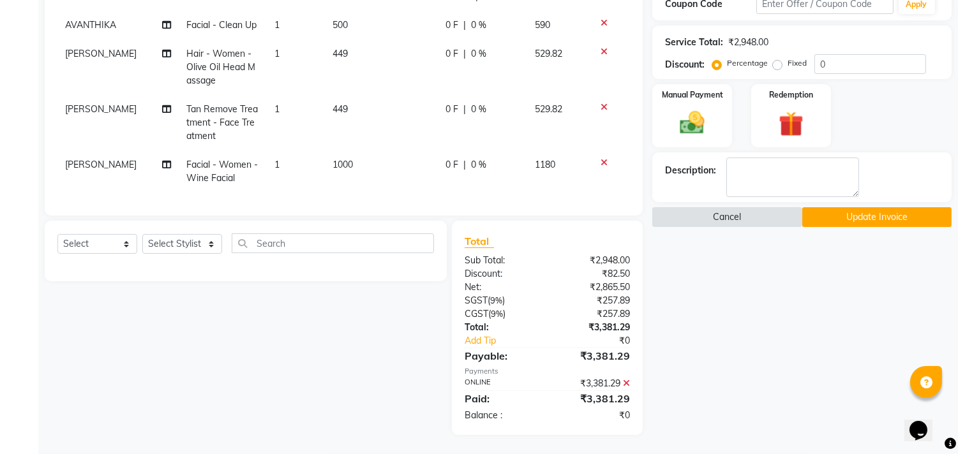
click at [736, 207] on button "Cancel" at bounding box center [726, 217] width 149 height 20
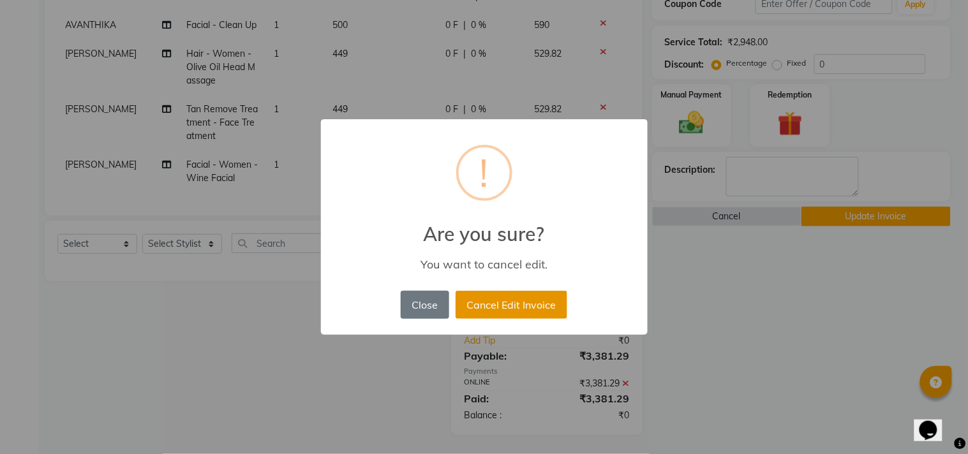
click at [515, 301] on button "Cancel Edit Invoice" at bounding box center [511, 305] width 112 height 28
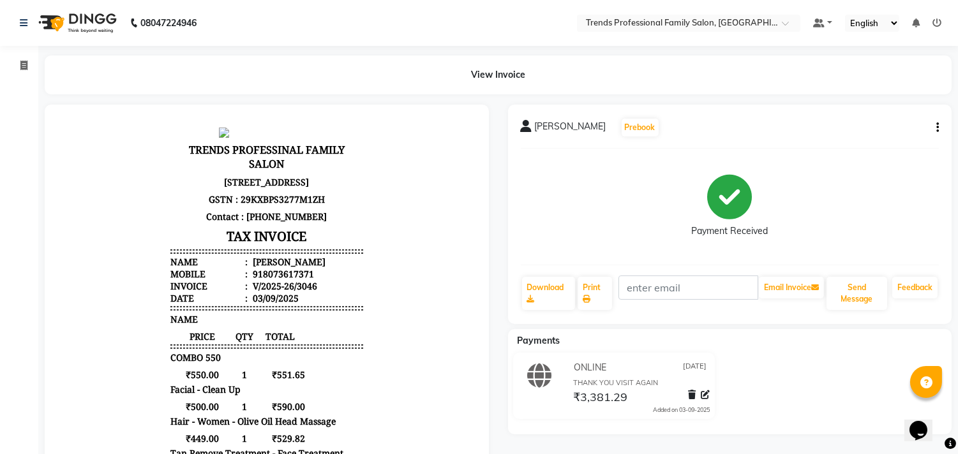
click at [938, 124] on div "rakshita Prebook Payment Received Download Print Email Invoice Send Message Fee…" at bounding box center [730, 214] width 444 height 219
click at [688, 391] on icon at bounding box center [692, 394] width 8 height 9
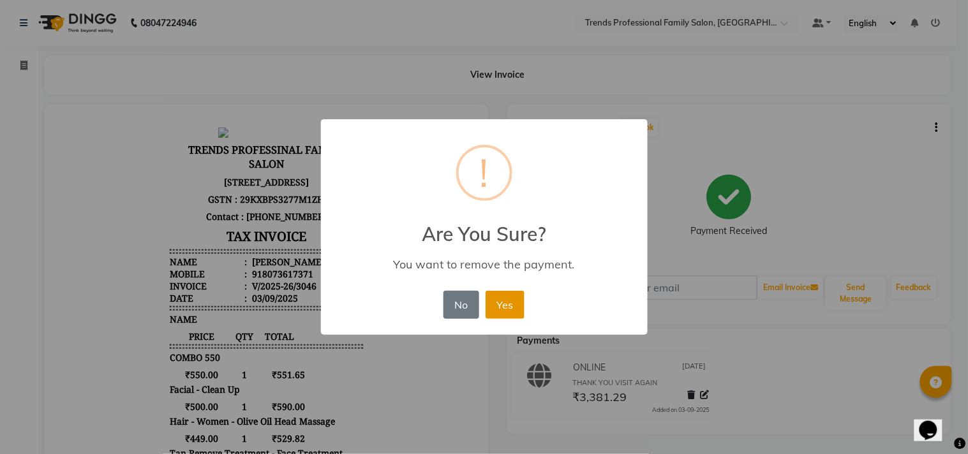
click at [510, 304] on button "Yes" at bounding box center [504, 305] width 39 height 28
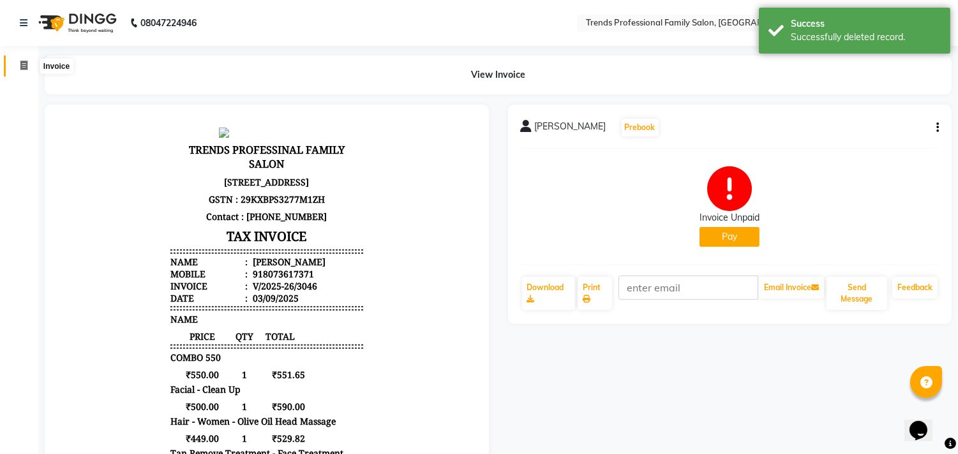
click at [20, 61] on icon at bounding box center [23, 66] width 7 height 10
select select "service"
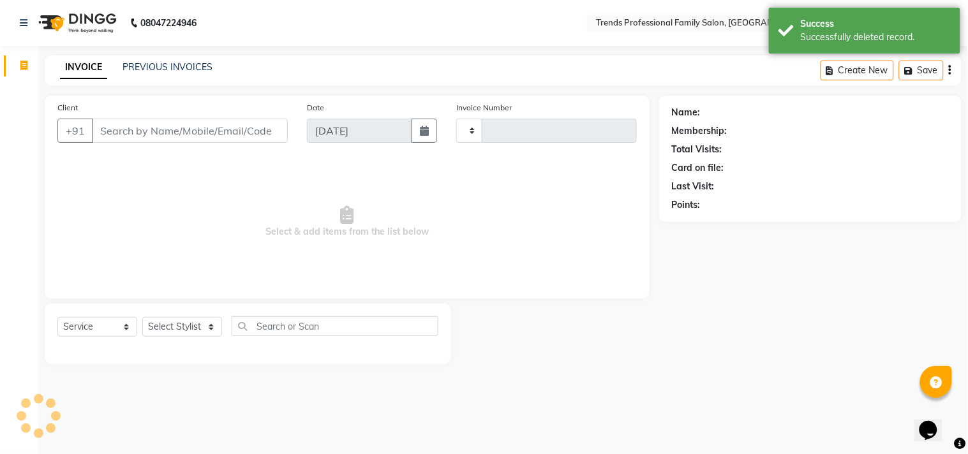
type input "3047"
select select "7345"
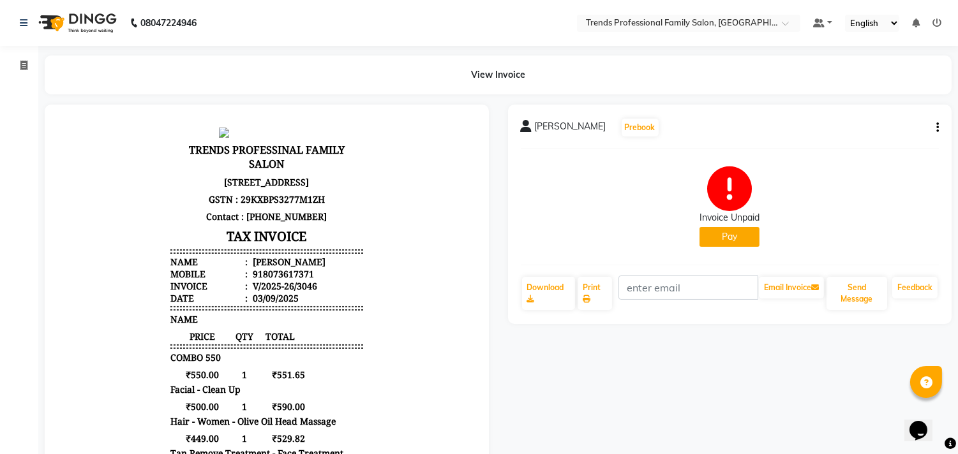
click at [936, 128] on icon "button" at bounding box center [937, 128] width 3 height 1
click at [850, 130] on div "Edit Invoice" at bounding box center [873, 136] width 87 height 16
select select "service"
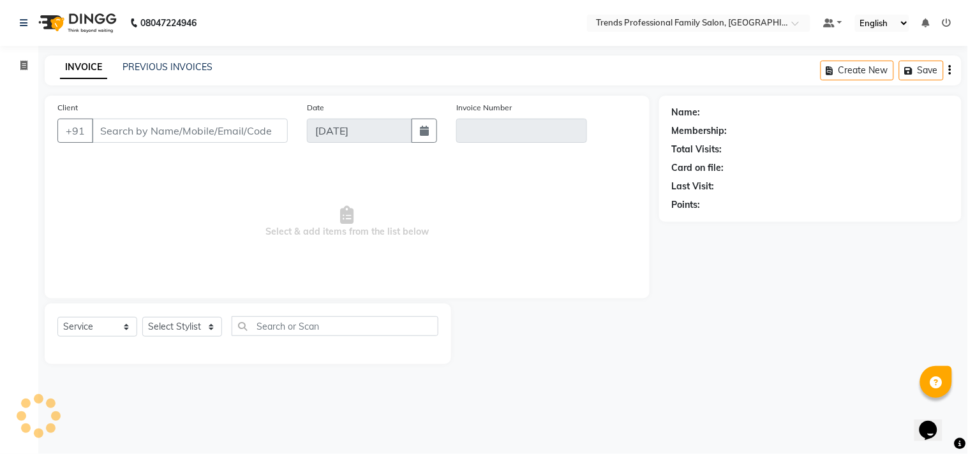
type input "8073617371"
type input "V/2025-26/3046"
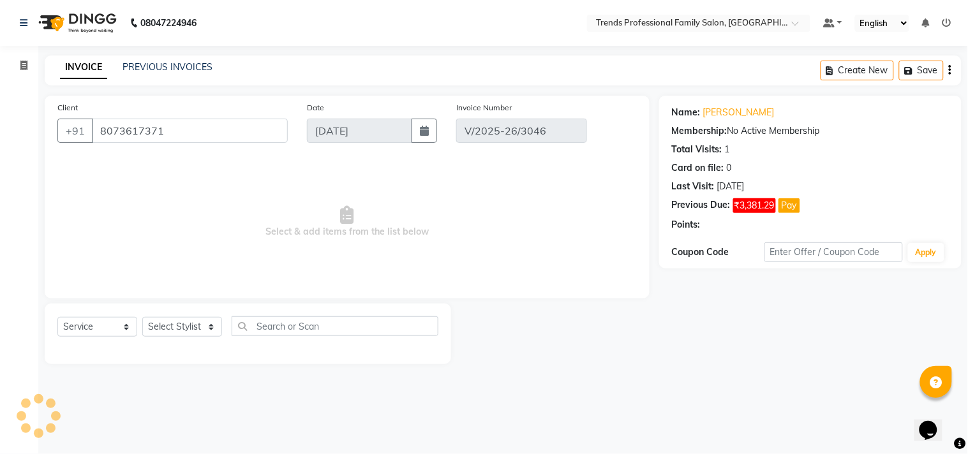
select select "select"
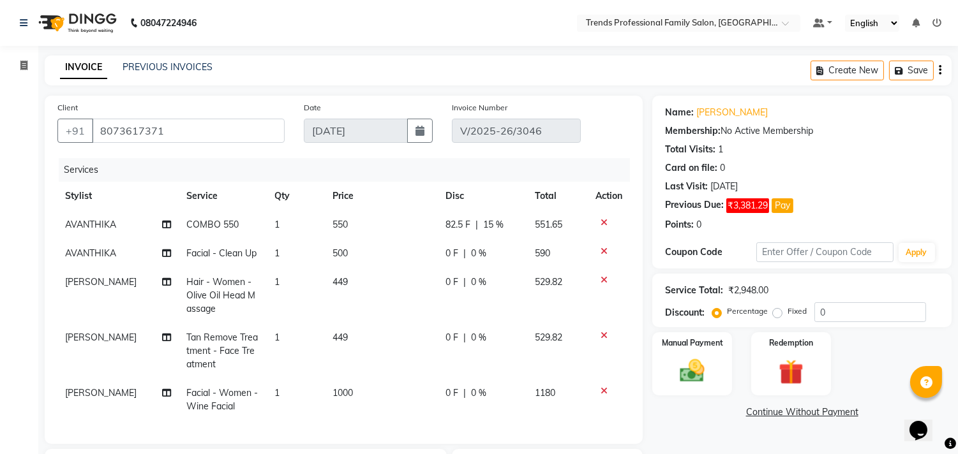
click at [602, 394] on icon at bounding box center [603, 391] width 7 height 9
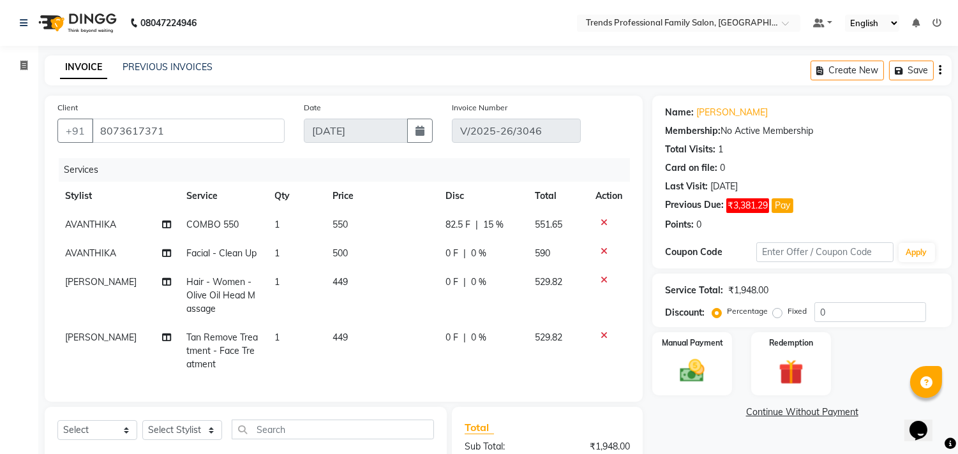
click at [602, 336] on icon at bounding box center [603, 335] width 7 height 9
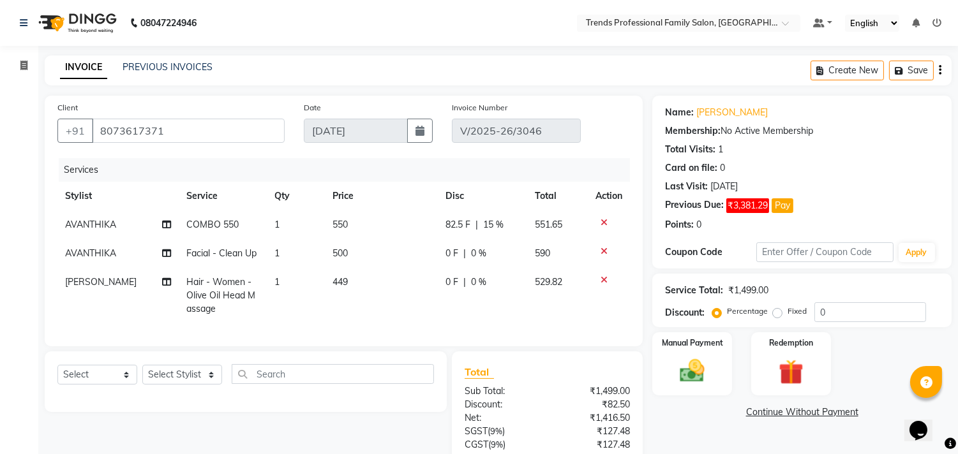
click at [600, 276] on icon at bounding box center [603, 280] width 7 height 9
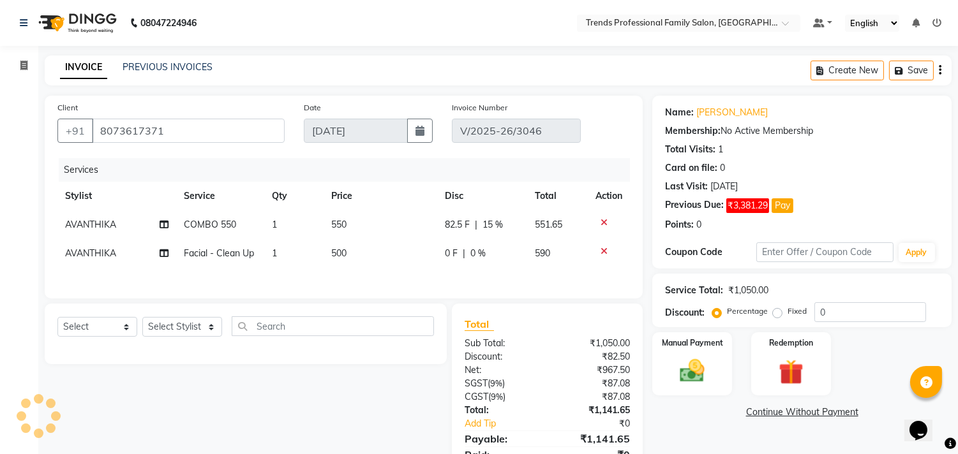
click at [600, 244] on td at bounding box center [609, 253] width 42 height 29
click at [600, 250] on icon at bounding box center [603, 251] width 7 height 9
click at [604, 220] on icon at bounding box center [603, 222] width 7 height 9
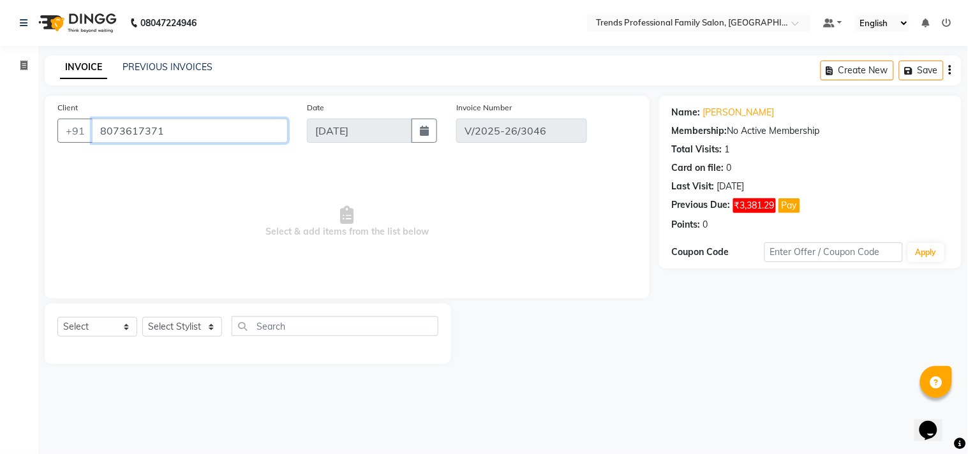
click at [228, 128] on input "8073617371" at bounding box center [190, 131] width 196 height 24
click at [949, 70] on icon "button" at bounding box center [950, 70] width 3 height 1
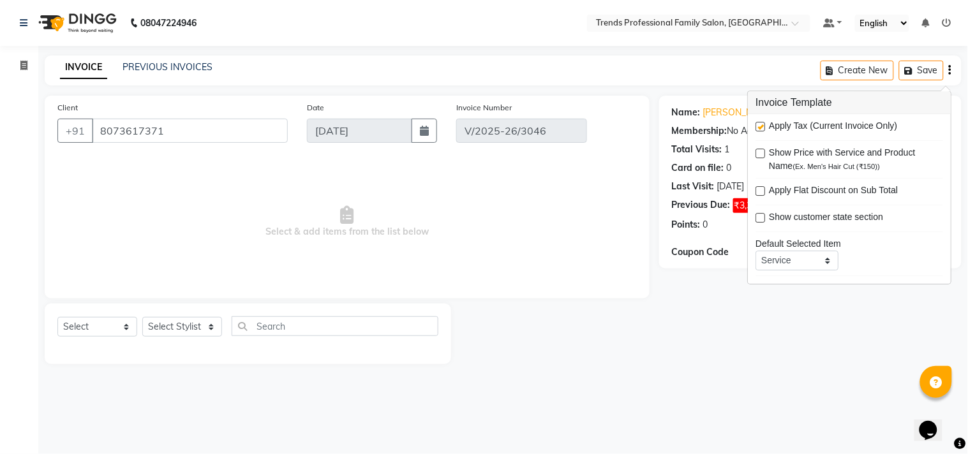
click at [757, 125] on label at bounding box center [760, 127] width 10 height 10
click at [757, 125] on input "checkbox" at bounding box center [759, 127] width 8 height 8
checkbox input "false"
click at [211, 123] on input "8073617371" at bounding box center [190, 131] width 196 height 24
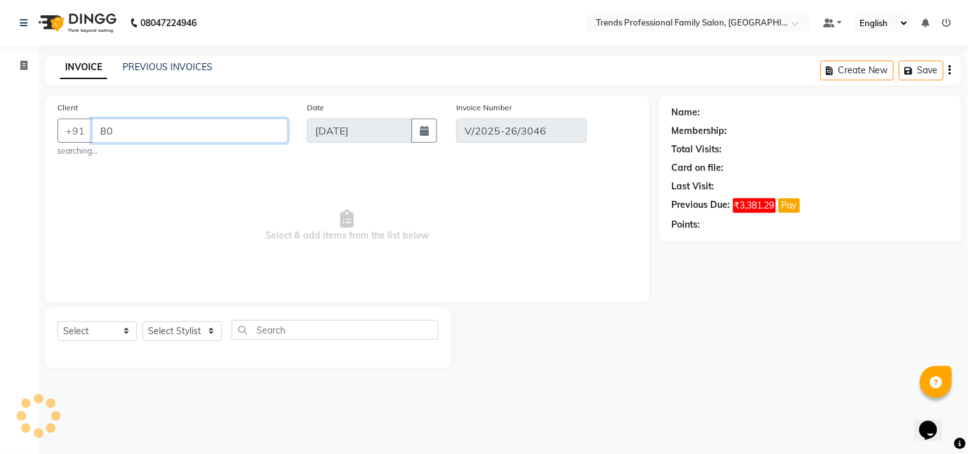
type input "8"
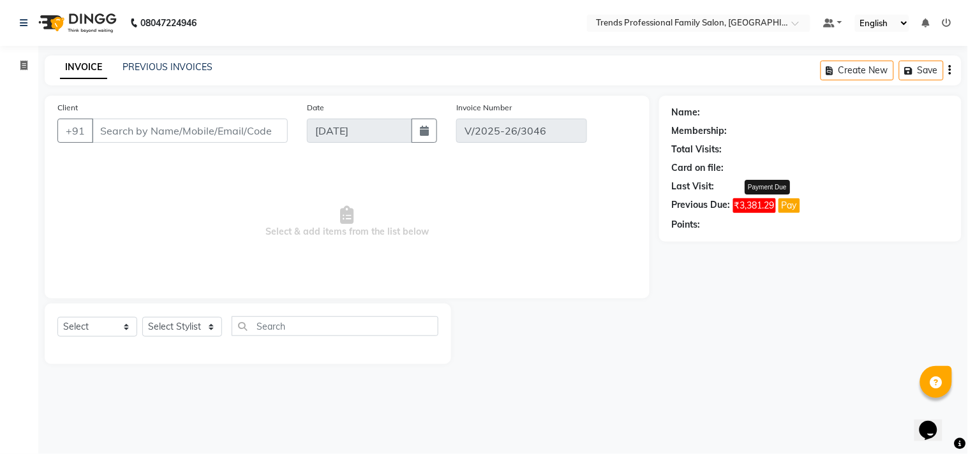
click at [743, 212] on span "₹3,381.29" at bounding box center [754, 205] width 43 height 15
click at [749, 200] on span "₹3,381.29" at bounding box center [754, 205] width 43 height 15
click at [846, 69] on button "Create New" at bounding box center [856, 71] width 73 height 20
click at [16, 55] on link "Invoice" at bounding box center [19, 65] width 31 height 21
click at [24, 70] on icon at bounding box center [23, 66] width 7 height 10
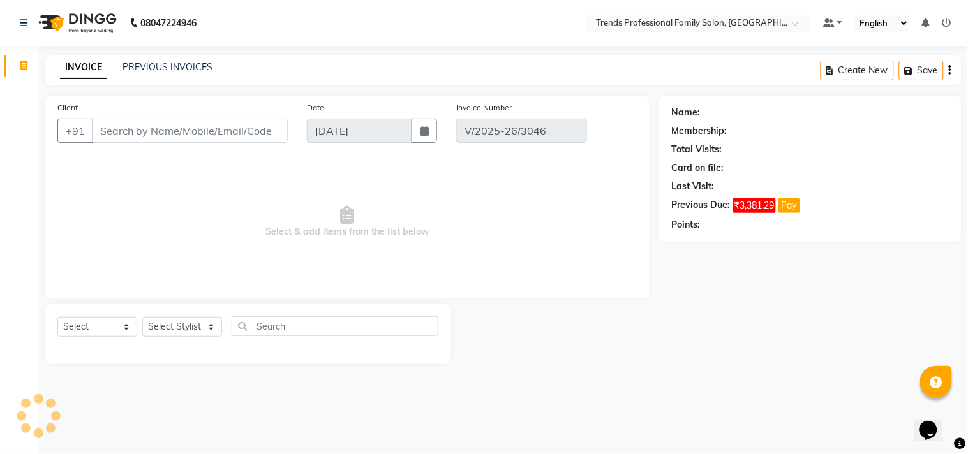
click at [954, 73] on div "Create New Save" at bounding box center [890, 70] width 141 height 30
click at [18, 61] on span at bounding box center [24, 66] width 22 height 15
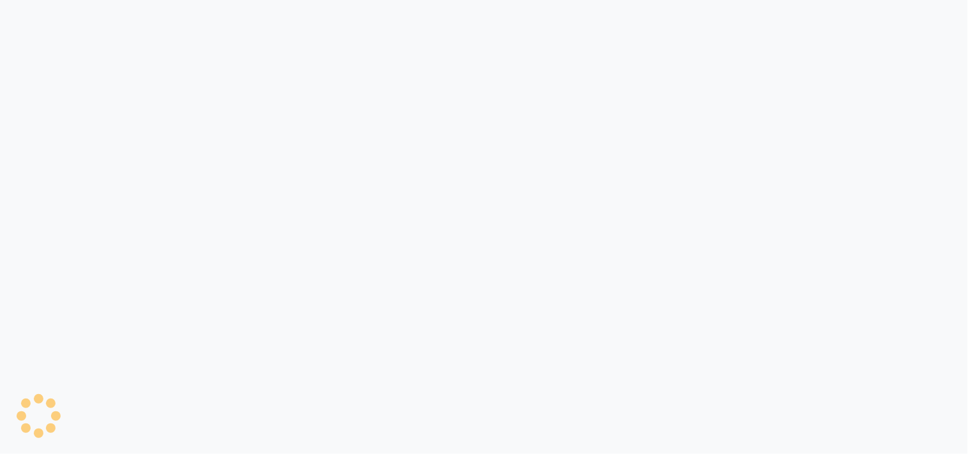
select select "service"
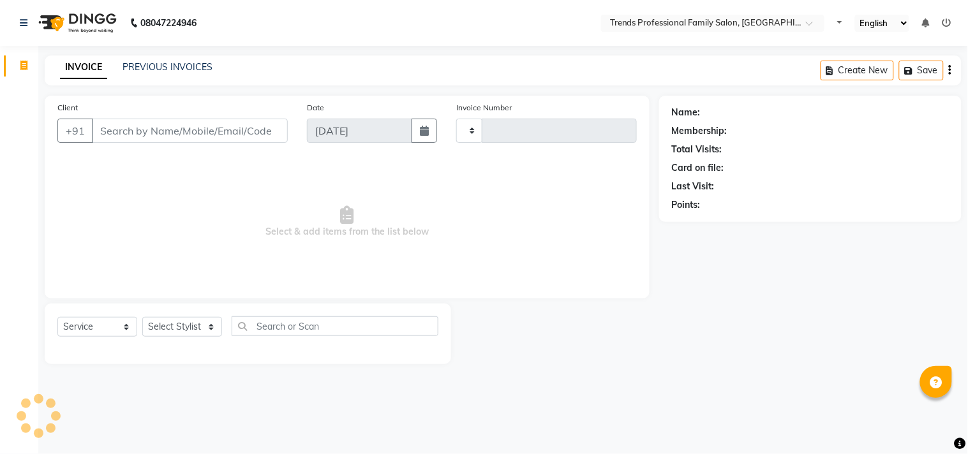
type input "3047"
select select "7345"
click at [179, 313] on div "Select Service Product Membership Package Voucher Prepaid Gift Card Select Styl…" at bounding box center [248, 334] width 406 height 61
click at [198, 329] on select "Select Stylist [PERSON_NAME] [PERSON_NAME] [PERSON_NAME] [PERSON_NAME] RUSTHAM …" at bounding box center [182, 327] width 80 height 20
select select "64189"
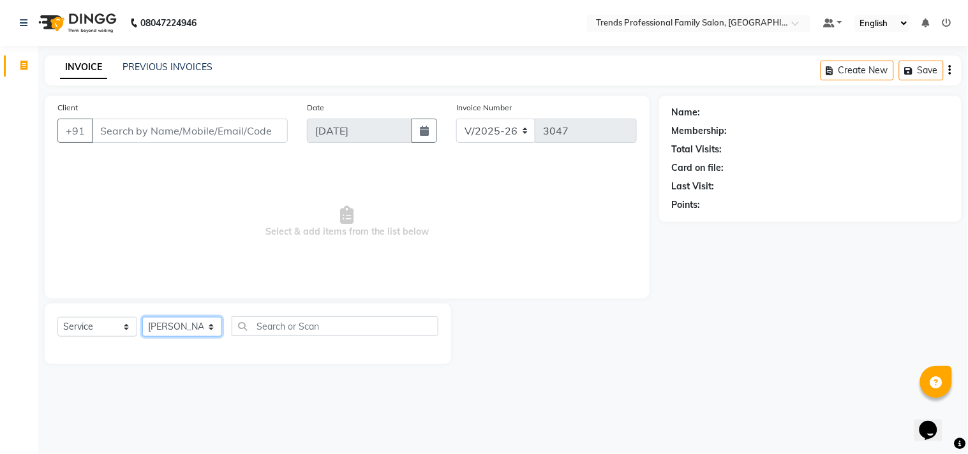
click at [142, 318] on select "Select Stylist [PERSON_NAME] [PERSON_NAME] [PERSON_NAME] [PERSON_NAME] RUSTHAM …" at bounding box center [182, 327] width 80 height 20
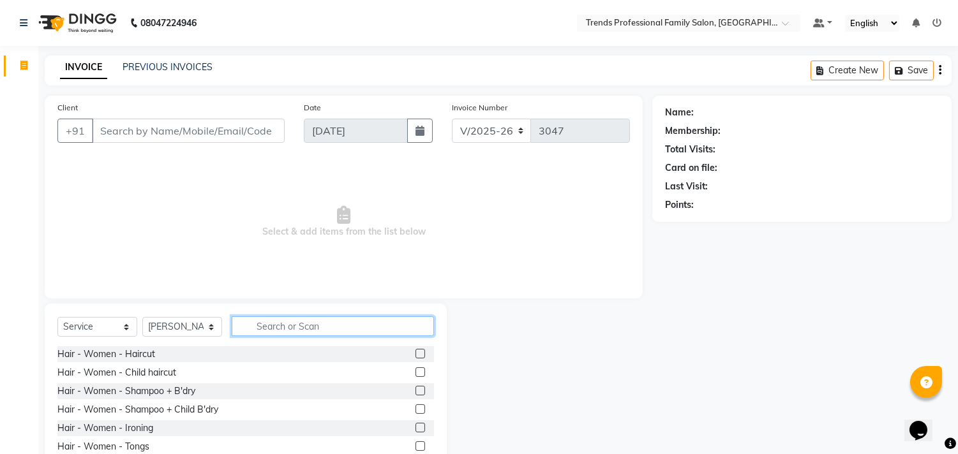
click at [322, 325] on input "text" at bounding box center [333, 326] width 202 height 20
click at [343, 329] on input "text" at bounding box center [333, 326] width 202 height 20
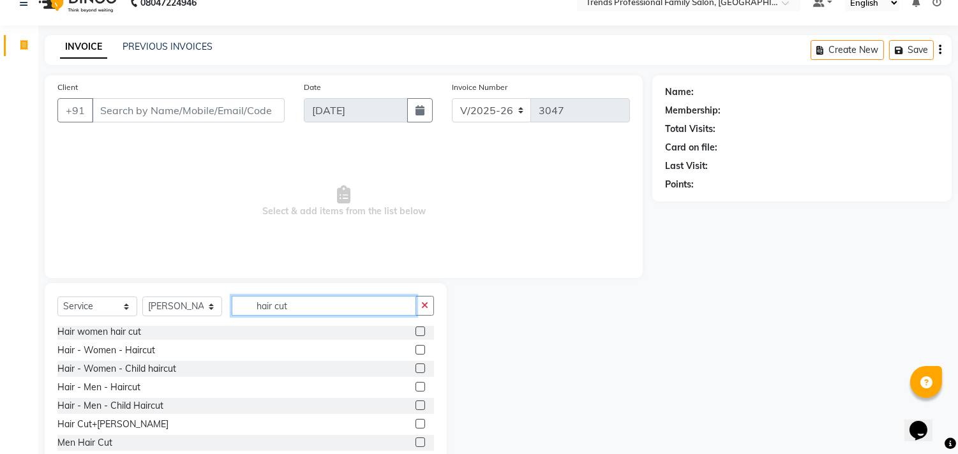
scroll to position [56, 0]
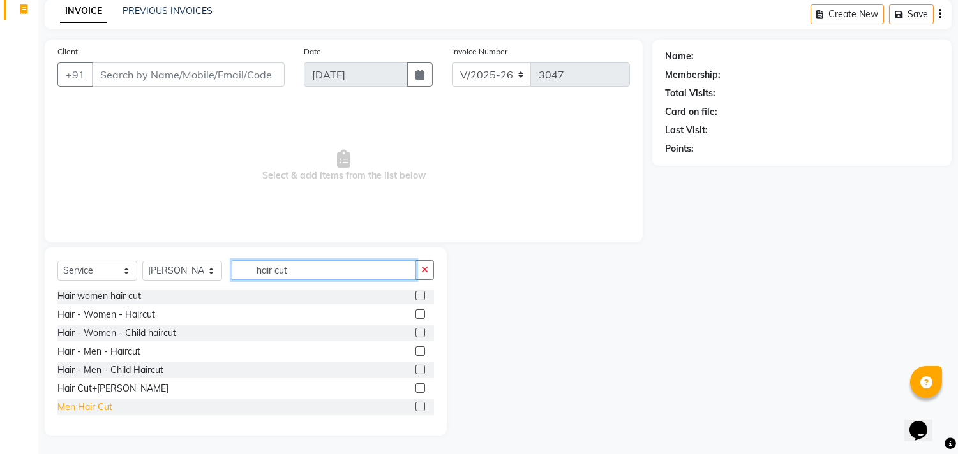
type input "hair cut"
click at [101, 409] on div "Men Hair Cut" at bounding box center [84, 407] width 55 height 13
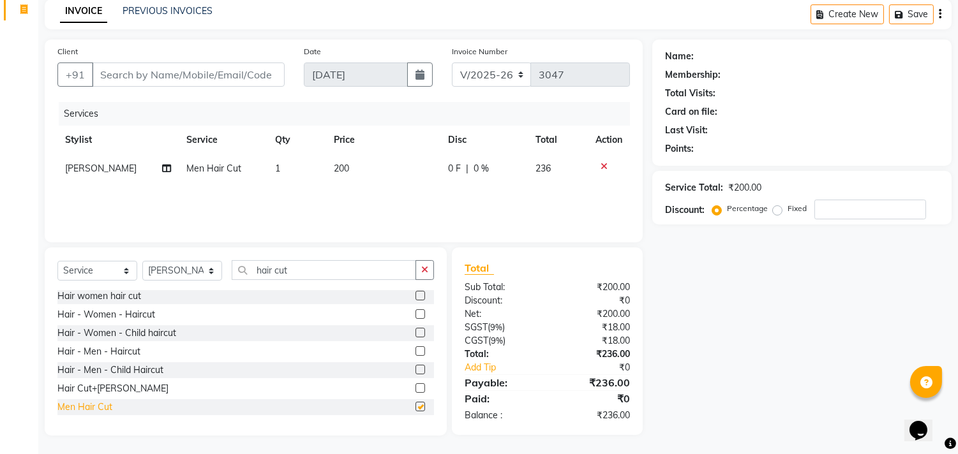
checkbox input "false"
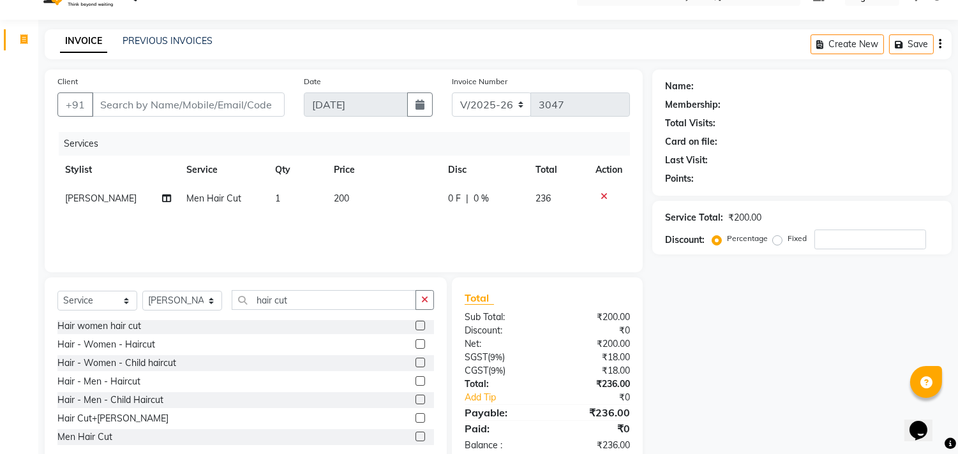
scroll to position [0, 0]
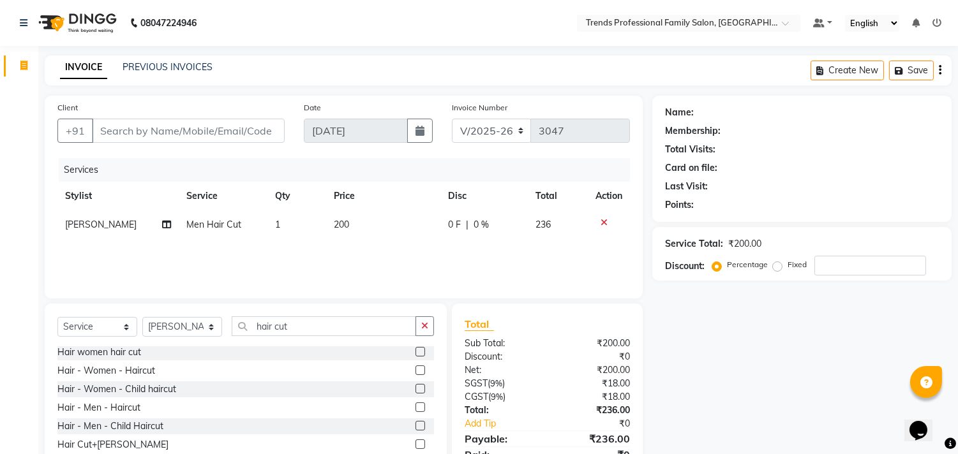
click at [941, 72] on div "Create New Save" at bounding box center [880, 70] width 141 height 30
click at [940, 71] on icon "button" at bounding box center [939, 70] width 3 height 1
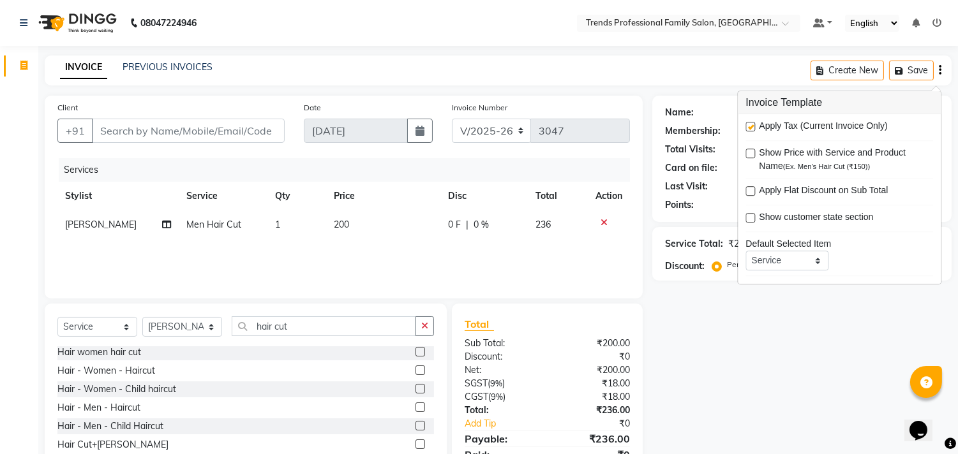
click at [749, 129] on label at bounding box center [750, 127] width 10 height 10
click at [749, 129] on input "checkbox" at bounding box center [749, 127] width 8 height 8
checkbox input "false"
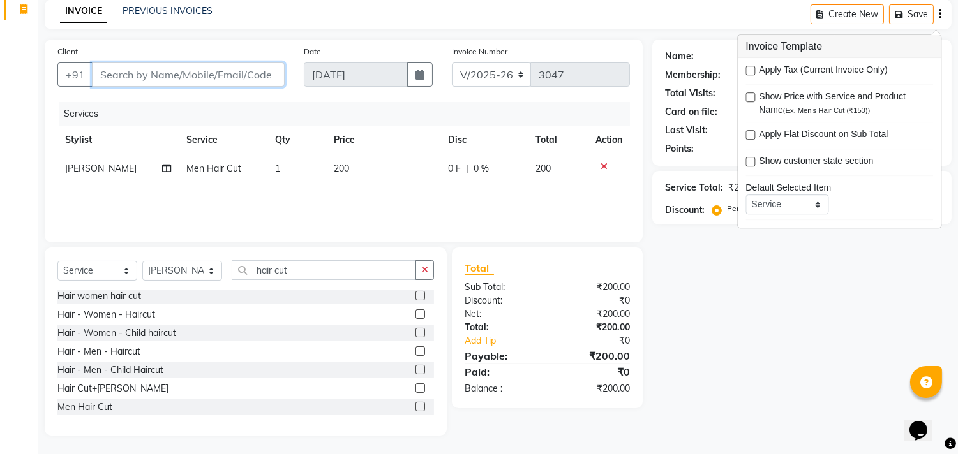
click at [225, 72] on input "Client" at bounding box center [188, 75] width 193 height 24
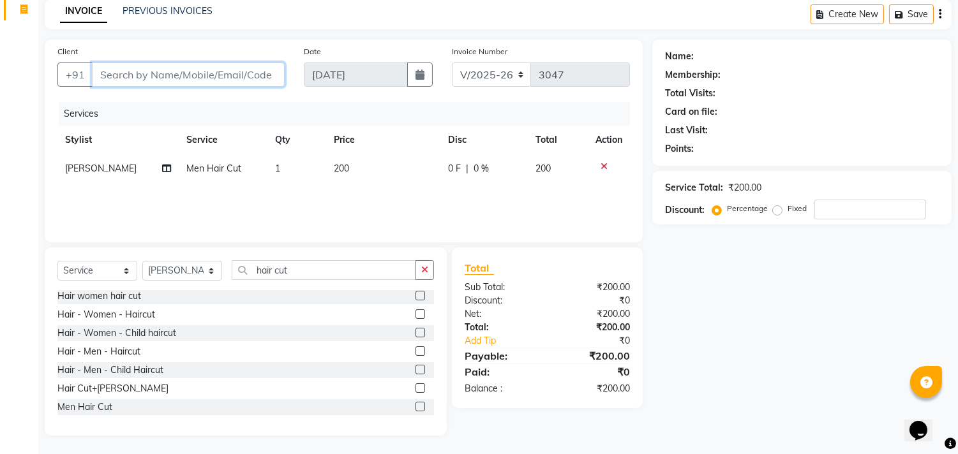
type input "u"
type input "0"
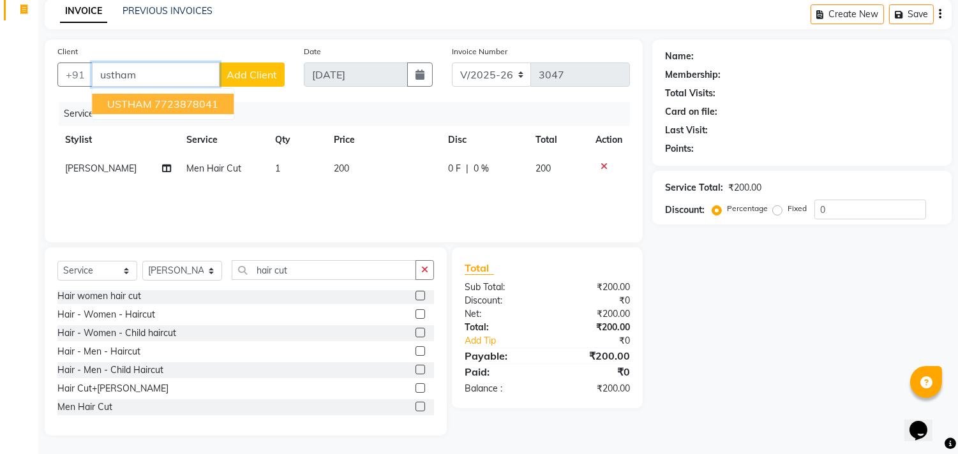
click at [215, 117] on ngb-typeahead-window "USTHAM 7723878041" at bounding box center [162, 104] width 143 height 32
click at [214, 107] on ngb-highlight "7723878041" at bounding box center [186, 104] width 64 height 13
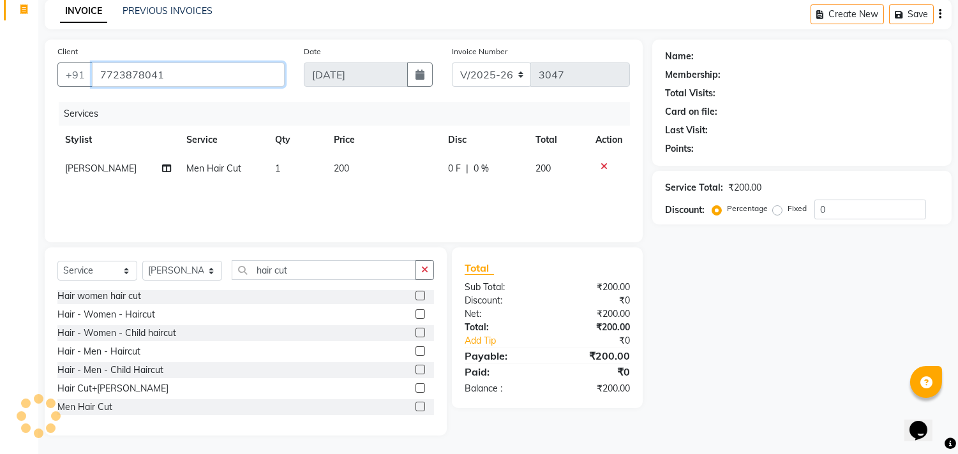
type input "7723878041"
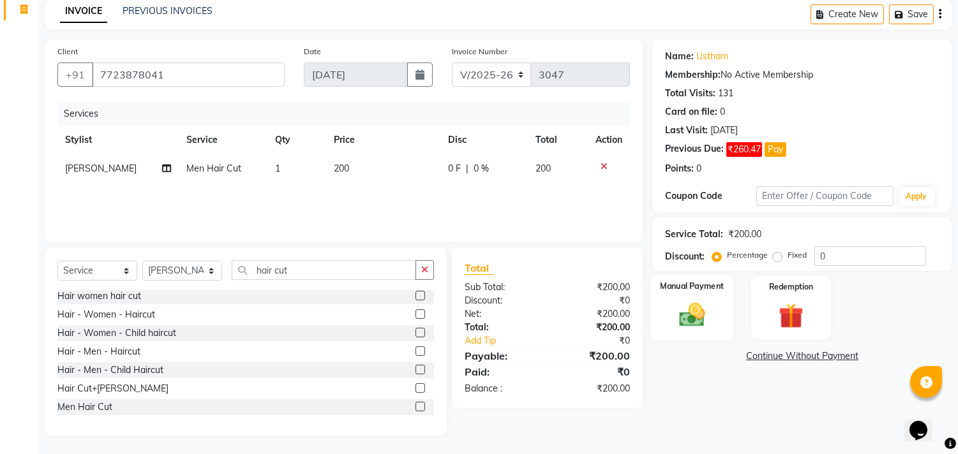
click at [688, 330] on div "Manual Payment" at bounding box center [692, 307] width 83 height 65
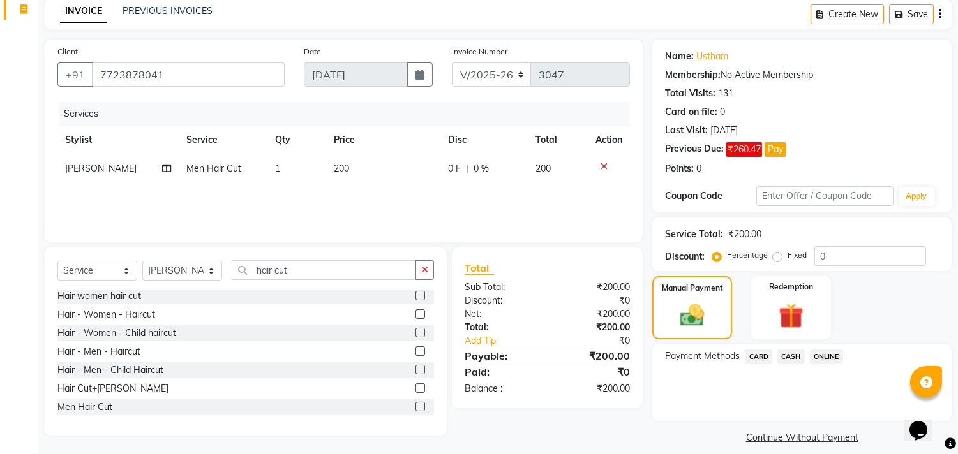
click at [831, 358] on span "ONLINE" at bounding box center [826, 357] width 33 height 15
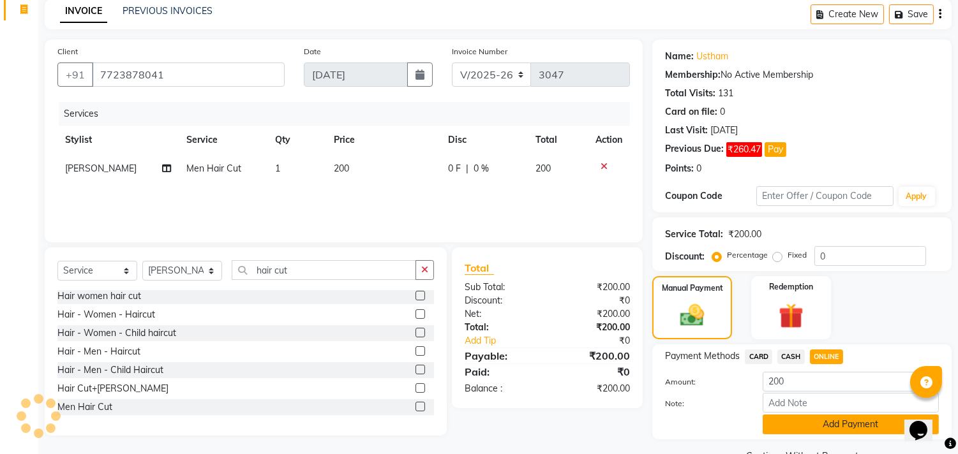
drag, startPoint x: 801, startPoint y: 445, endPoint x: 801, endPoint y: 434, distance: 11.5
click at [801, 439] on div "Name: Ustham Membership: No Active Membership Total Visits: 131 Card on file: 0…" at bounding box center [806, 253] width 309 height 426
click at [801, 431] on button "Add Payment" at bounding box center [850, 425] width 176 height 20
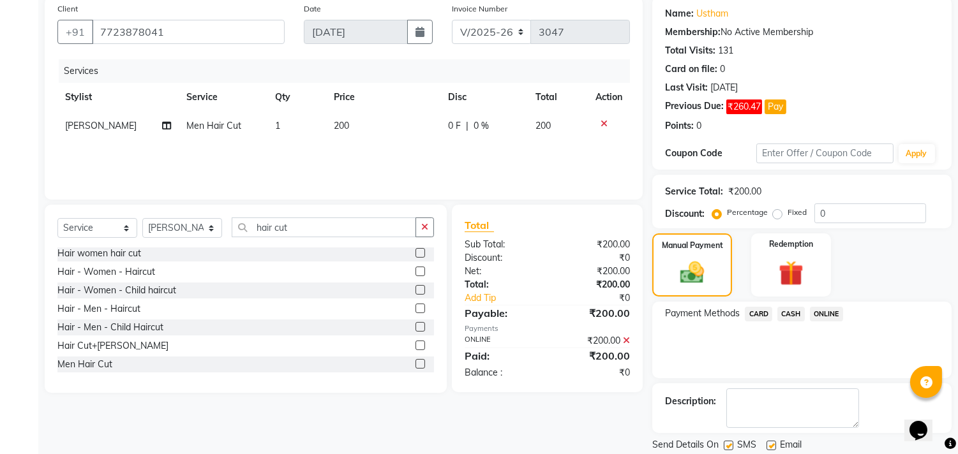
scroll to position [140, 0]
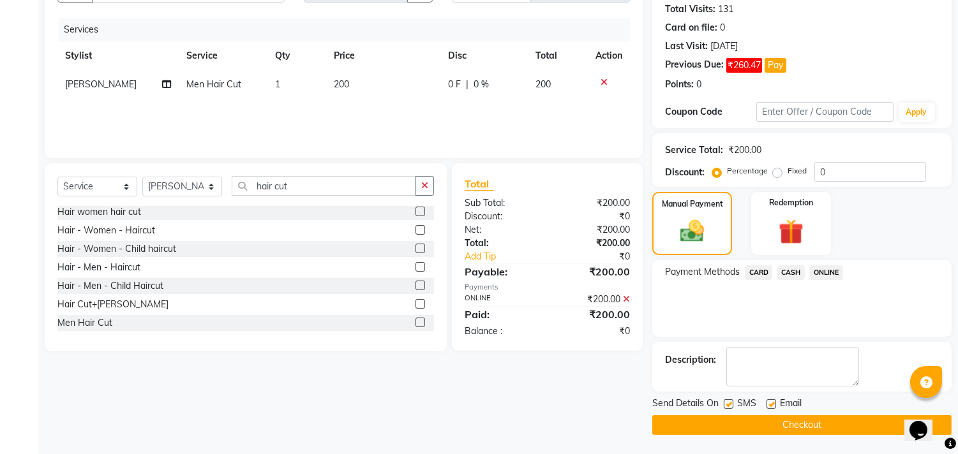
click at [767, 401] on label at bounding box center [771, 404] width 10 height 10
click at [767, 401] on input "checkbox" at bounding box center [770, 405] width 8 height 8
checkbox input "false"
click at [725, 401] on label at bounding box center [728, 404] width 10 height 10
click at [725, 401] on input "checkbox" at bounding box center [727, 405] width 8 height 8
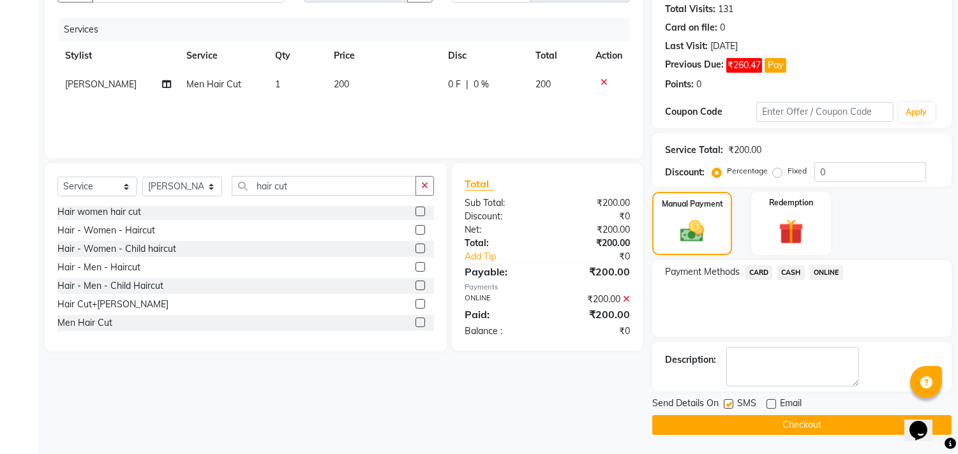
checkbox input "false"
click at [725, 425] on button "Checkout" at bounding box center [801, 425] width 299 height 20
